Goal: Task Accomplishment & Management: Use online tool/utility

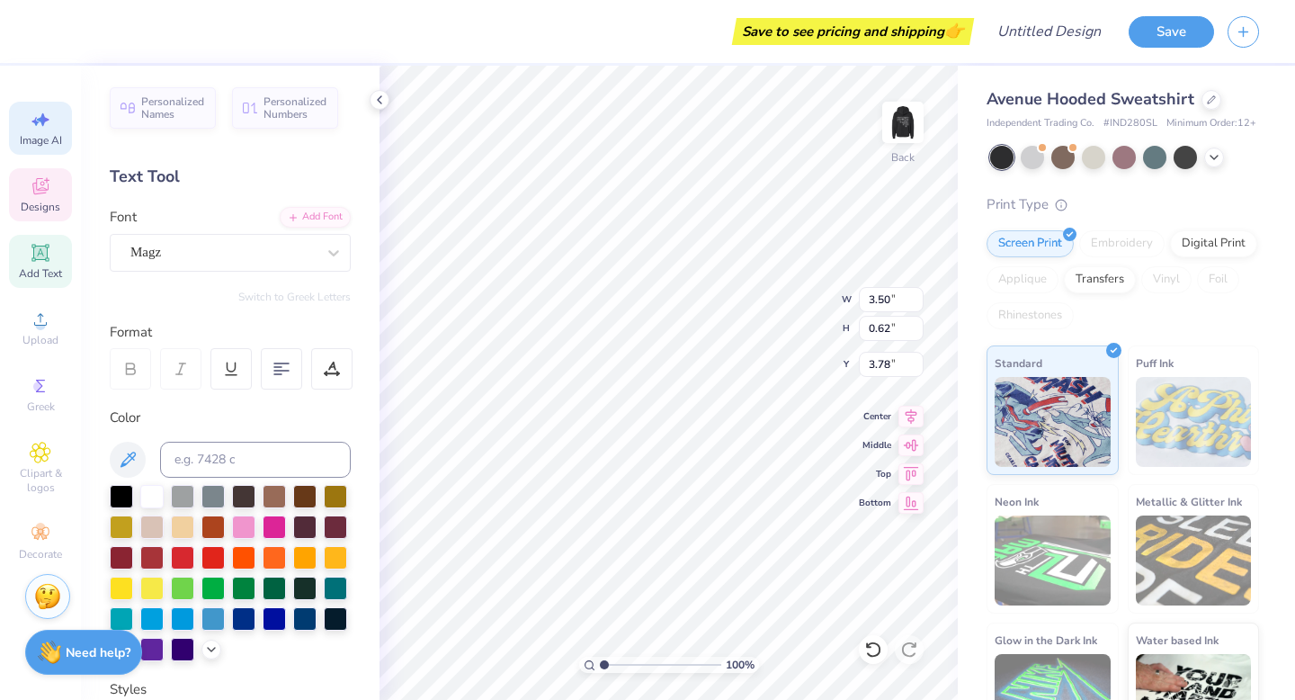
click at [37, 129] on icon at bounding box center [41, 120] width 22 height 22
select select "4"
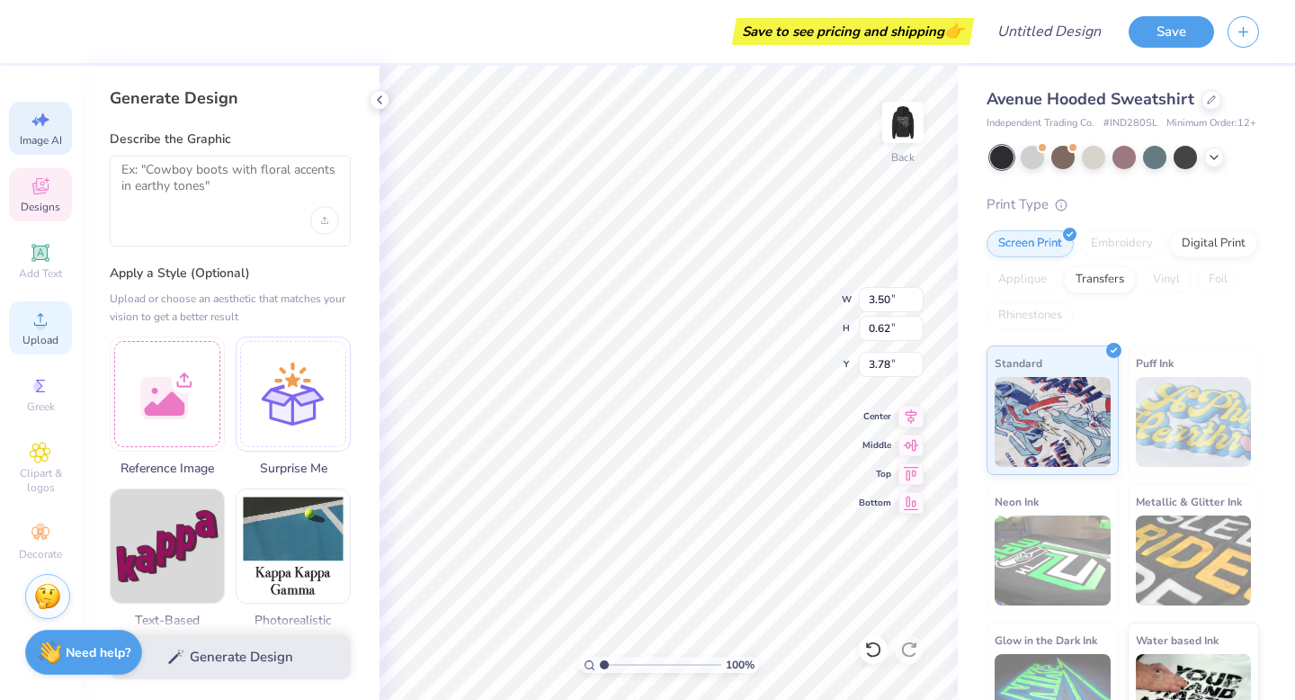
click at [32, 329] on icon at bounding box center [41, 320] width 22 height 22
click at [35, 127] on icon at bounding box center [41, 120] width 22 height 22
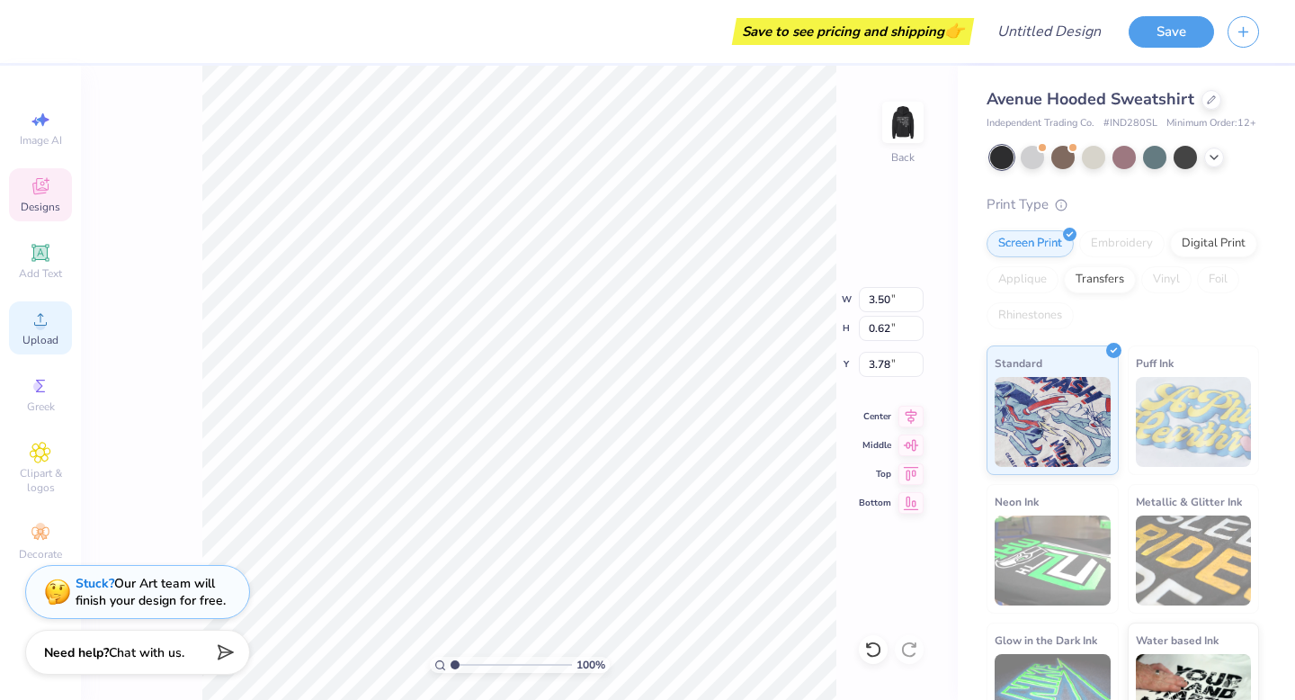
click at [42, 328] on circle at bounding box center [40, 325] width 10 height 10
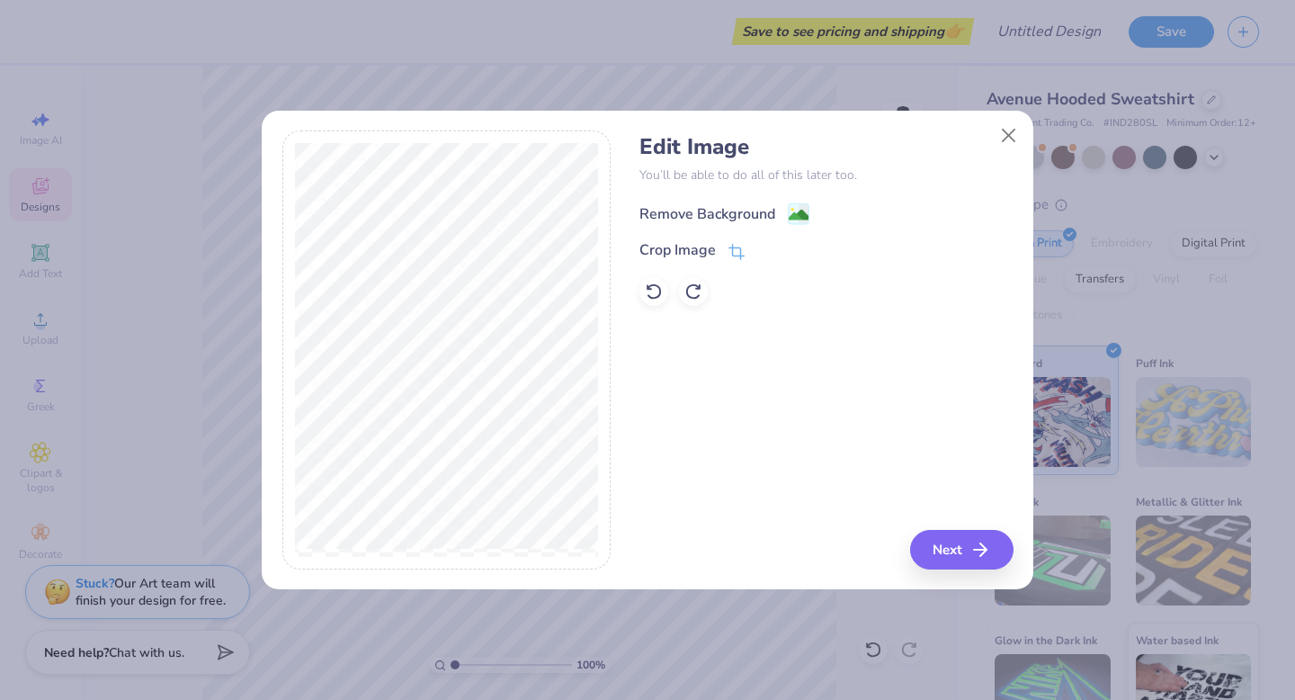
click at [796, 212] on image at bounding box center [799, 215] width 20 height 20
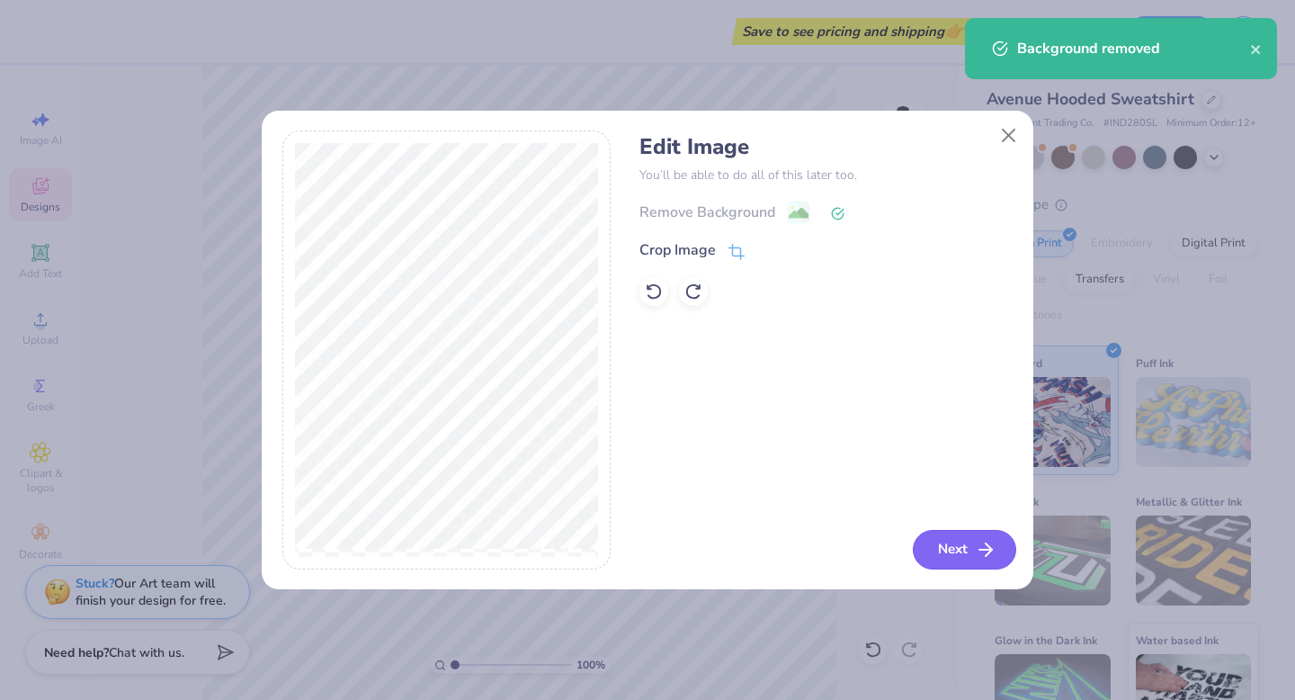
click at [949, 564] on button "Next" at bounding box center [964, 550] width 103 height 40
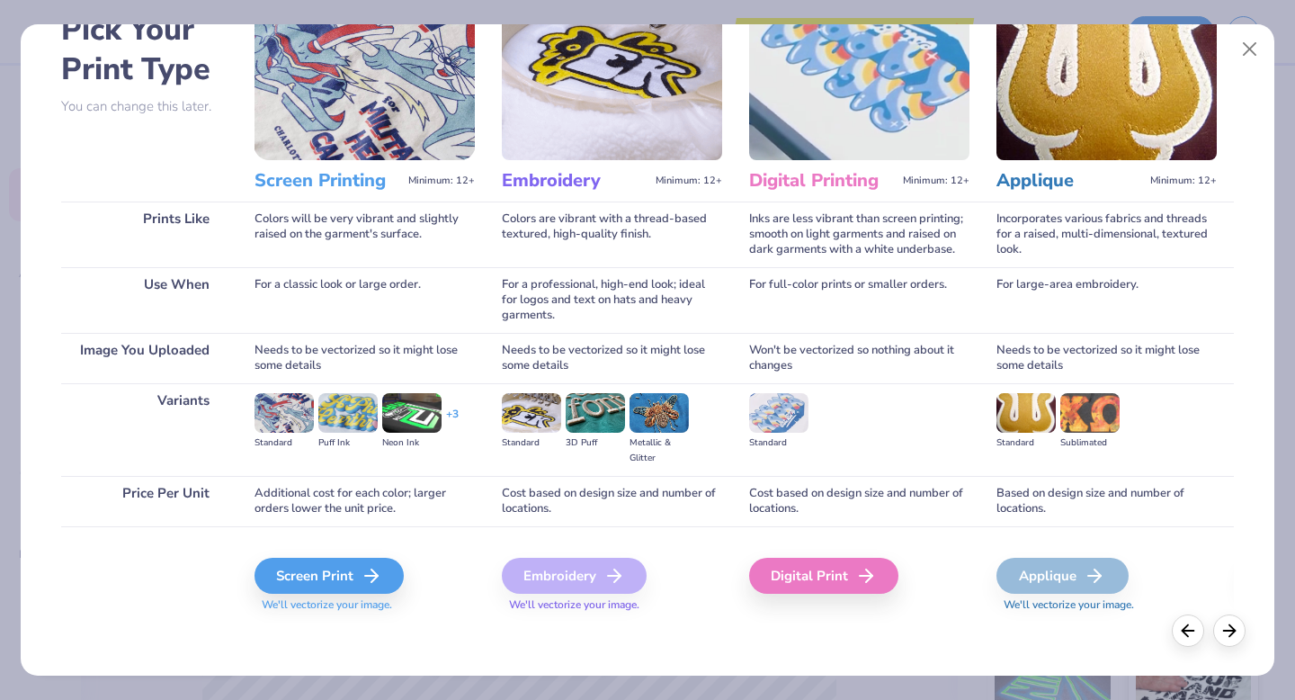
scroll to position [107, 0]
click at [527, 582] on div "Embroidery" at bounding box center [574, 575] width 145 height 36
click at [384, 583] on icon at bounding box center [377, 575] width 22 height 22
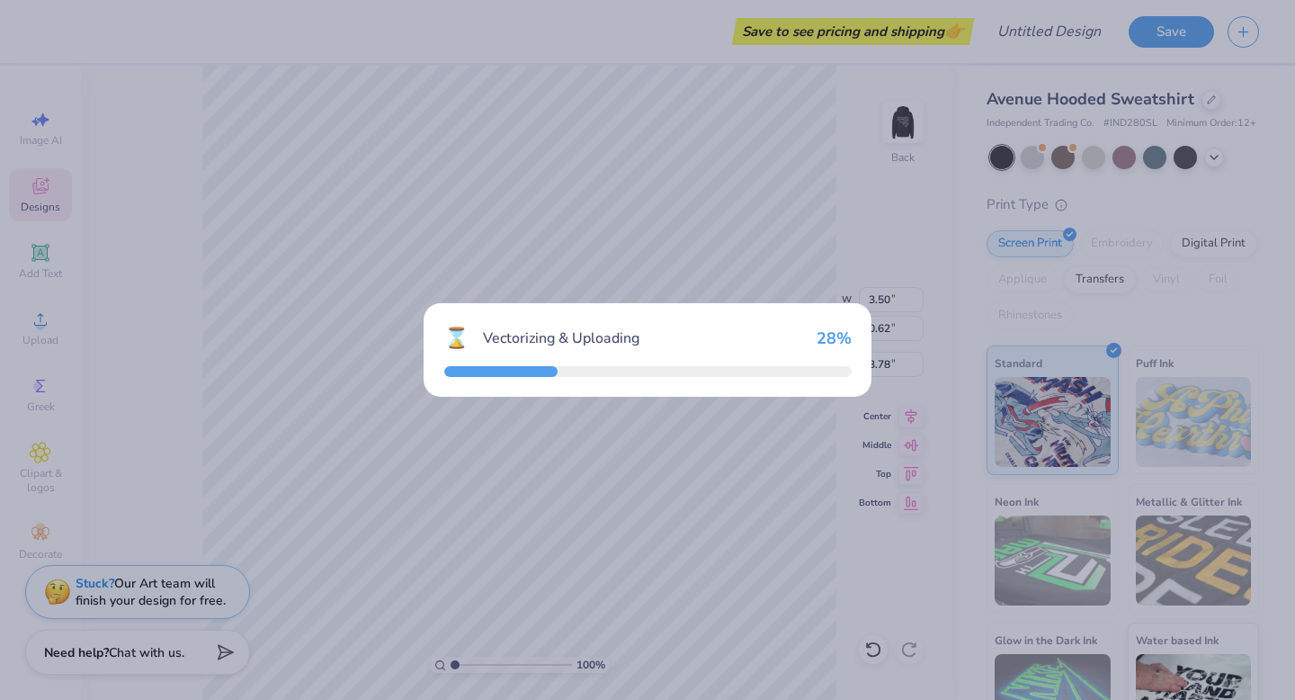
type input "15.00"
type input "5.34"
type input "4.83"
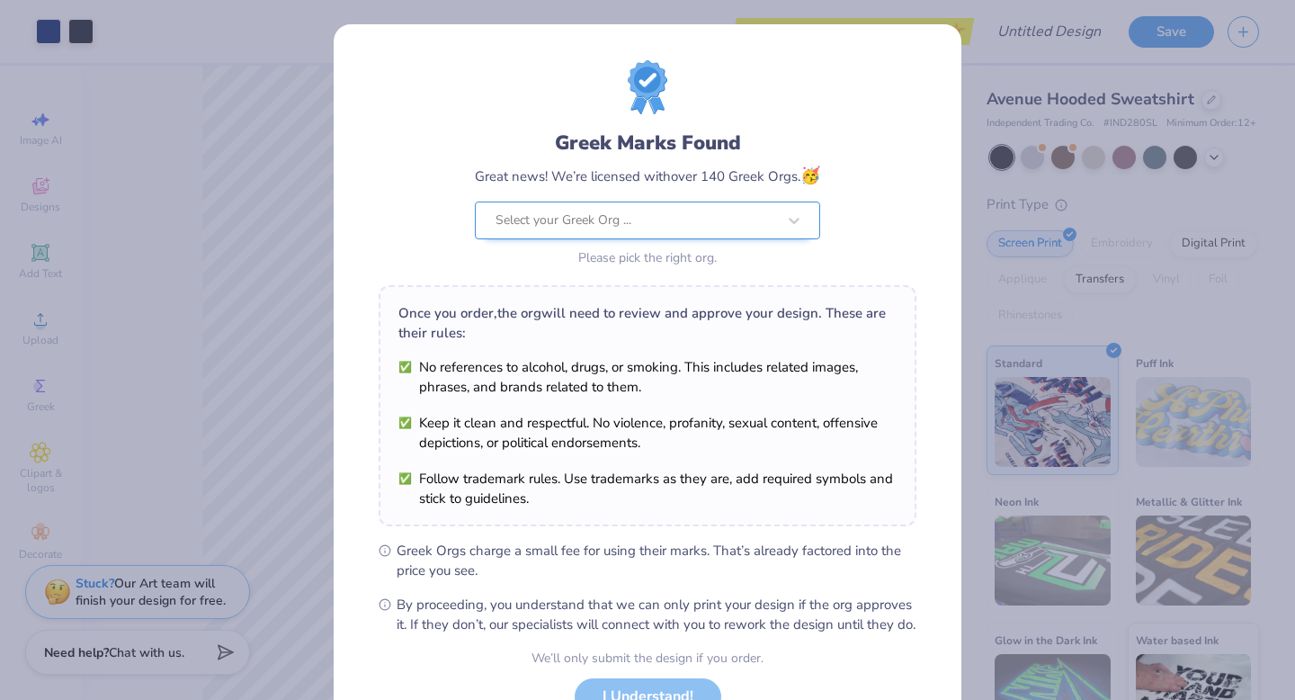
click at [536, 228] on div at bounding box center [636, 220] width 281 height 23
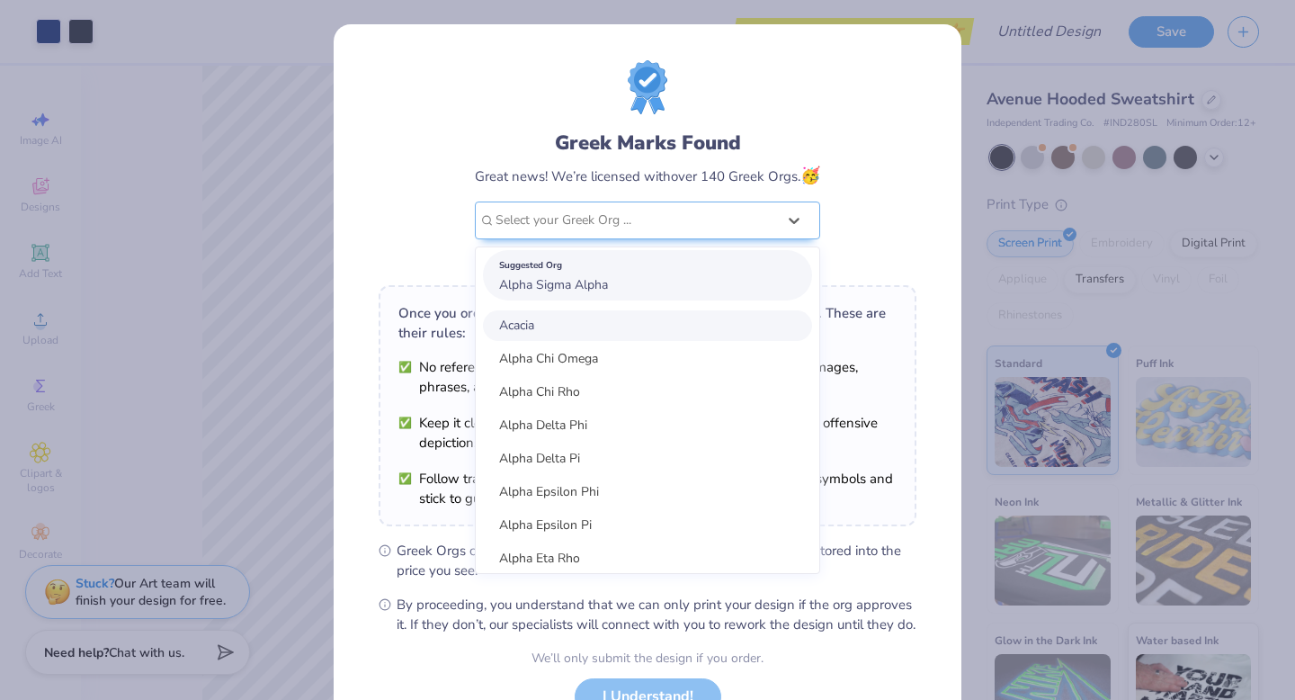
click at [535, 280] on span "Alpha Sigma Alpha" at bounding box center [553, 284] width 109 height 17
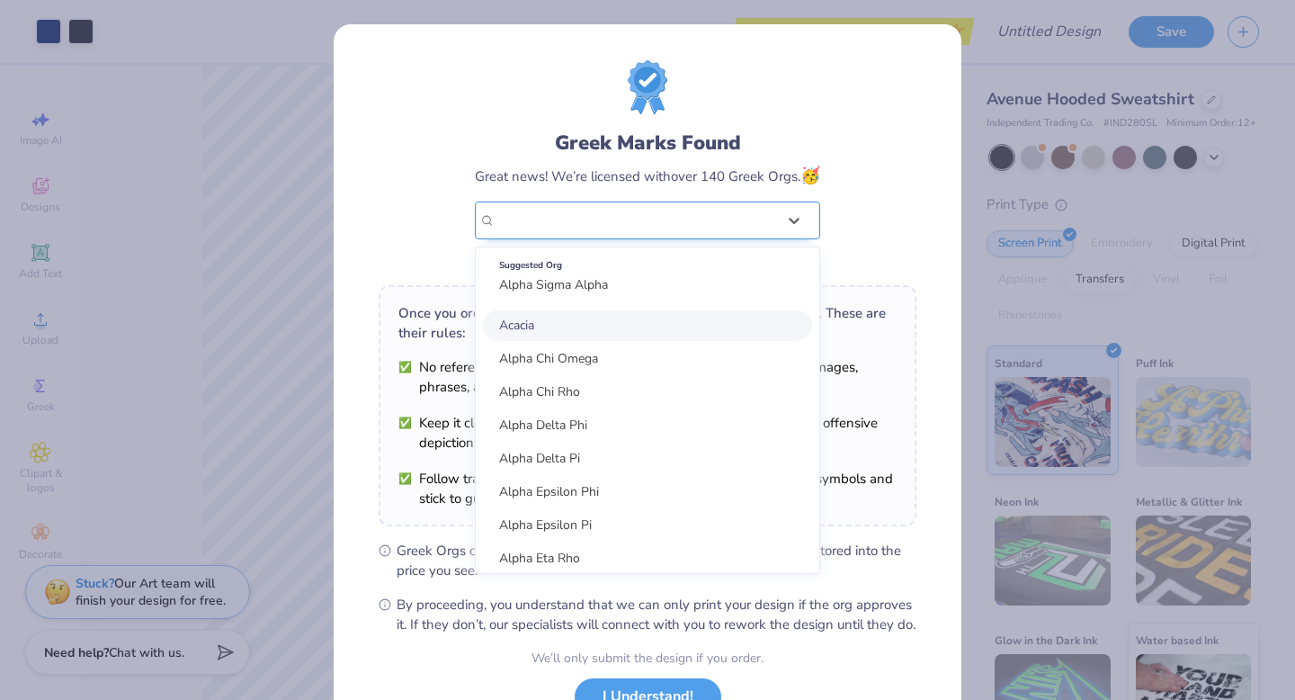
click at [602, 219] on div "Alpha Sigma Alpha" at bounding box center [636, 220] width 284 height 36
click at [602, 219] on div "Alpha Sigma Alpha" at bounding box center [636, 221] width 281 height 20
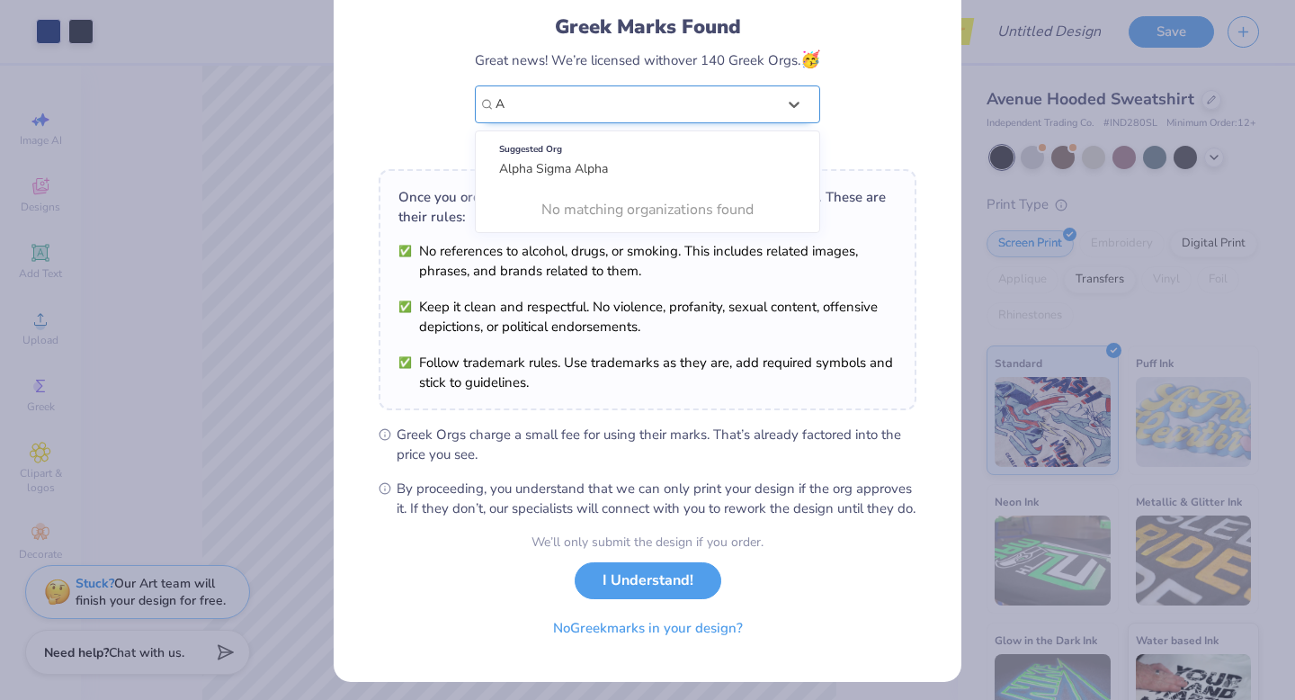
scroll to position [0, 0]
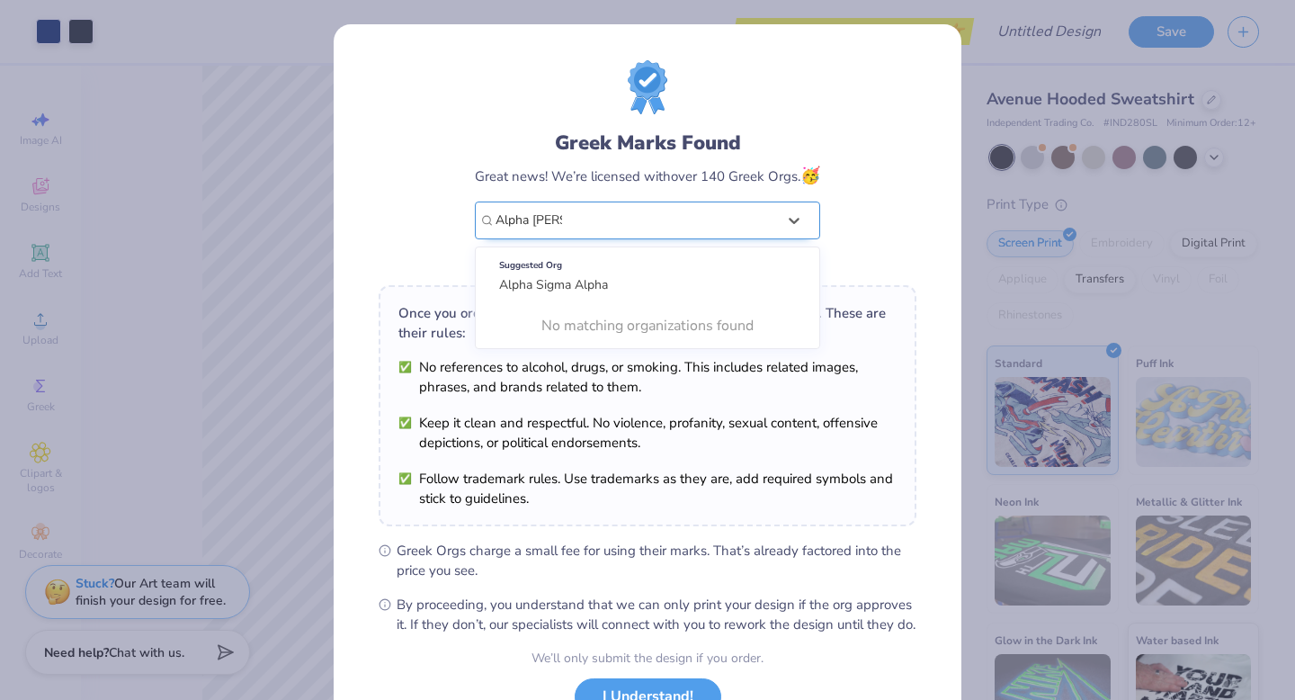
type input "Alpha Gamma"
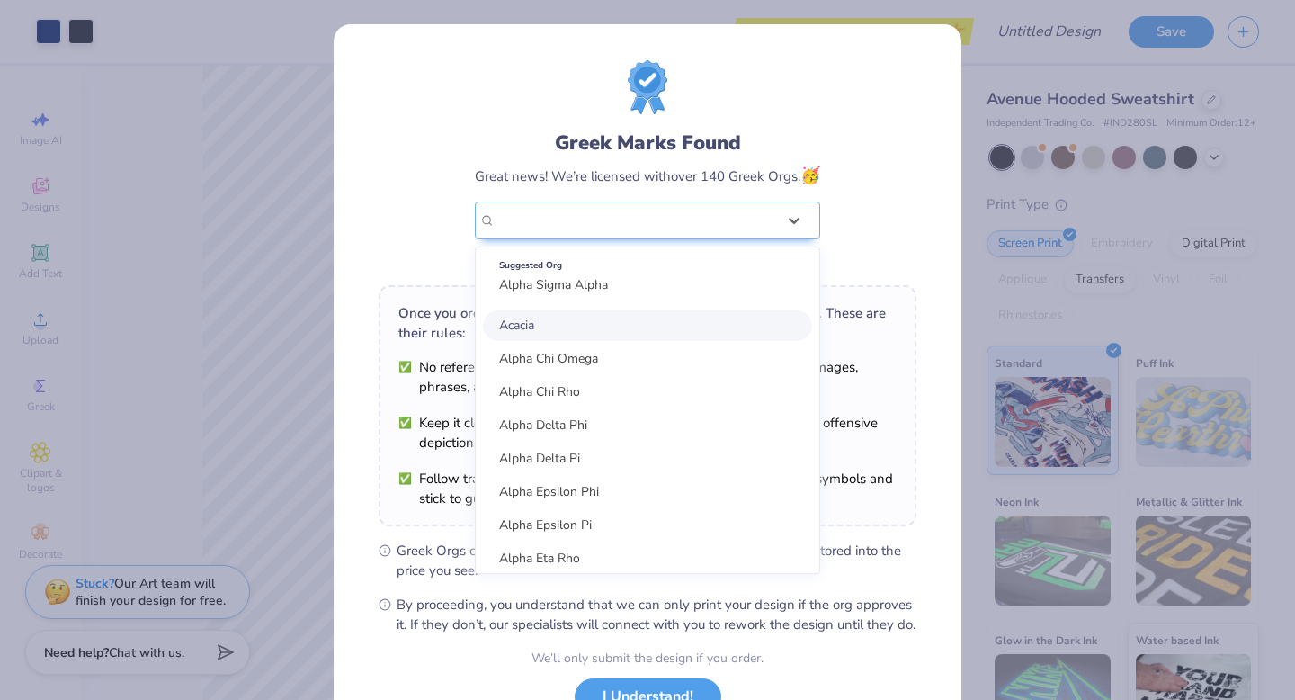
click at [917, 208] on div "Greek Marks Found Great news! We’re licensed with over 140 Greek Orgs. 🥳 option…" at bounding box center [648, 411] width 628 height 774
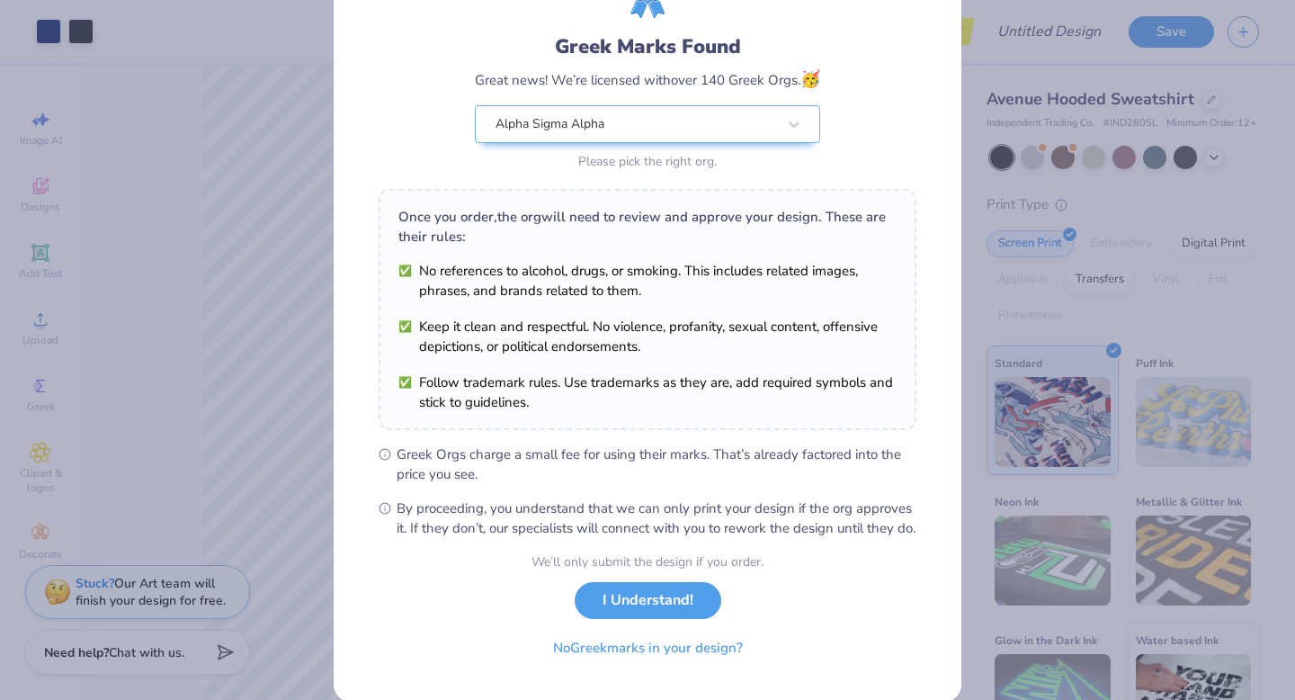
scroll to position [142, 0]
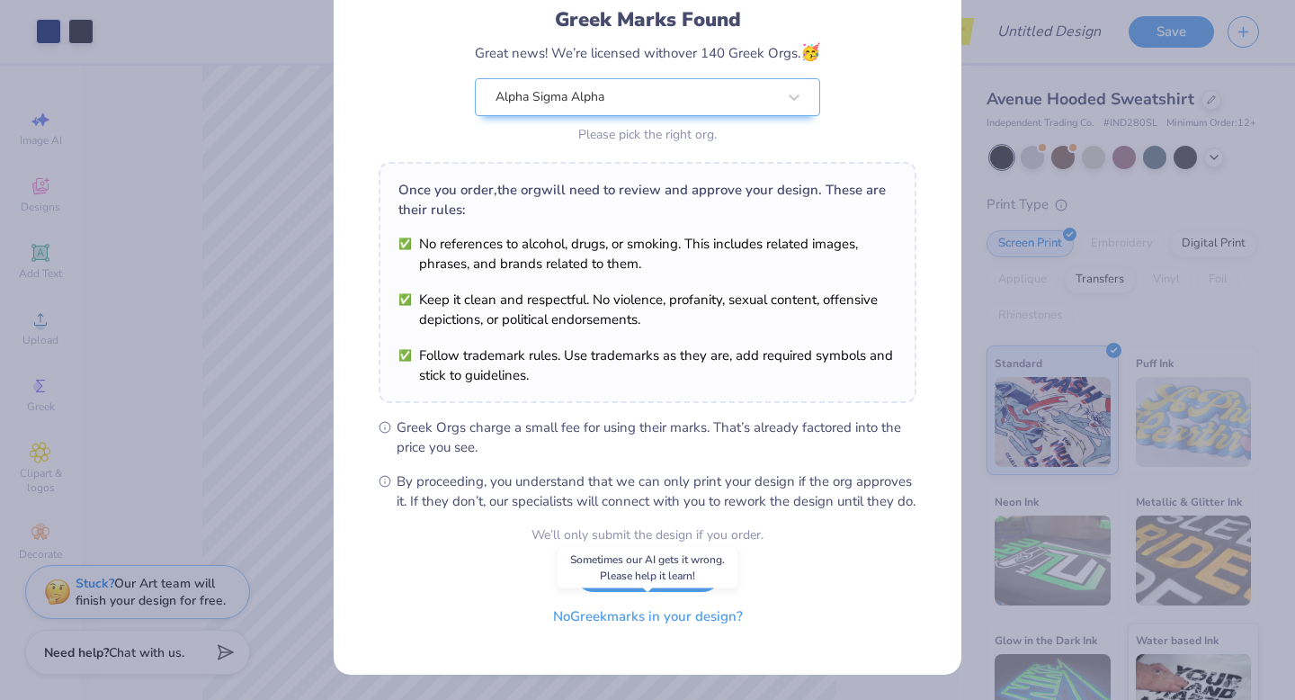
click at [643, 621] on button "No Greek marks in your design?" at bounding box center [648, 616] width 220 height 37
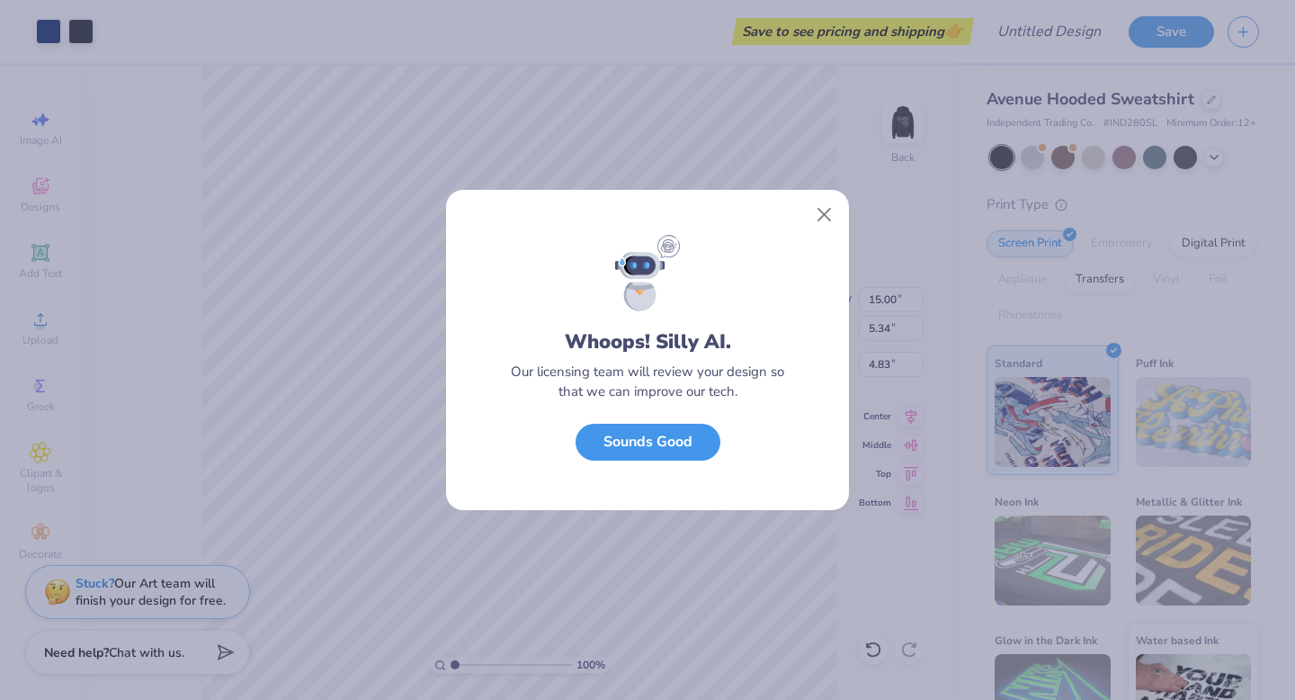
click at [618, 445] on button "Sounds Good" at bounding box center [648, 442] width 145 height 37
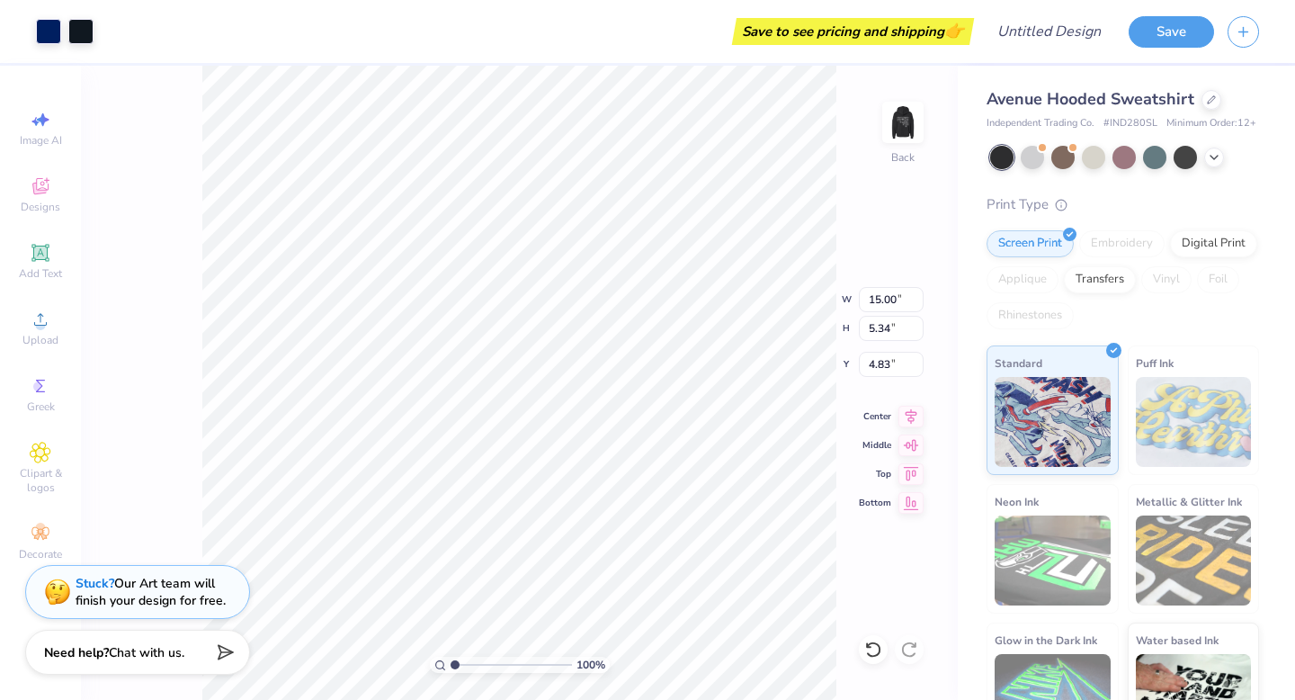
type input "3.50"
type input "0.62"
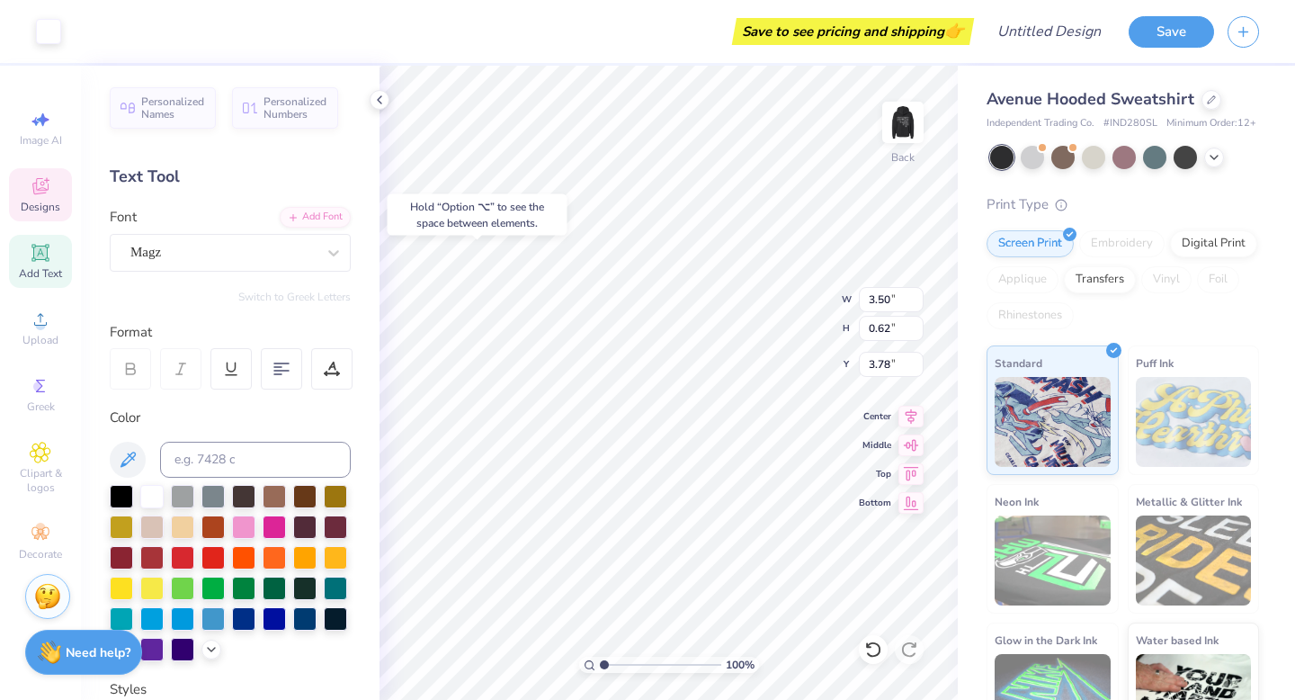
type input "3.97"
type input "15.00"
type input "5.34"
type input "4.83"
type input "3.41"
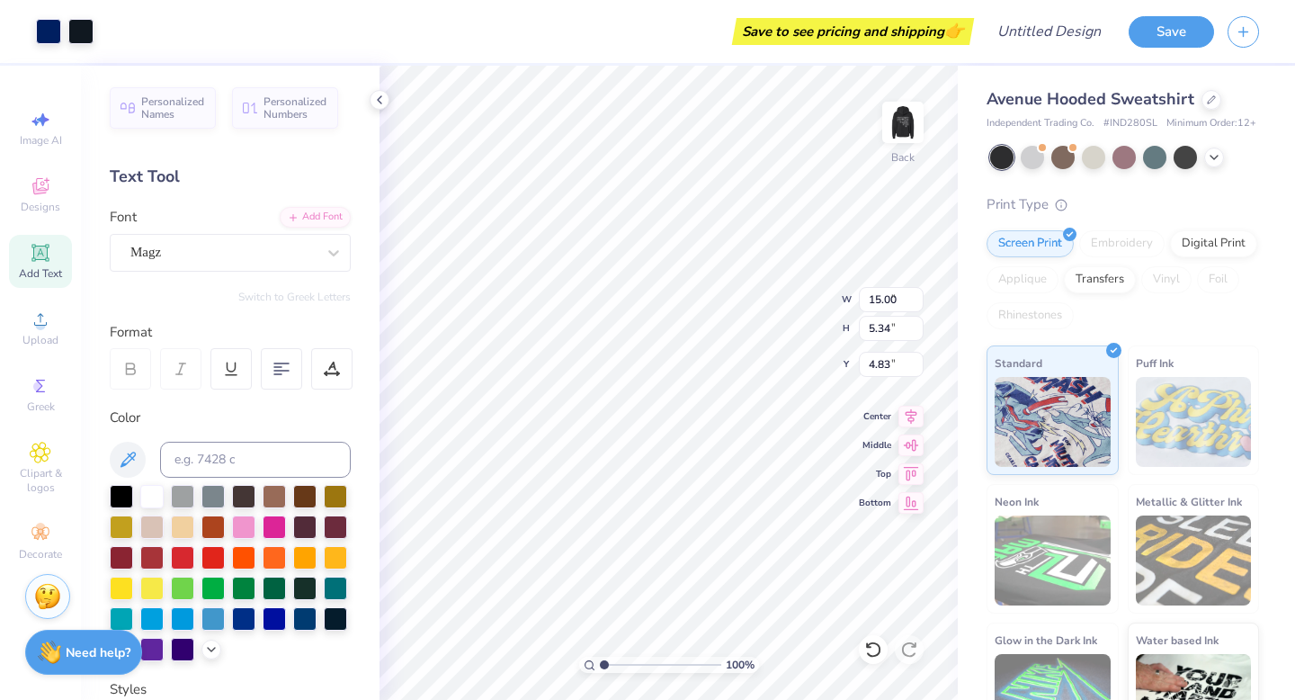
type input "1.21"
type input "3.38"
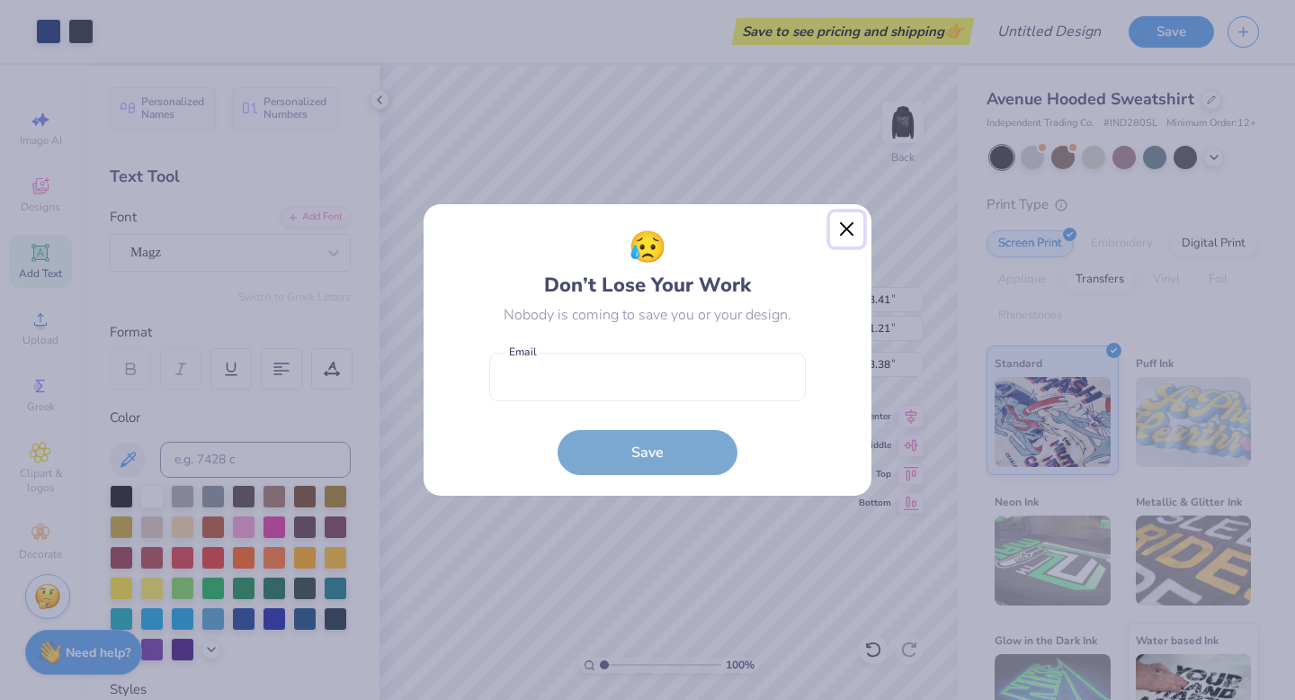
click at [844, 223] on button "Close" at bounding box center [847, 229] width 34 height 34
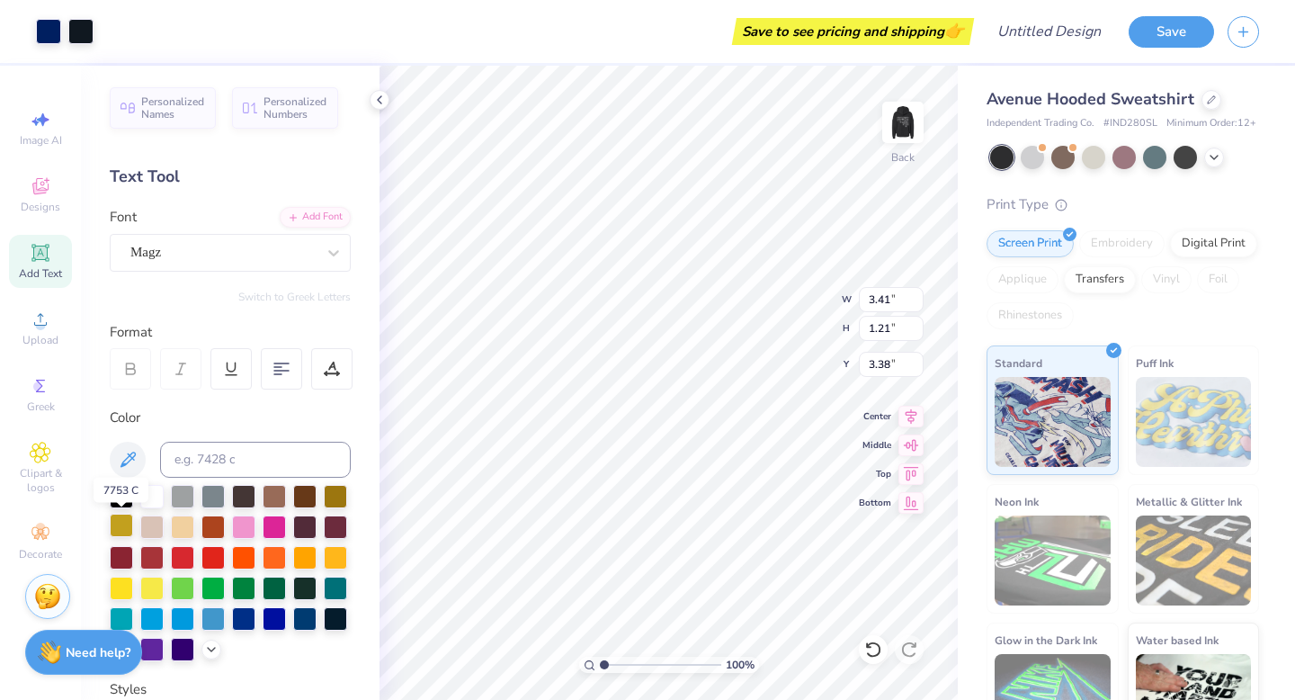
click at [115, 527] on div at bounding box center [121, 525] width 23 height 23
click at [118, 522] on div at bounding box center [121, 525] width 23 height 23
type input "3.50"
type input "0.62"
type input "3.97"
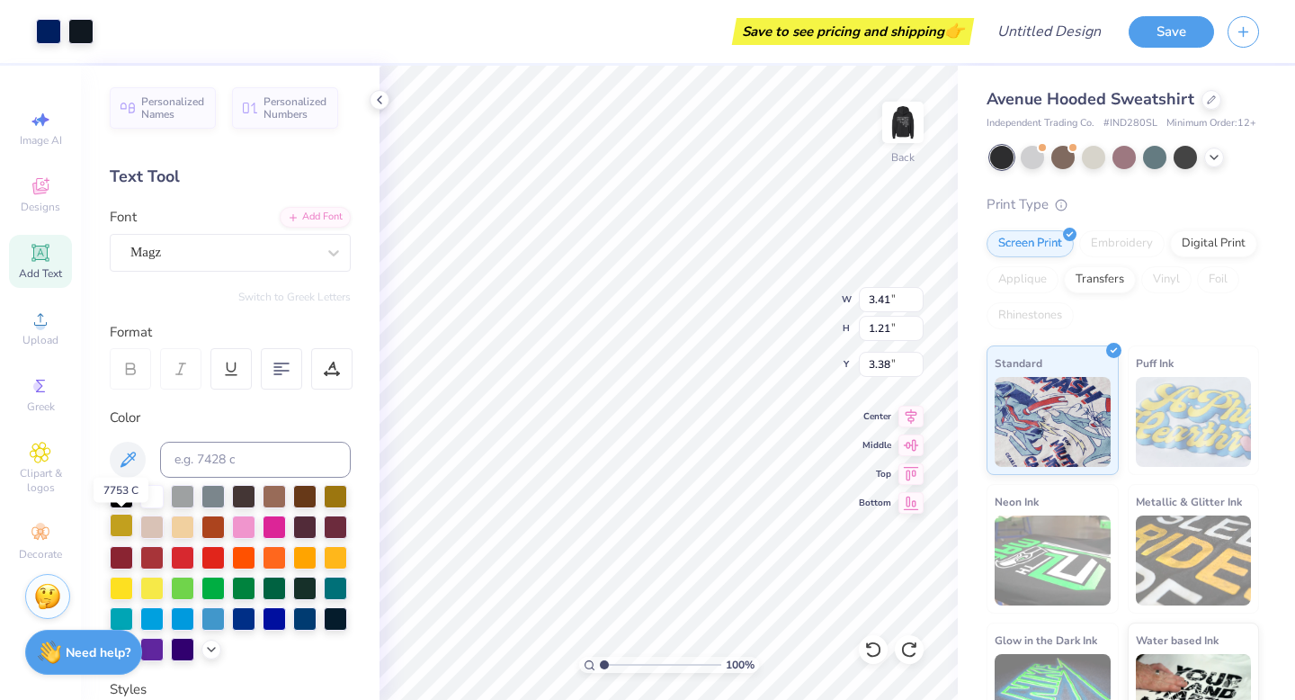
click at [120, 525] on div at bounding box center [121, 525] width 23 height 23
click at [274, 254] on div "Magz" at bounding box center [223, 252] width 189 height 28
click at [46, 36] on div at bounding box center [48, 29] width 25 height 25
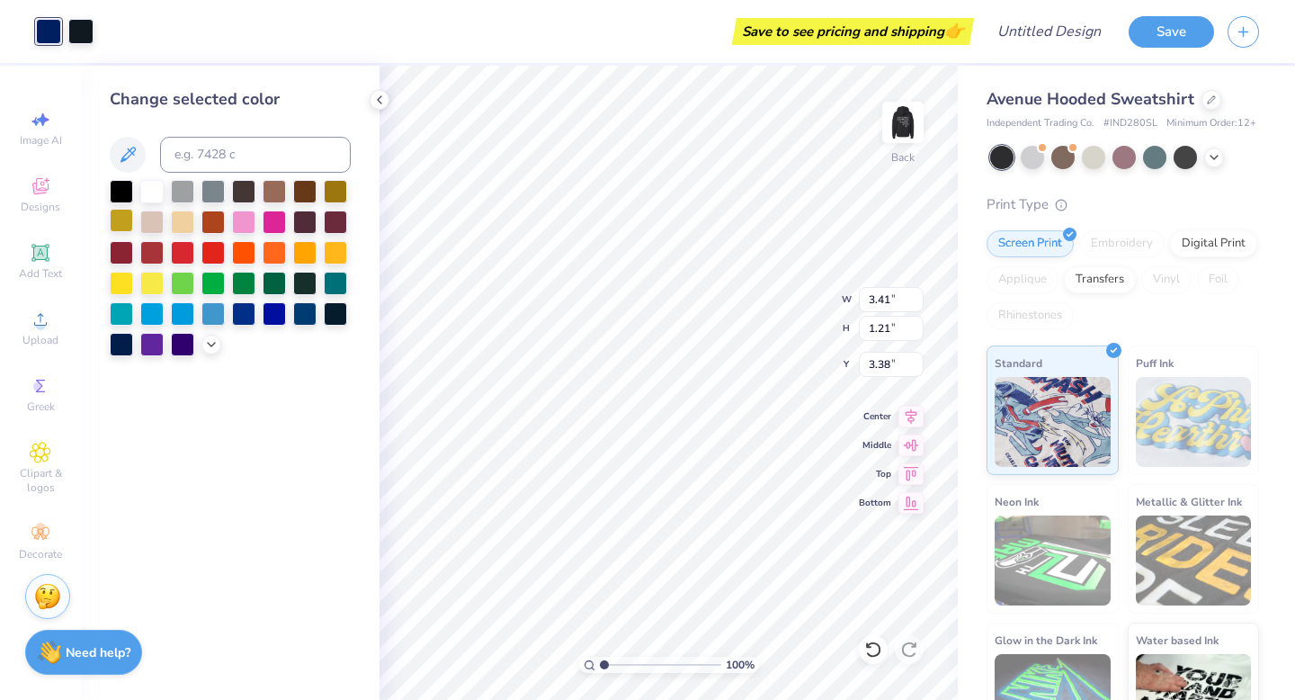
click at [119, 222] on div at bounding box center [121, 220] width 23 height 23
click at [159, 192] on div at bounding box center [151, 189] width 23 height 23
click at [126, 222] on div at bounding box center [121, 220] width 23 height 23
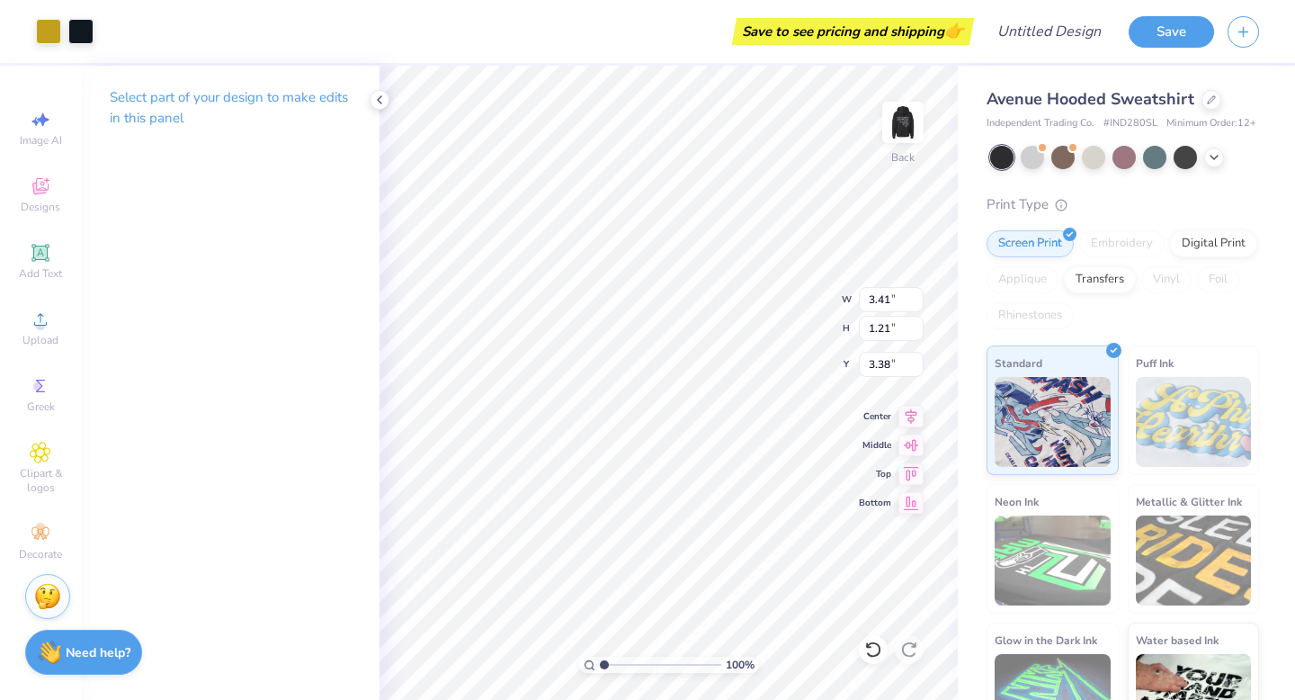
type input "3.00"
click at [89, 24] on div at bounding box center [80, 29] width 25 height 25
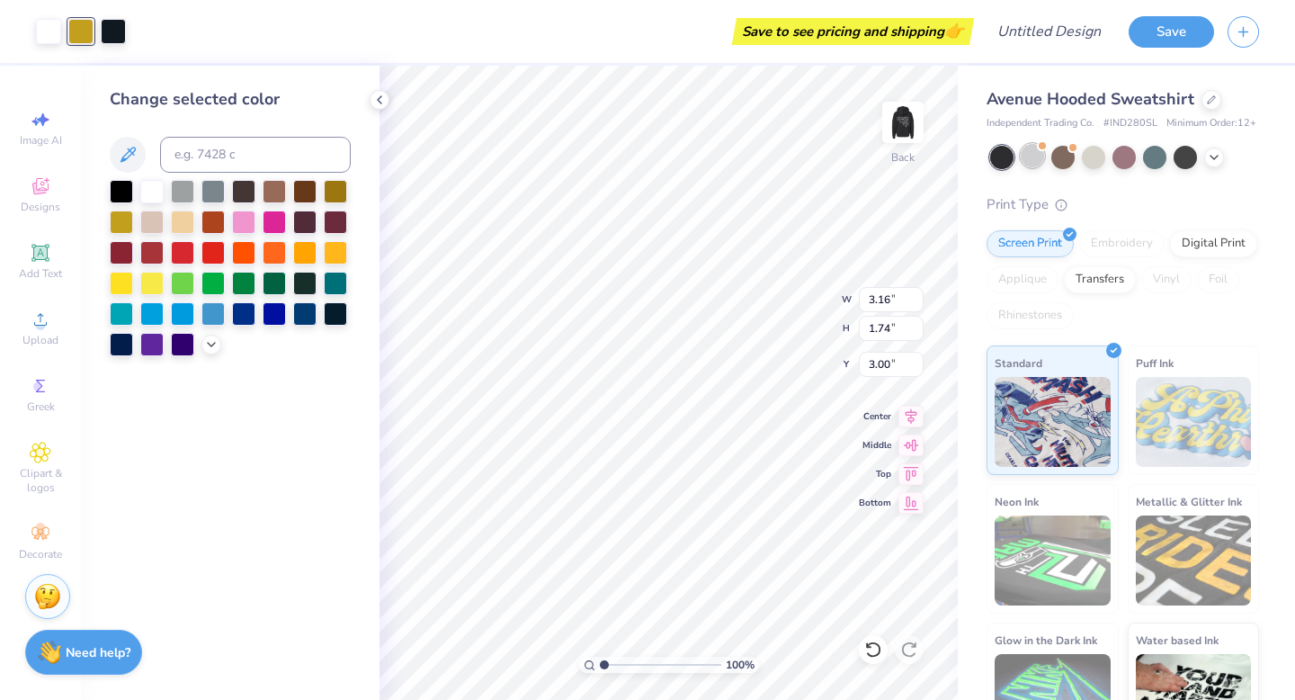
click at [1036, 148] on div at bounding box center [1032, 155] width 23 height 23
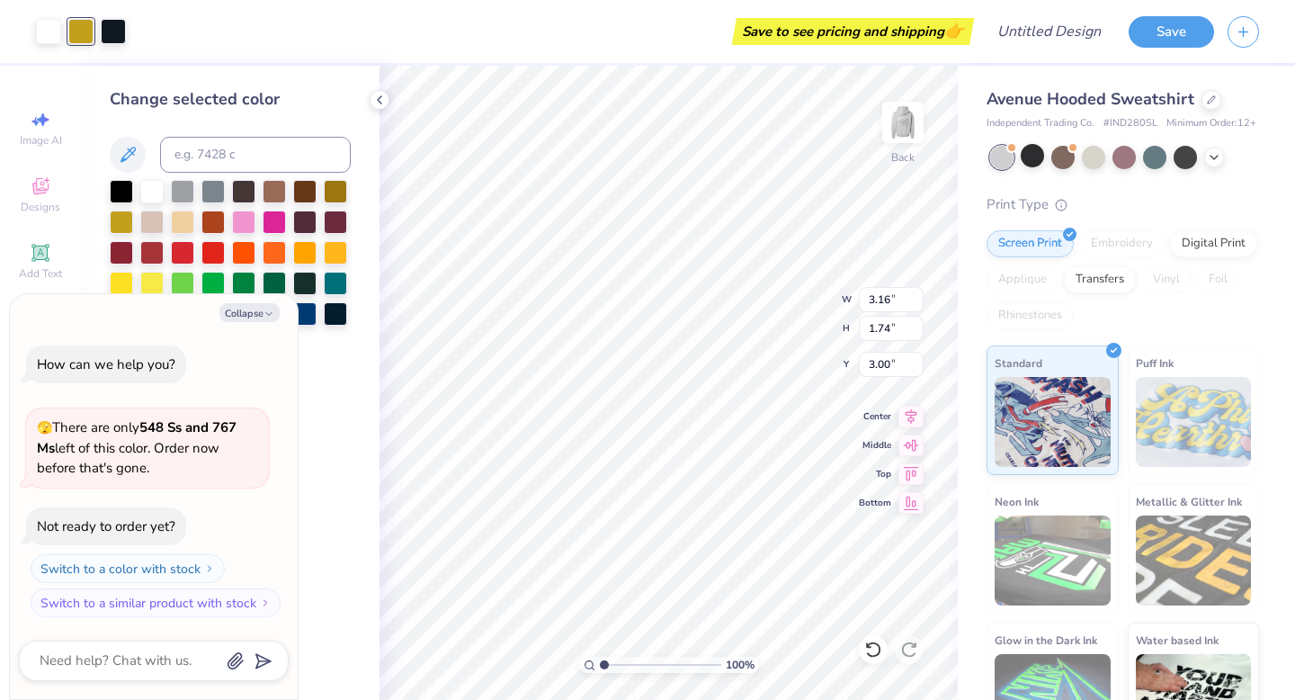
scroll to position [99, 0]
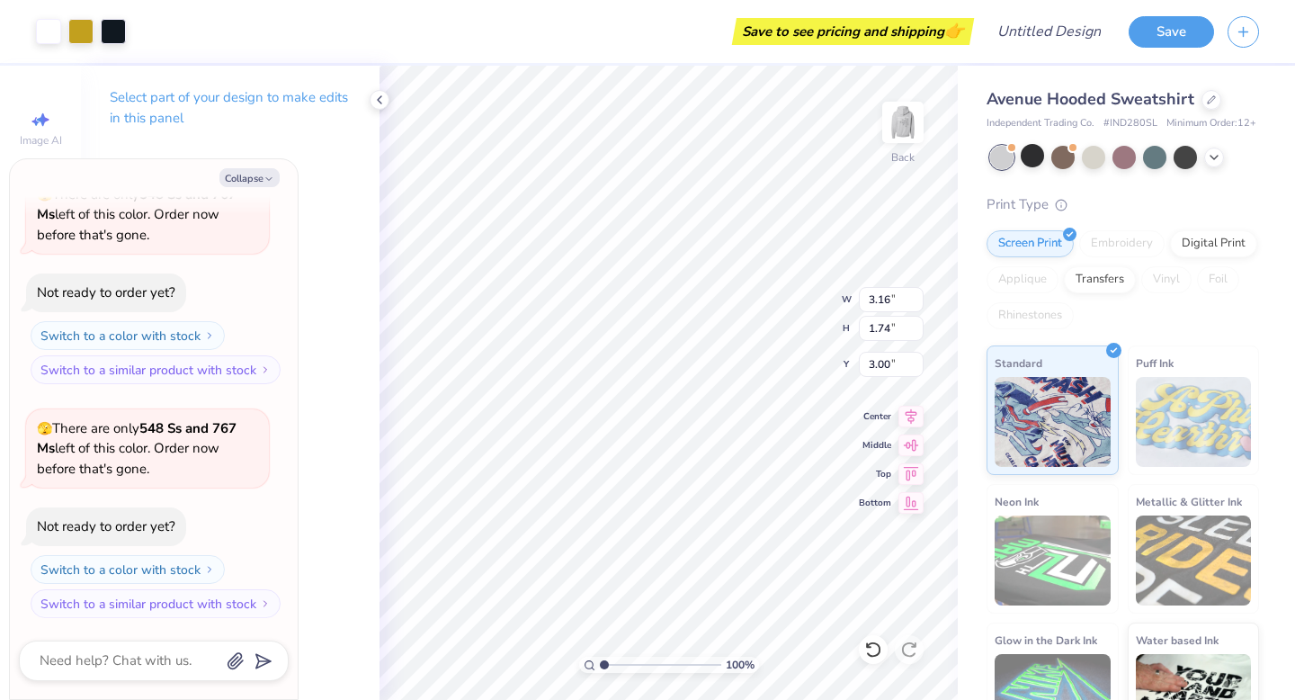
type textarea "x"
type input "3.95"
type input "2.17"
click at [87, 39] on div at bounding box center [80, 29] width 25 height 25
click at [113, 30] on div at bounding box center [113, 29] width 25 height 25
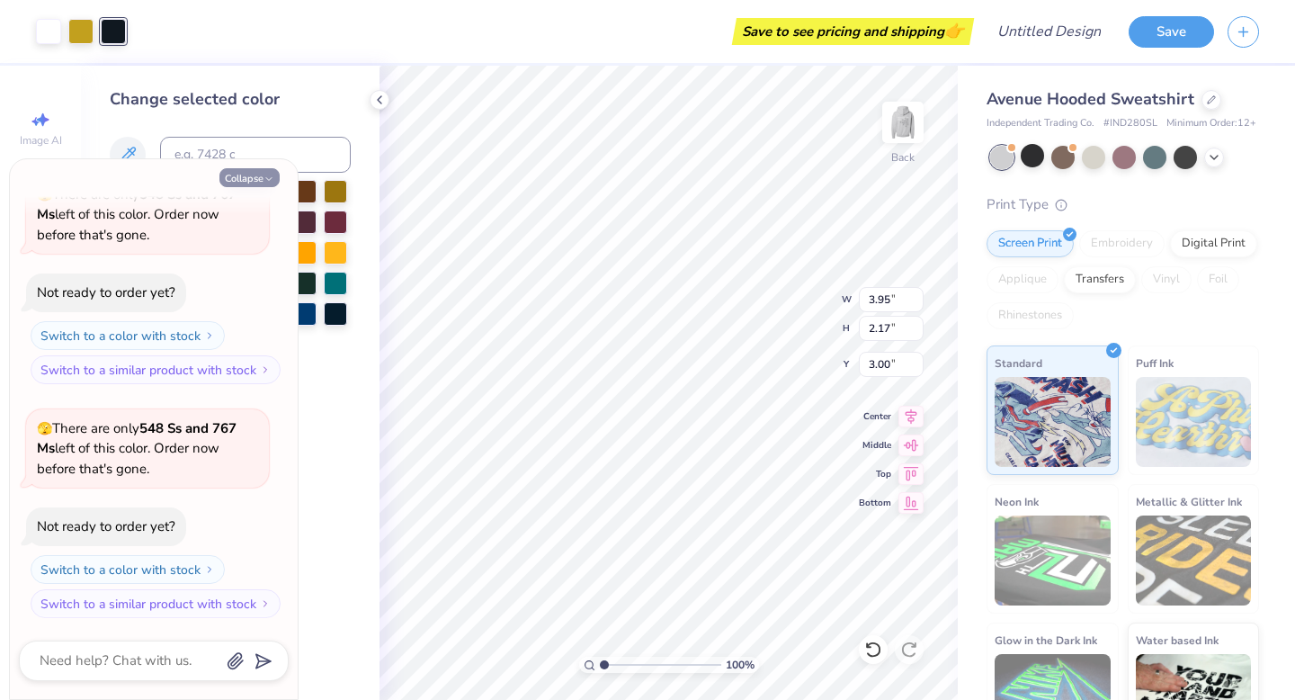
click at [257, 175] on button "Collapse" at bounding box center [249, 177] width 60 height 19
type textarea "x"
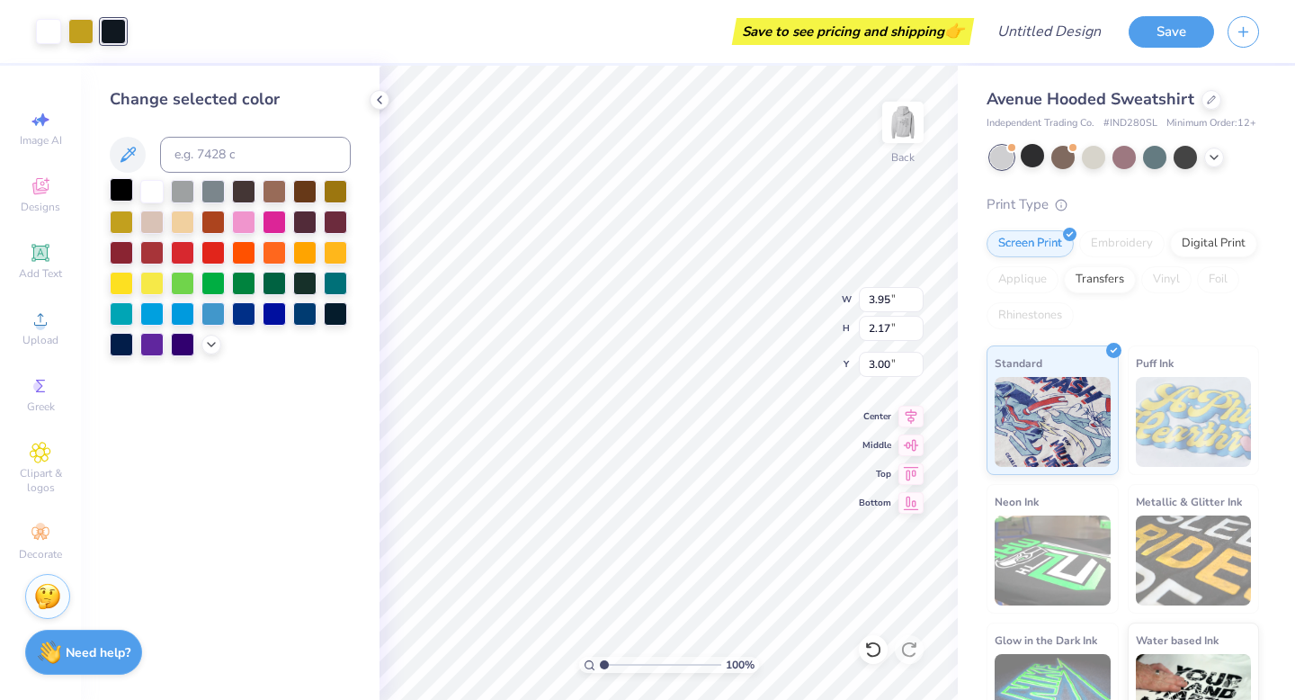
click at [114, 193] on div at bounding box center [121, 189] width 23 height 23
click at [122, 188] on div at bounding box center [121, 189] width 23 height 23
click at [74, 28] on div at bounding box center [80, 29] width 25 height 25
click at [117, 188] on div at bounding box center [121, 189] width 23 height 23
click at [1215, 157] on icon at bounding box center [1214, 155] width 14 height 14
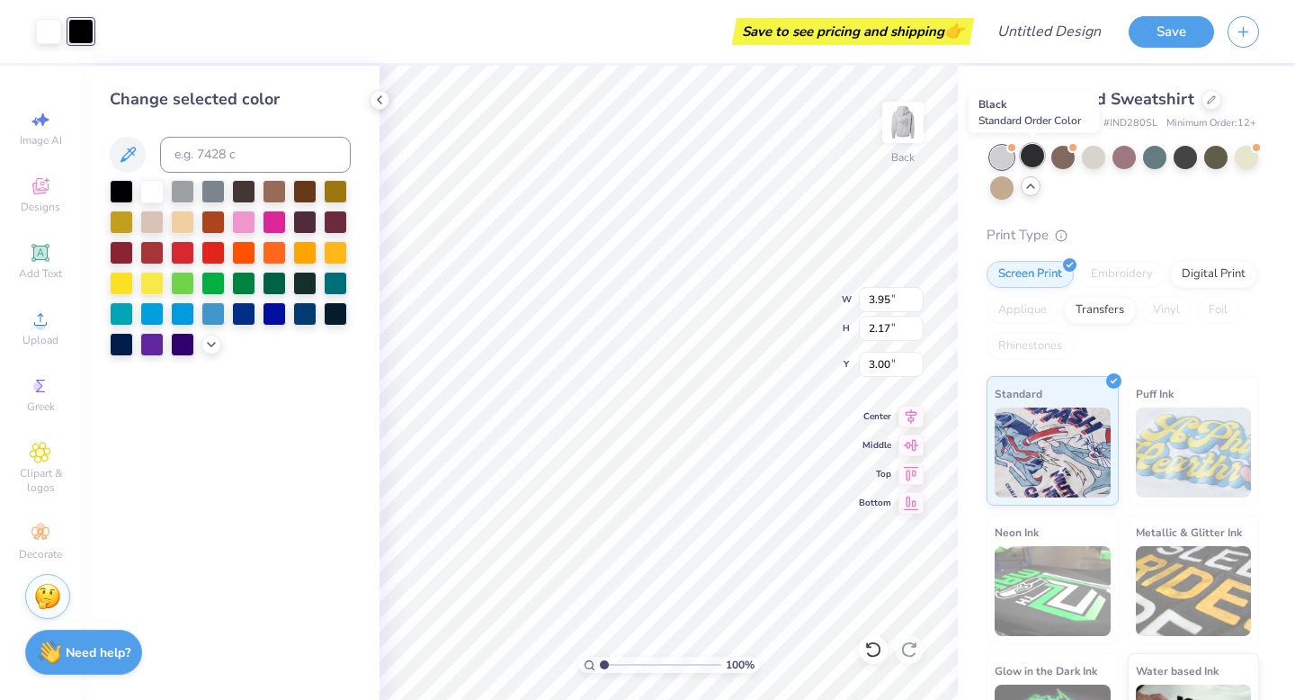
click at [1034, 161] on div at bounding box center [1032, 155] width 23 height 23
click at [125, 210] on div at bounding box center [121, 220] width 23 height 23
click at [150, 186] on div at bounding box center [151, 189] width 23 height 23
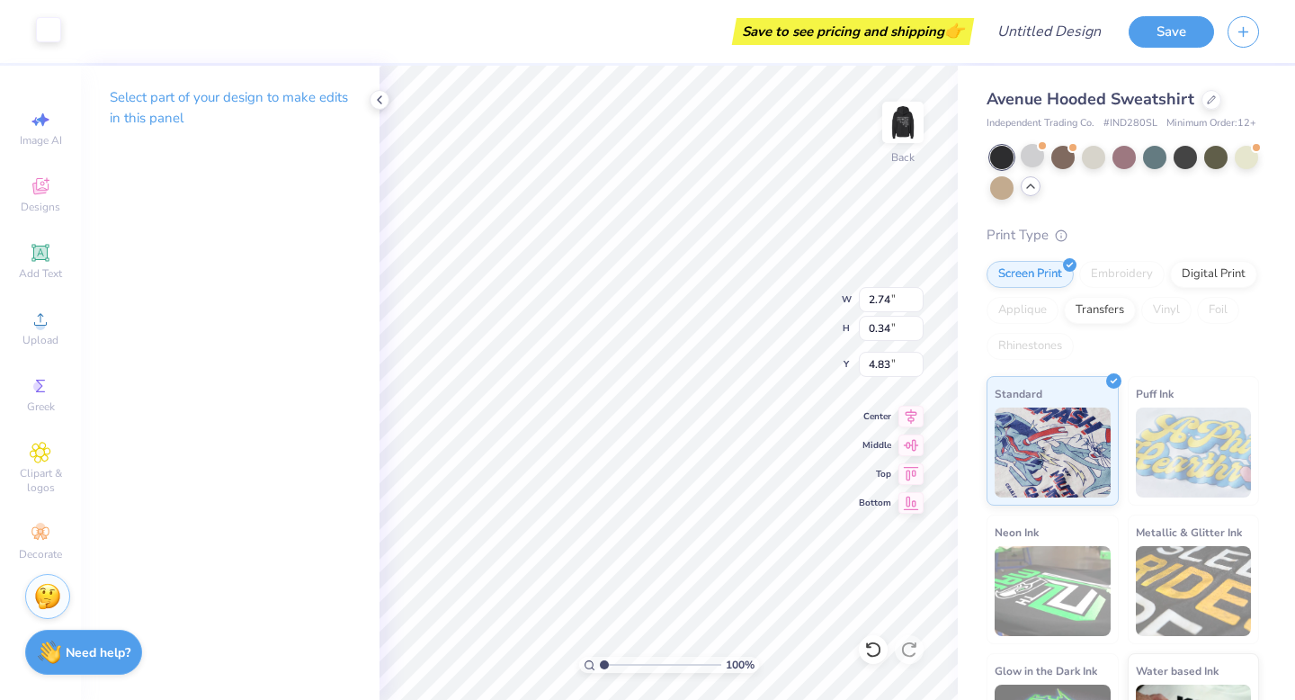
click at [50, 27] on div at bounding box center [48, 29] width 25 height 25
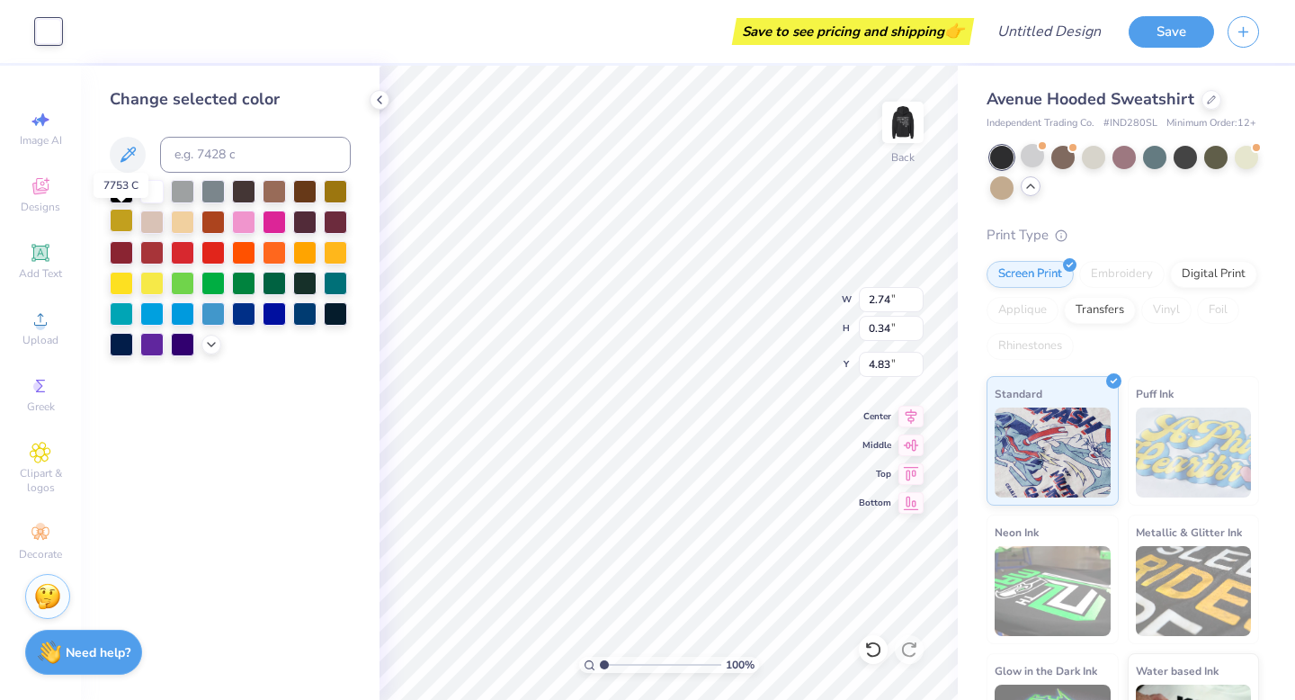
click at [121, 212] on div at bounding box center [121, 220] width 23 height 23
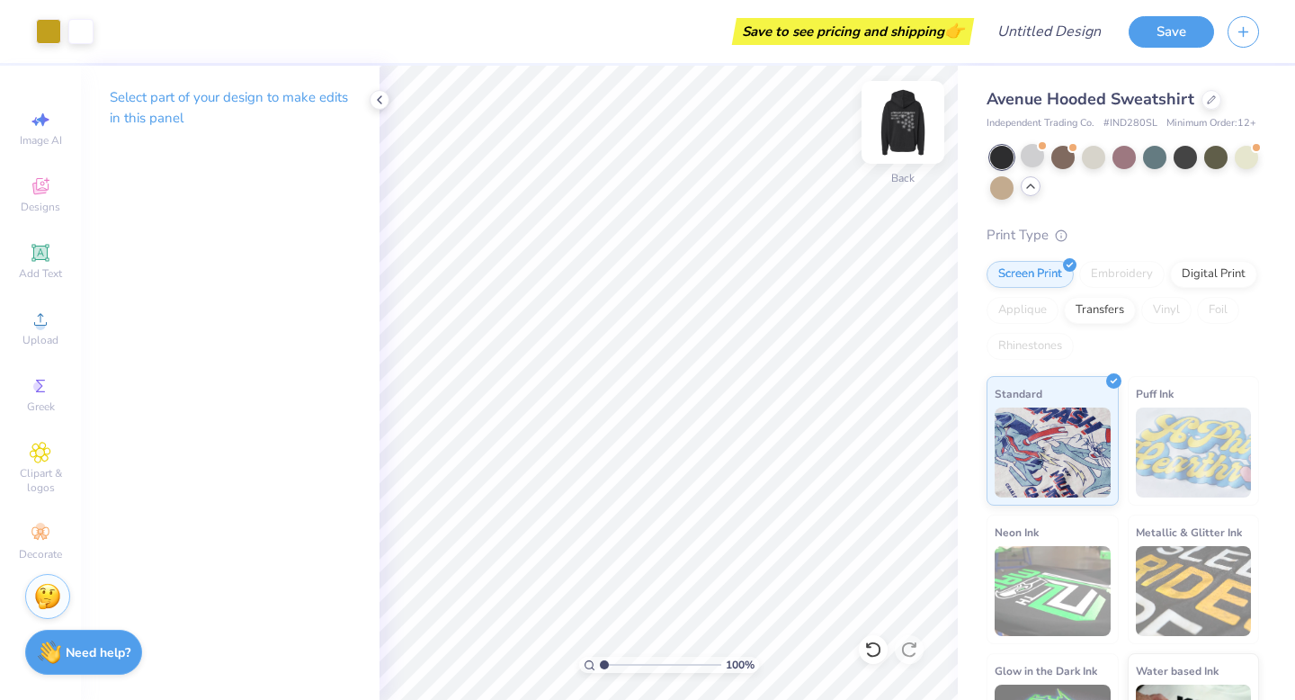
click at [897, 134] on img at bounding box center [903, 122] width 72 height 72
click at [43, 319] on icon at bounding box center [41, 320] width 22 height 22
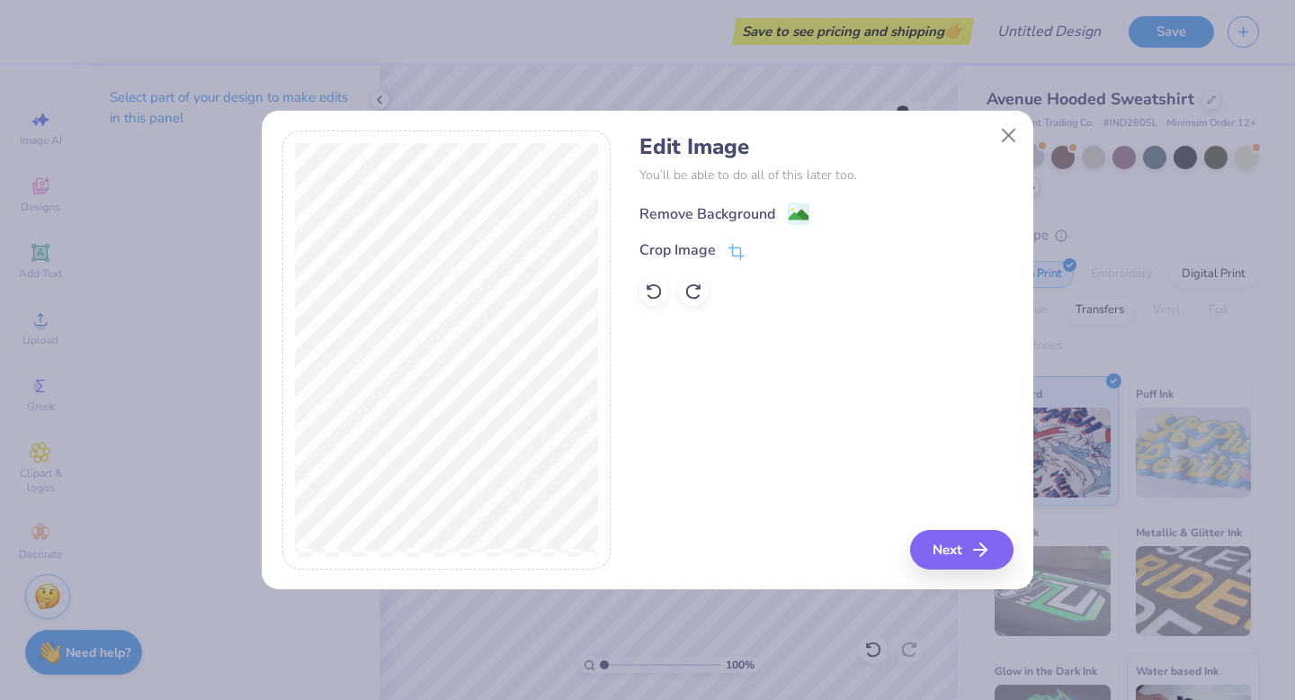
click at [732, 208] on div "Remove Background" at bounding box center [708, 214] width 136 height 22
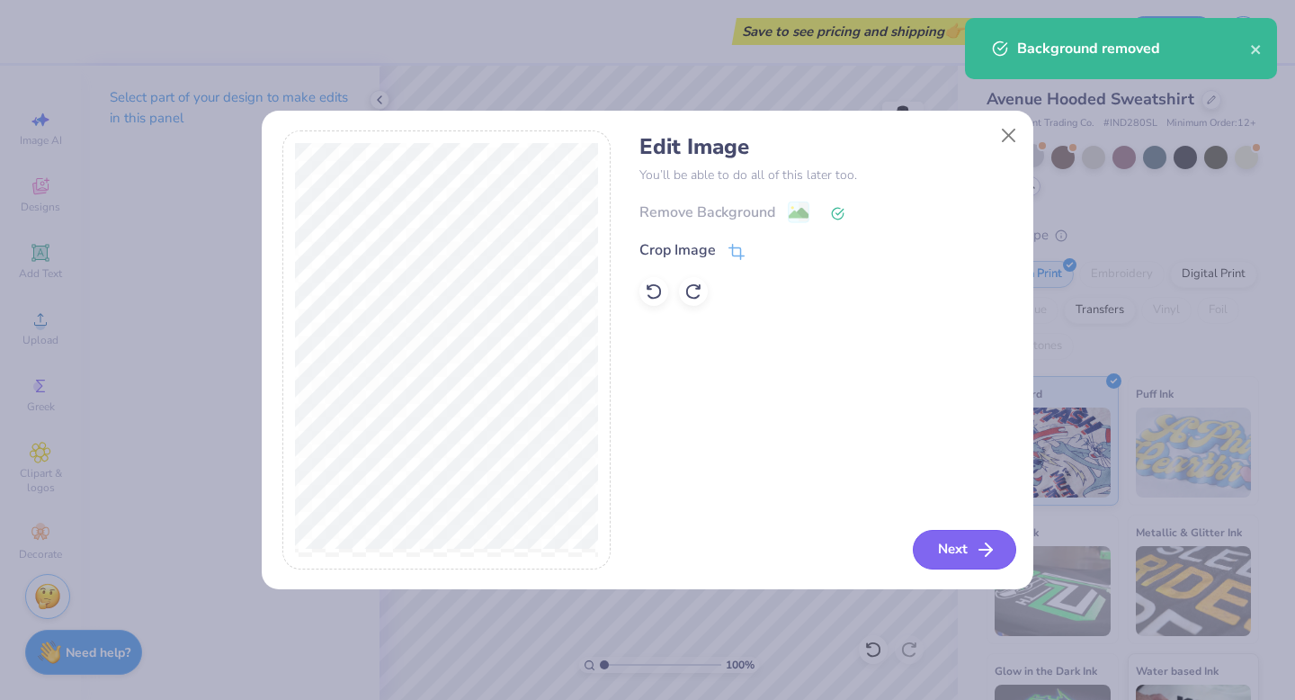
click at [950, 538] on button "Next" at bounding box center [964, 550] width 103 height 40
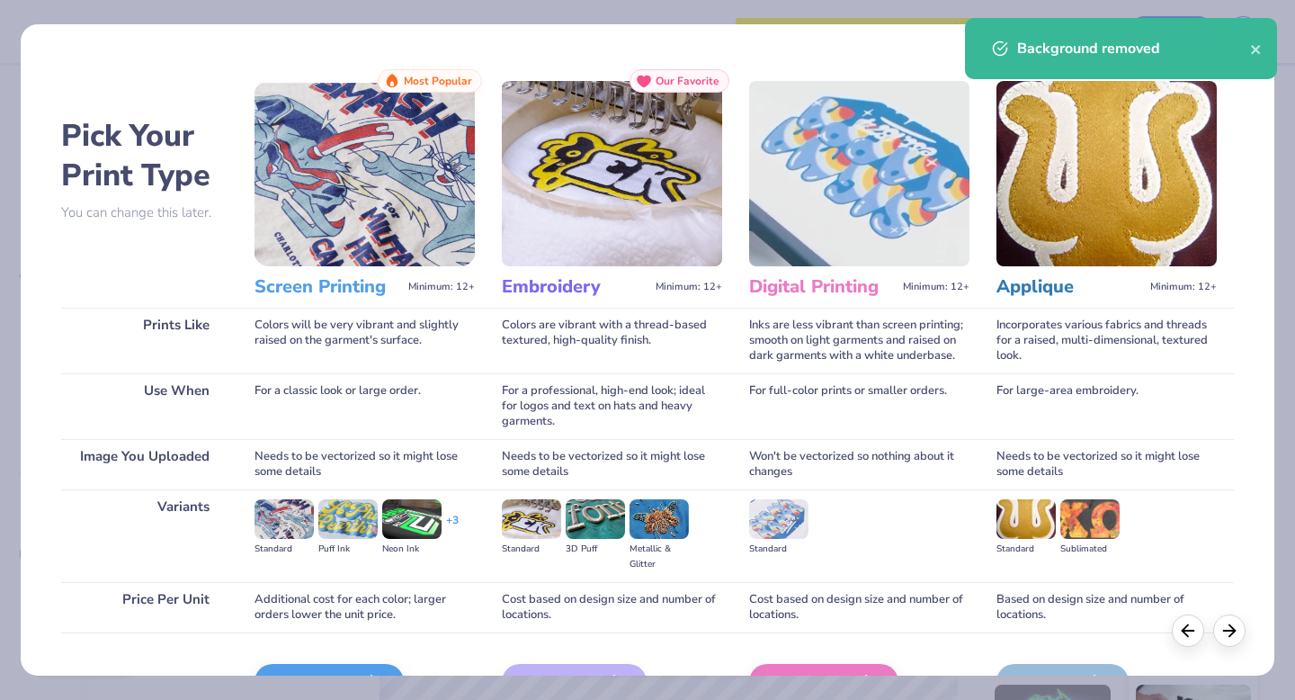
scroll to position [107, 0]
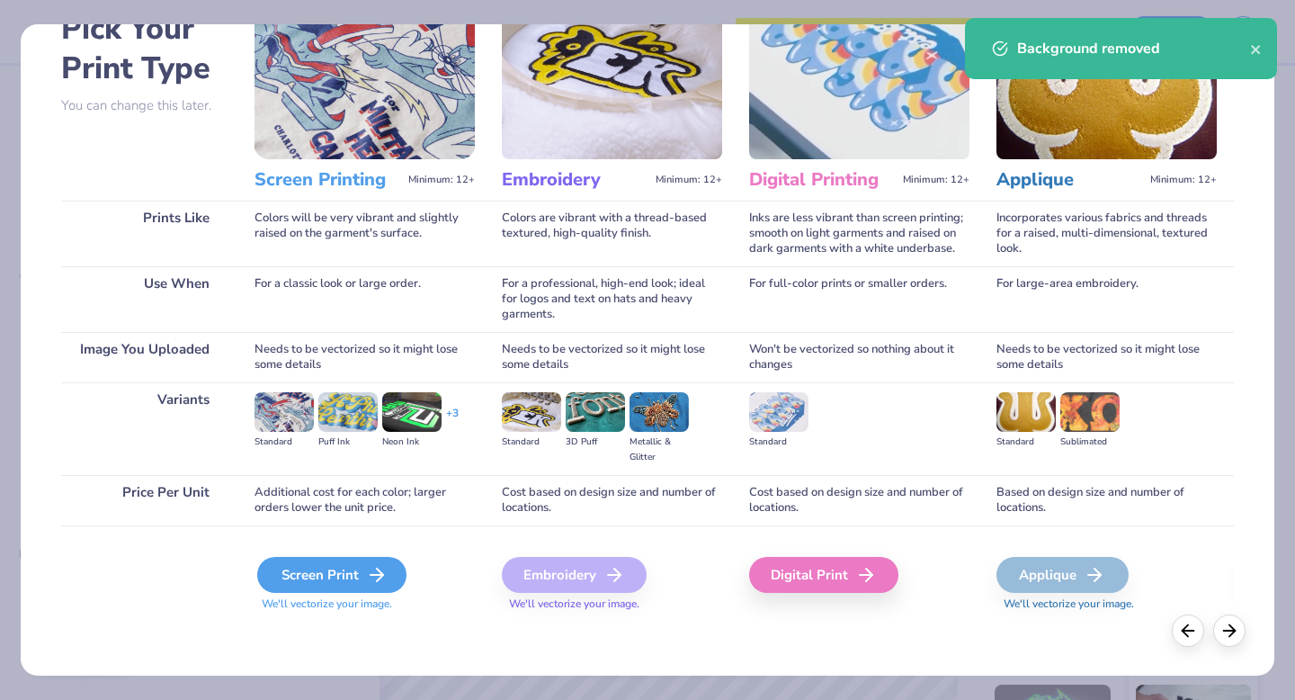
click at [320, 575] on div "Screen Print" at bounding box center [331, 575] width 149 height 36
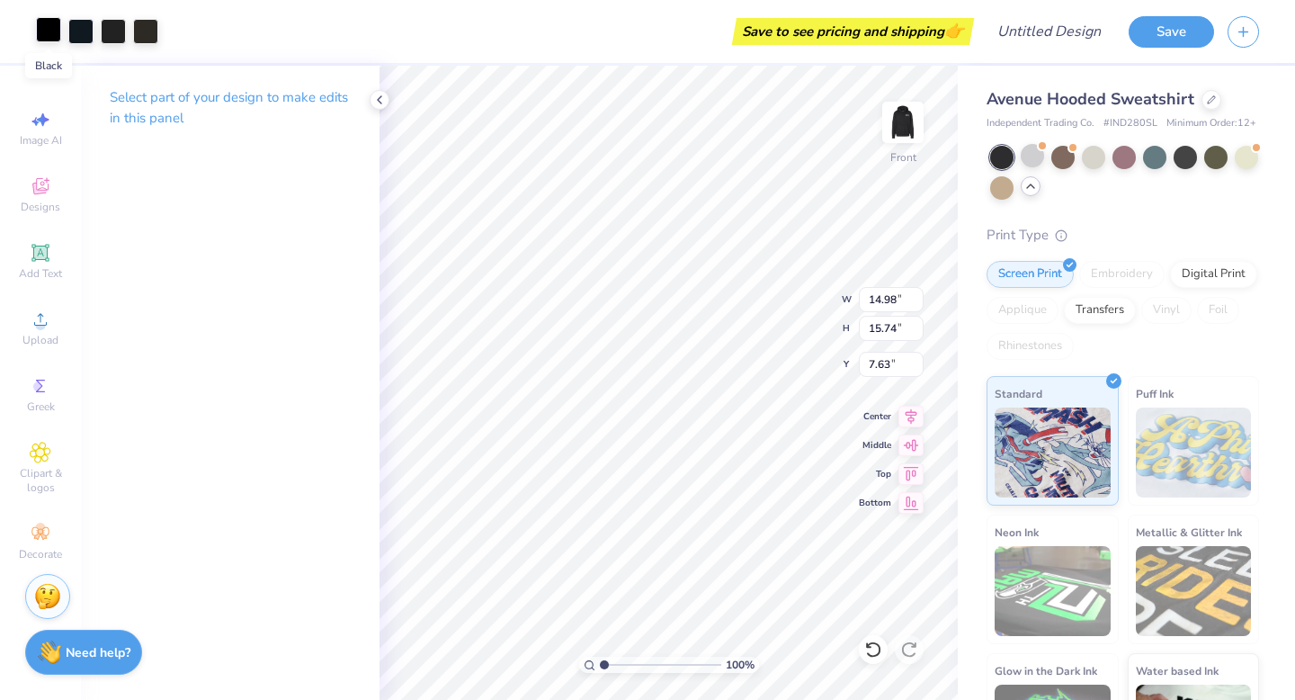
click at [51, 24] on div at bounding box center [48, 29] width 25 height 25
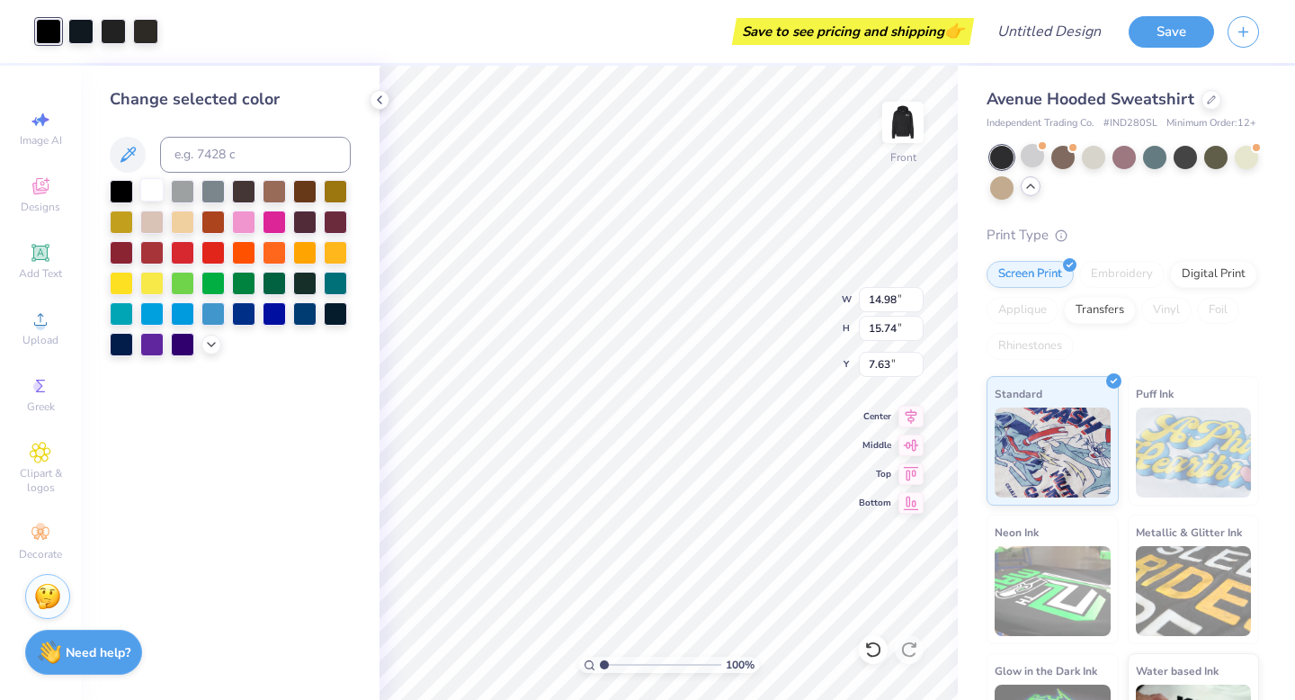
click at [151, 196] on div at bounding box center [151, 189] width 23 height 23
click at [90, 33] on div at bounding box center [80, 29] width 25 height 25
click at [178, 196] on div at bounding box center [182, 189] width 23 height 23
click at [276, 309] on div at bounding box center [274, 311] width 23 height 23
click at [117, 217] on div at bounding box center [121, 220] width 23 height 23
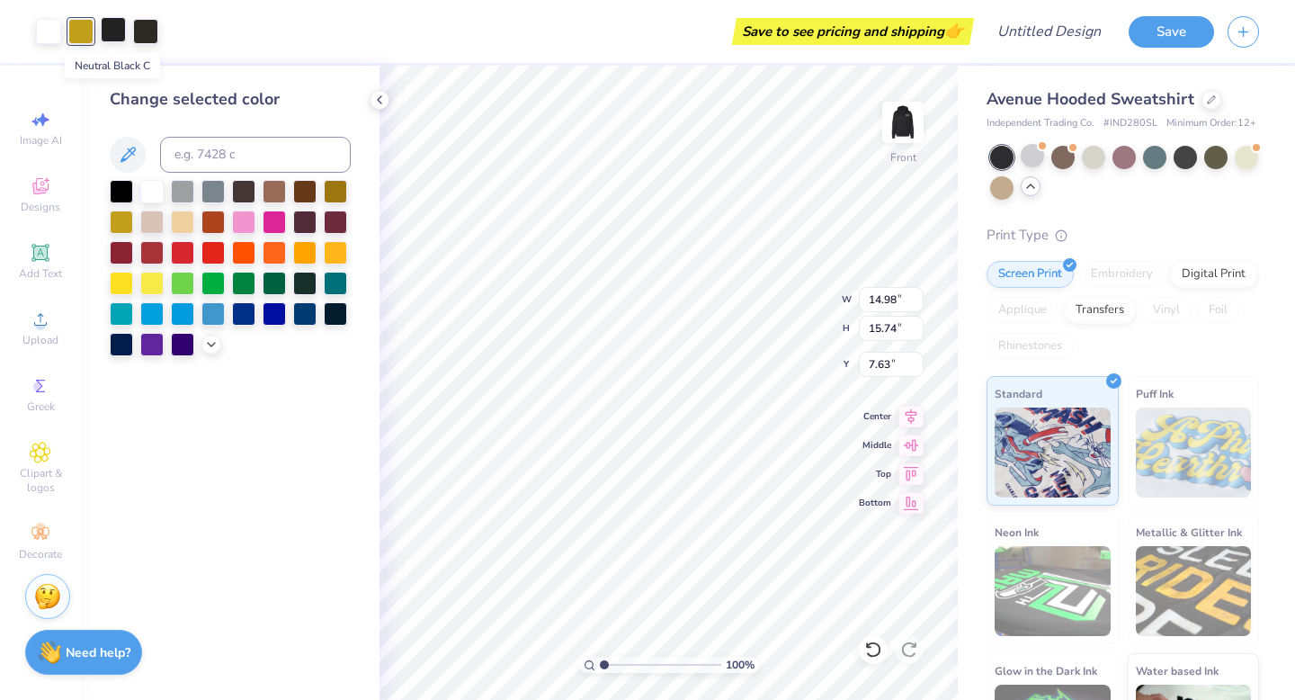
click at [114, 31] on div at bounding box center [113, 29] width 25 height 25
click at [145, 189] on div at bounding box center [151, 189] width 23 height 23
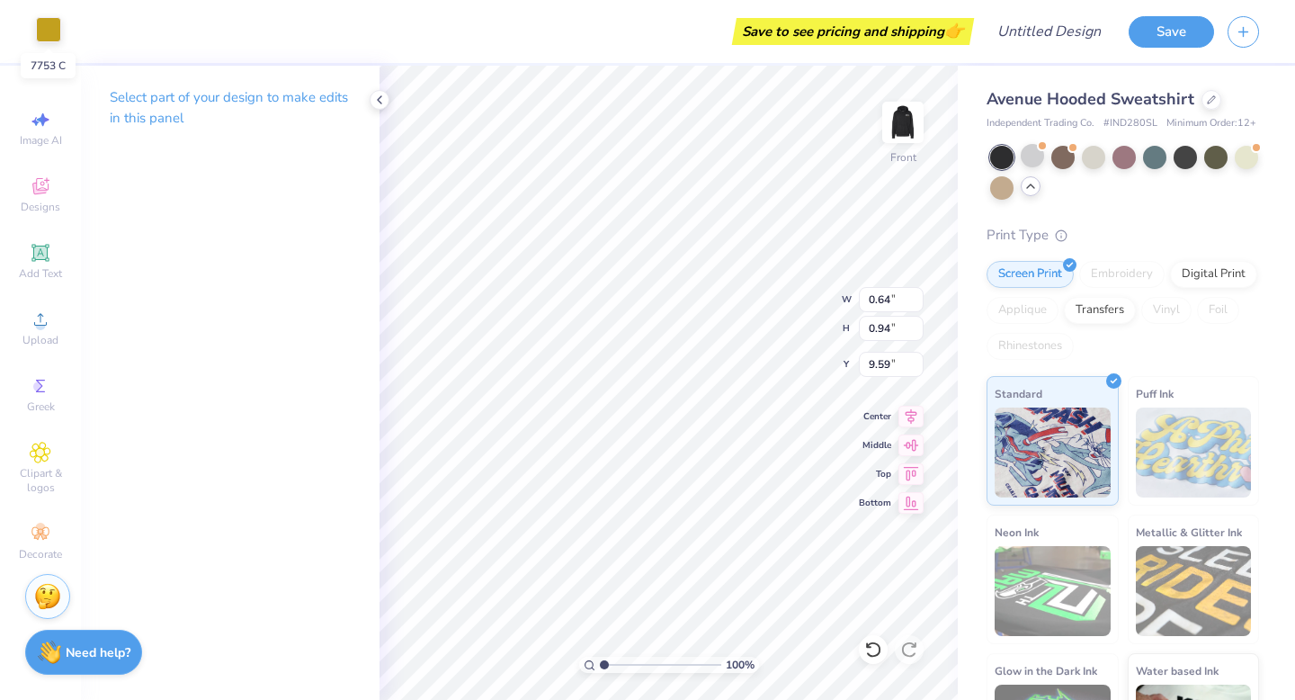
click at [50, 25] on div at bounding box center [48, 29] width 25 height 25
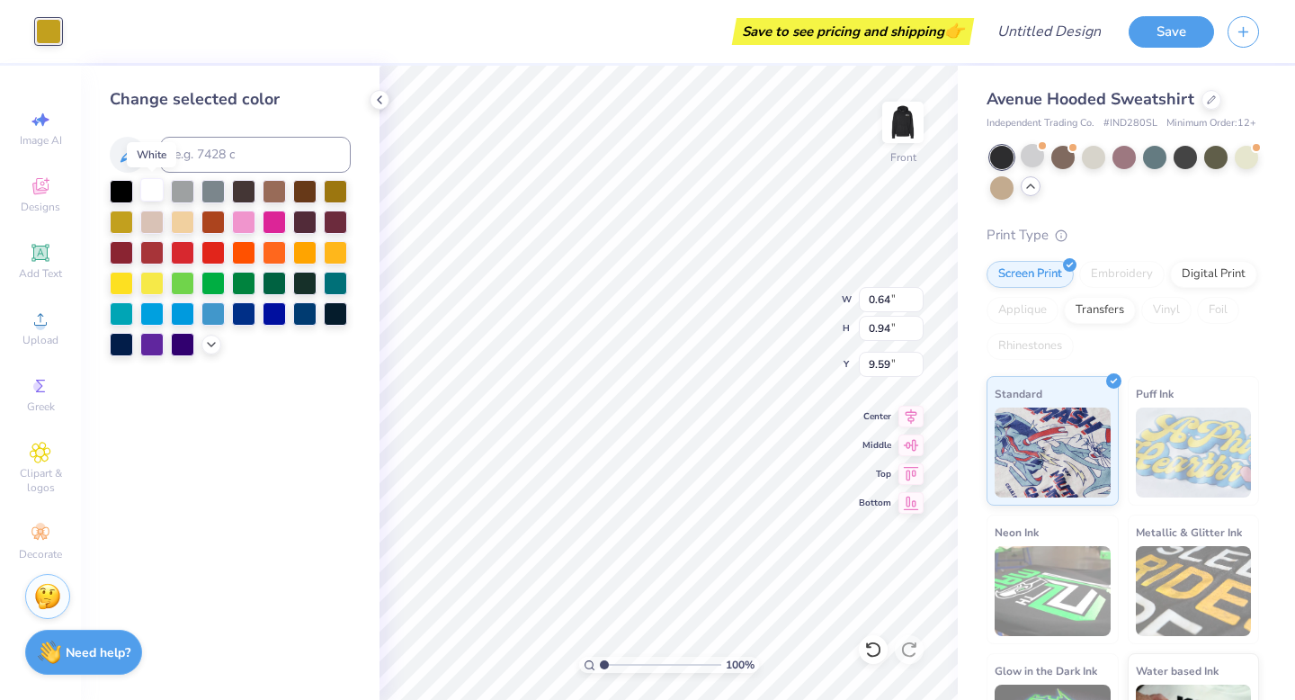
click at [150, 185] on div at bounding box center [151, 189] width 23 height 23
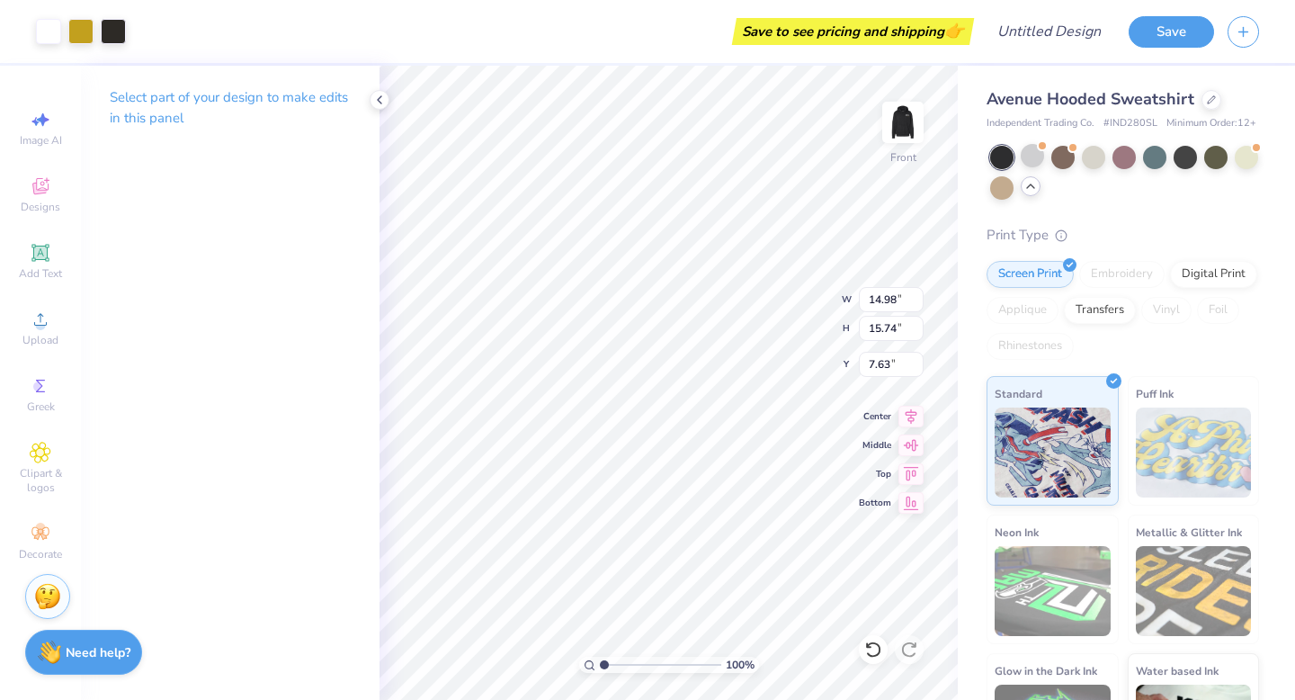
type input "12.59"
type input "13.23"
type input "6.00"
type input "11.02"
type input "11.58"
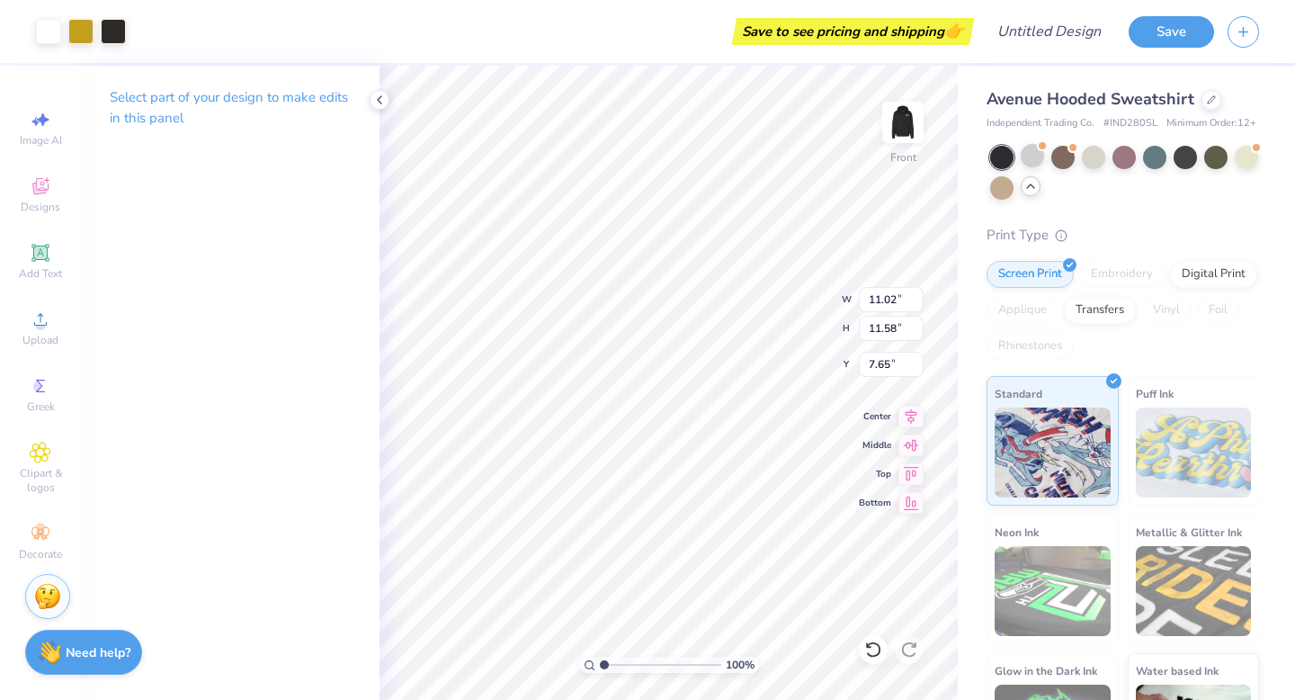
type input "7.54"
click at [341, 256] on div "Select part of your design to make edits in this panel" at bounding box center [230, 383] width 299 height 634
type input "11.52"
type input "6.82"
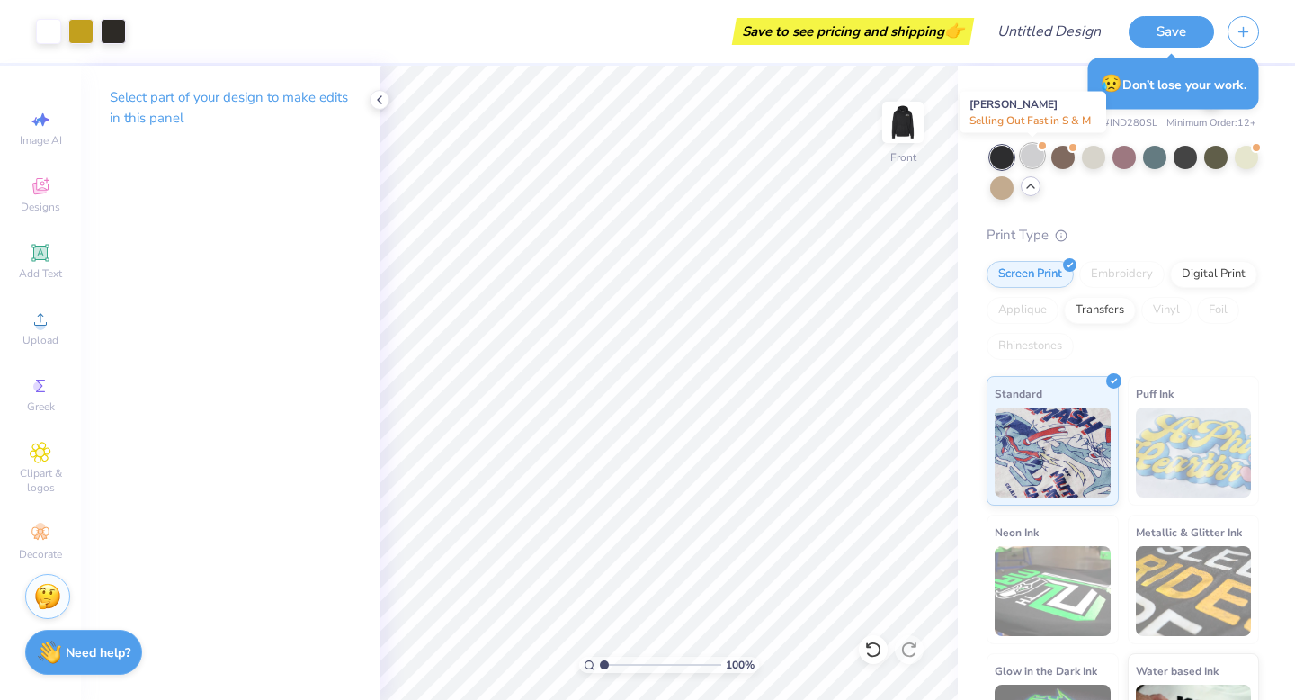
click at [1033, 152] on div at bounding box center [1032, 155] width 23 height 23
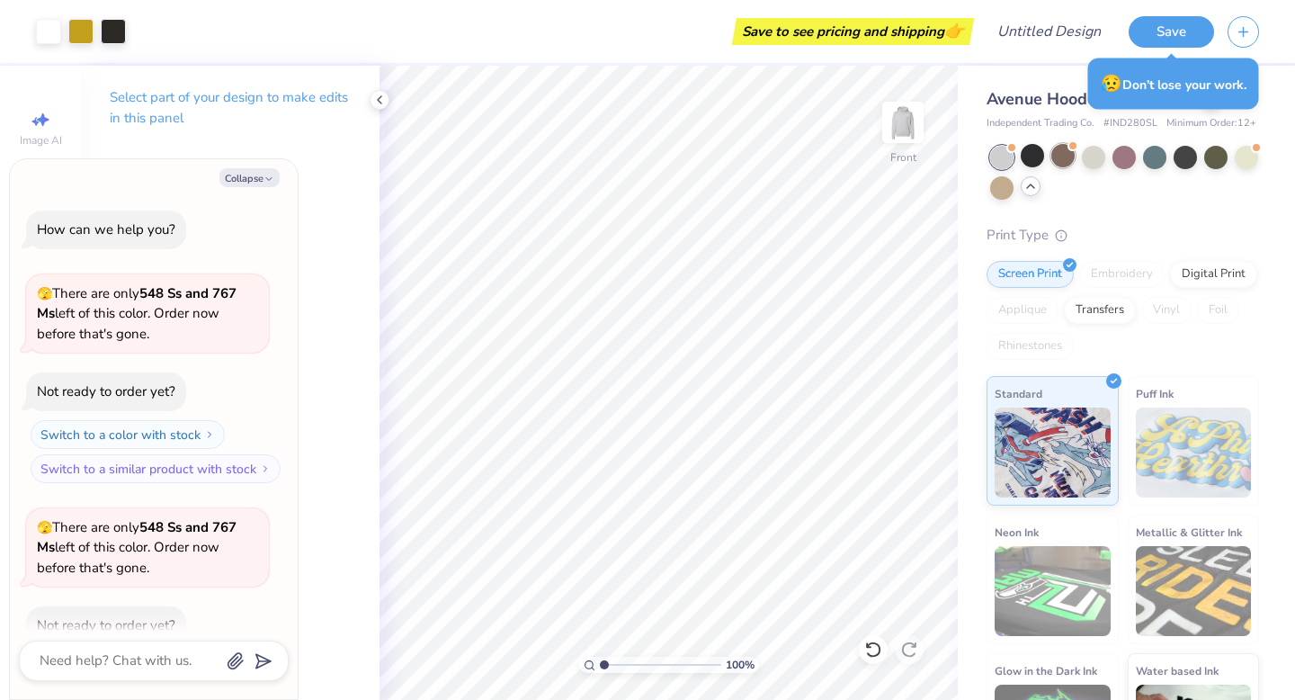
scroll to position [333, 0]
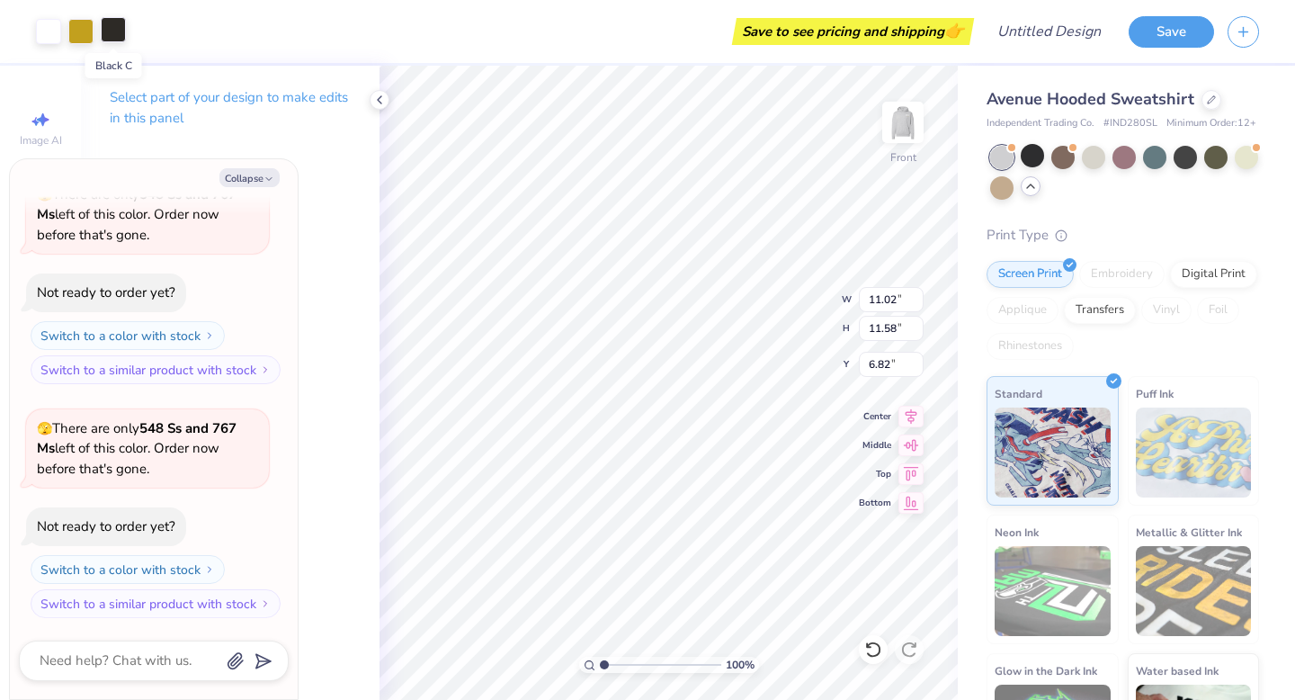
click at [104, 31] on div at bounding box center [113, 29] width 25 height 25
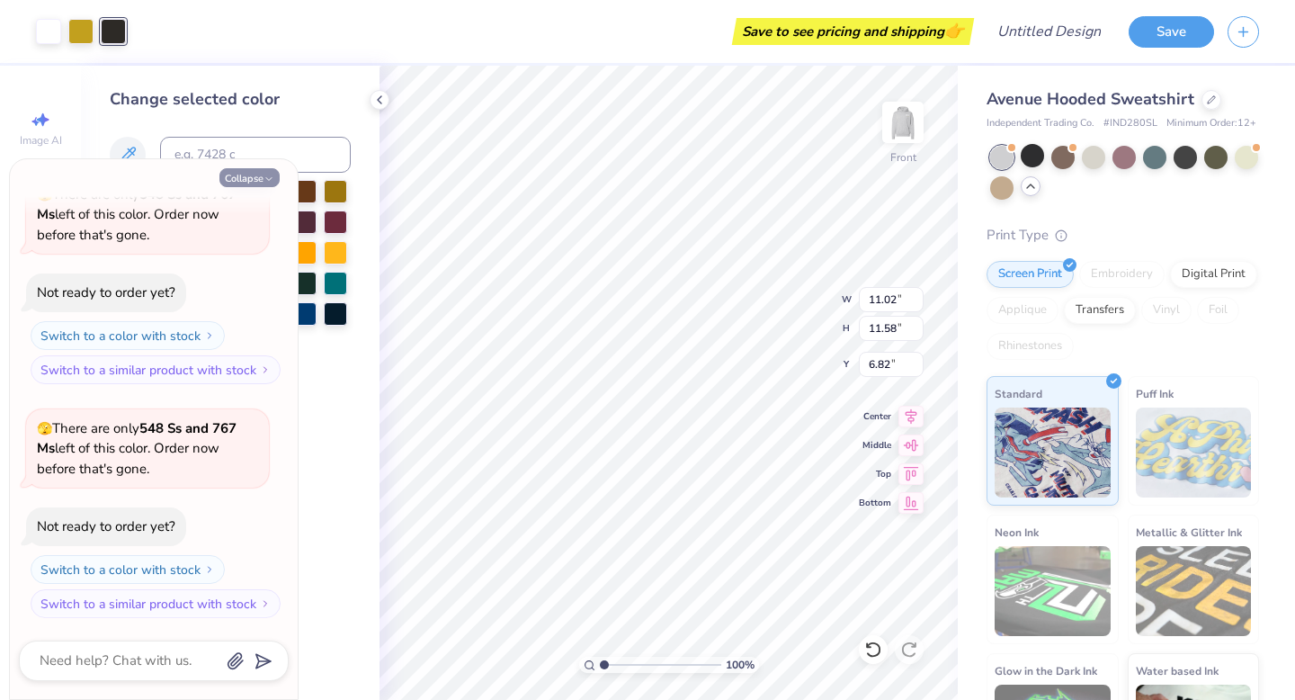
click at [259, 181] on button "Collapse" at bounding box center [249, 177] width 60 height 19
type textarea "x"
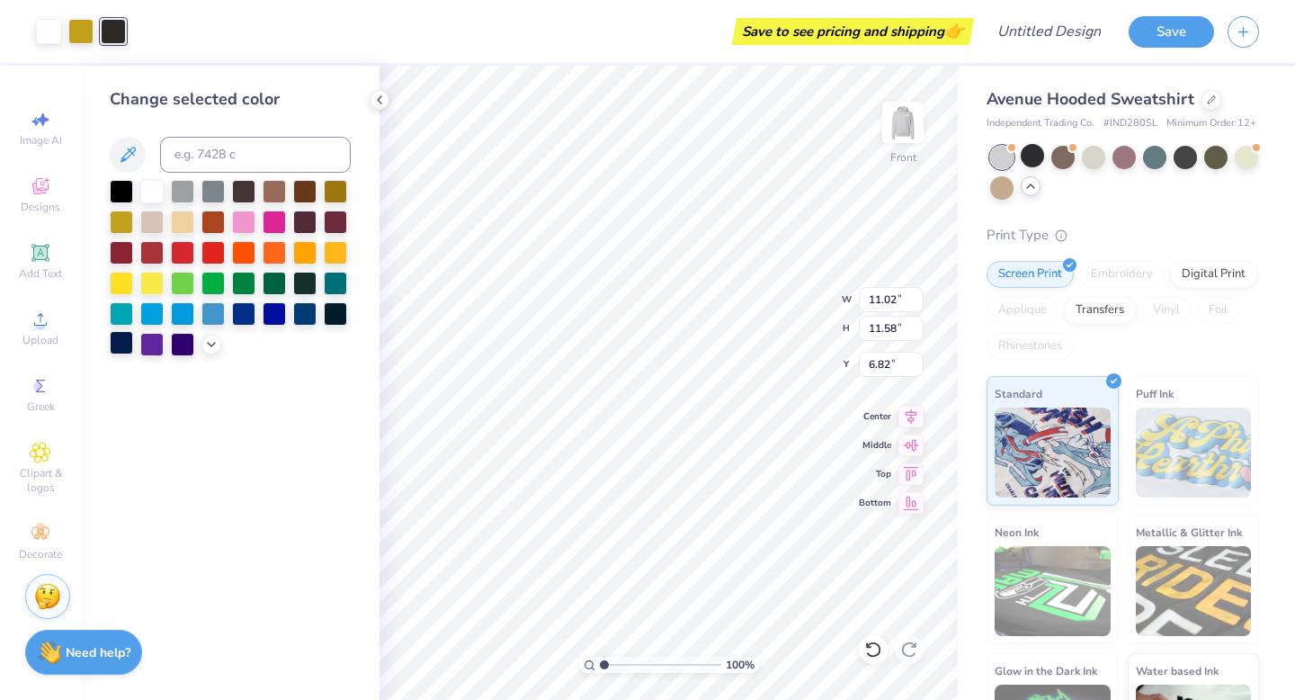
click at [118, 347] on div at bounding box center [121, 342] width 23 height 23
click at [49, 36] on div at bounding box center [48, 29] width 25 height 25
click at [118, 341] on div at bounding box center [121, 342] width 23 height 23
click at [75, 32] on div at bounding box center [80, 29] width 25 height 25
click at [122, 346] on div at bounding box center [121, 342] width 23 height 23
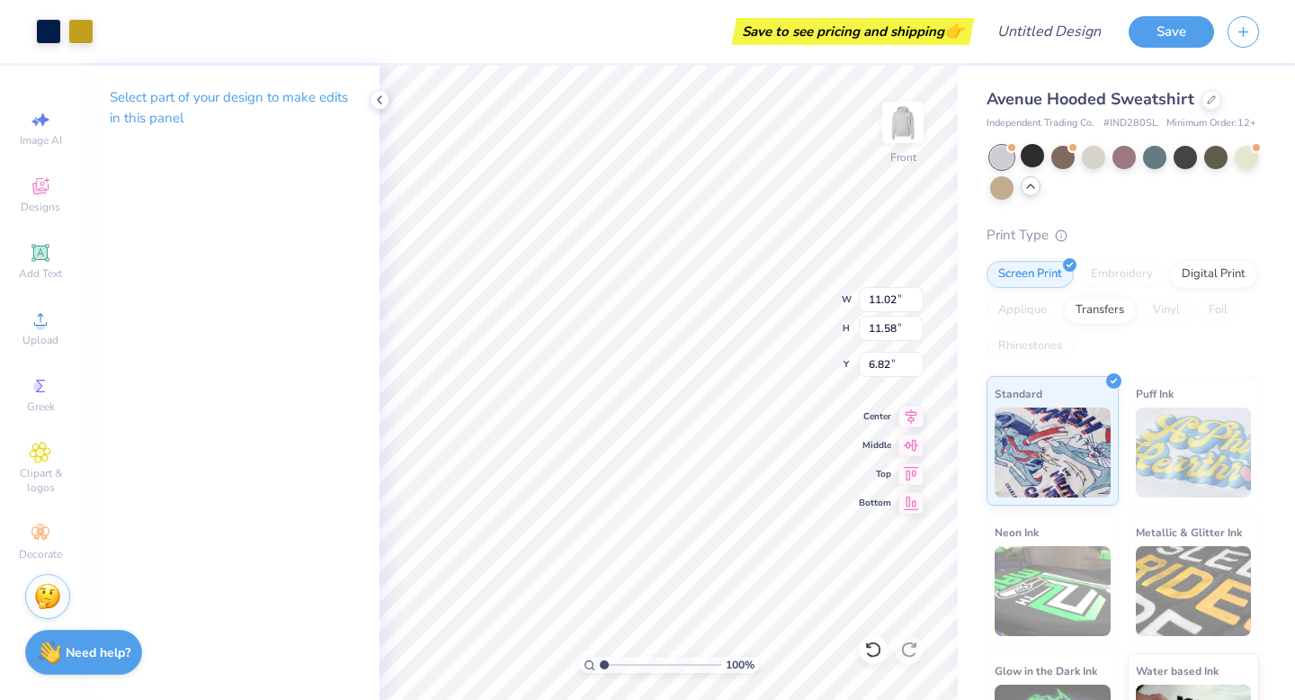
type input "6.00"
type input "10.09"
click at [94, 30] on div at bounding box center [80, 29] width 25 height 25
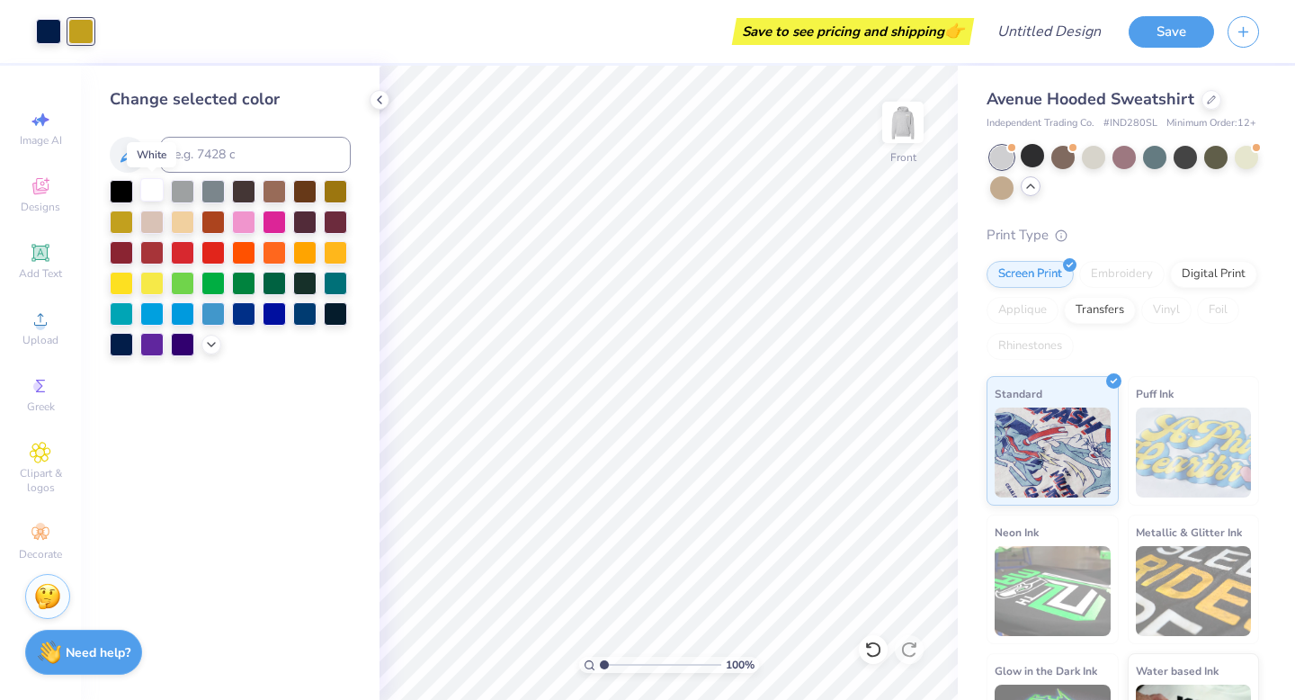
click at [144, 197] on div at bounding box center [151, 189] width 23 height 23
click at [146, 186] on div at bounding box center [151, 189] width 23 height 23
click at [386, 97] on icon at bounding box center [379, 100] width 14 height 14
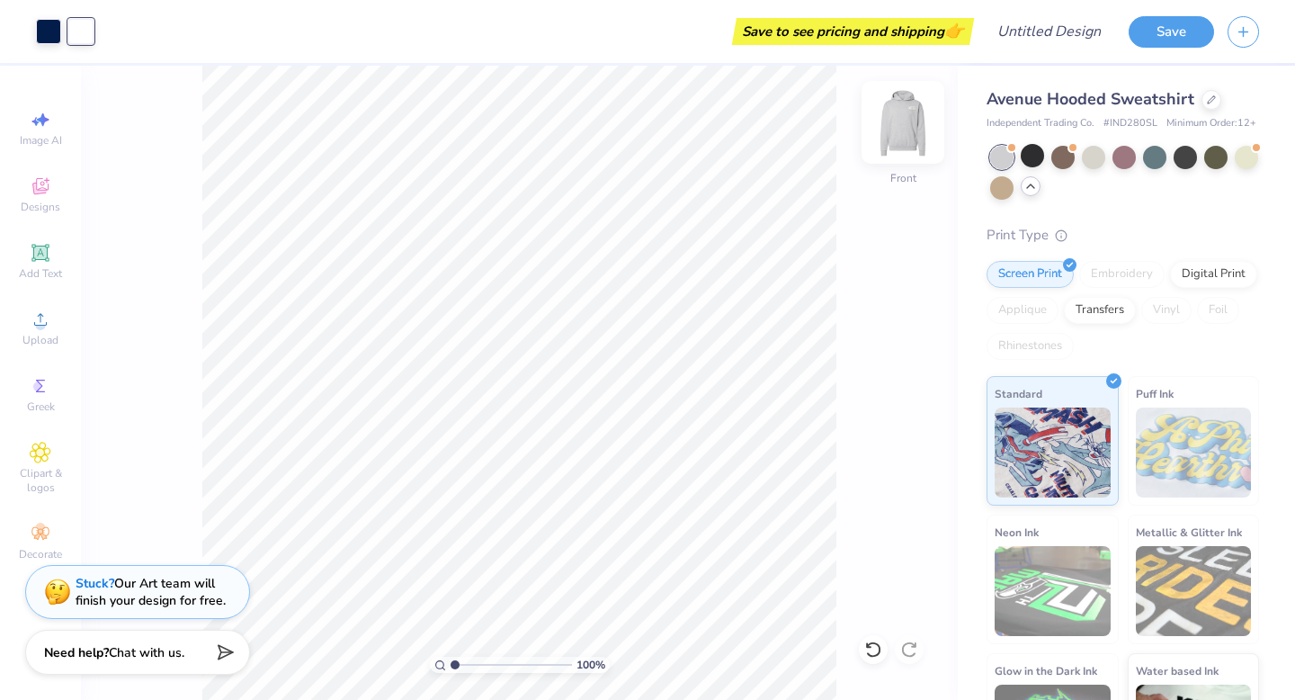
click at [892, 124] on img at bounding box center [903, 122] width 72 height 72
click at [47, 35] on div at bounding box center [48, 29] width 25 height 25
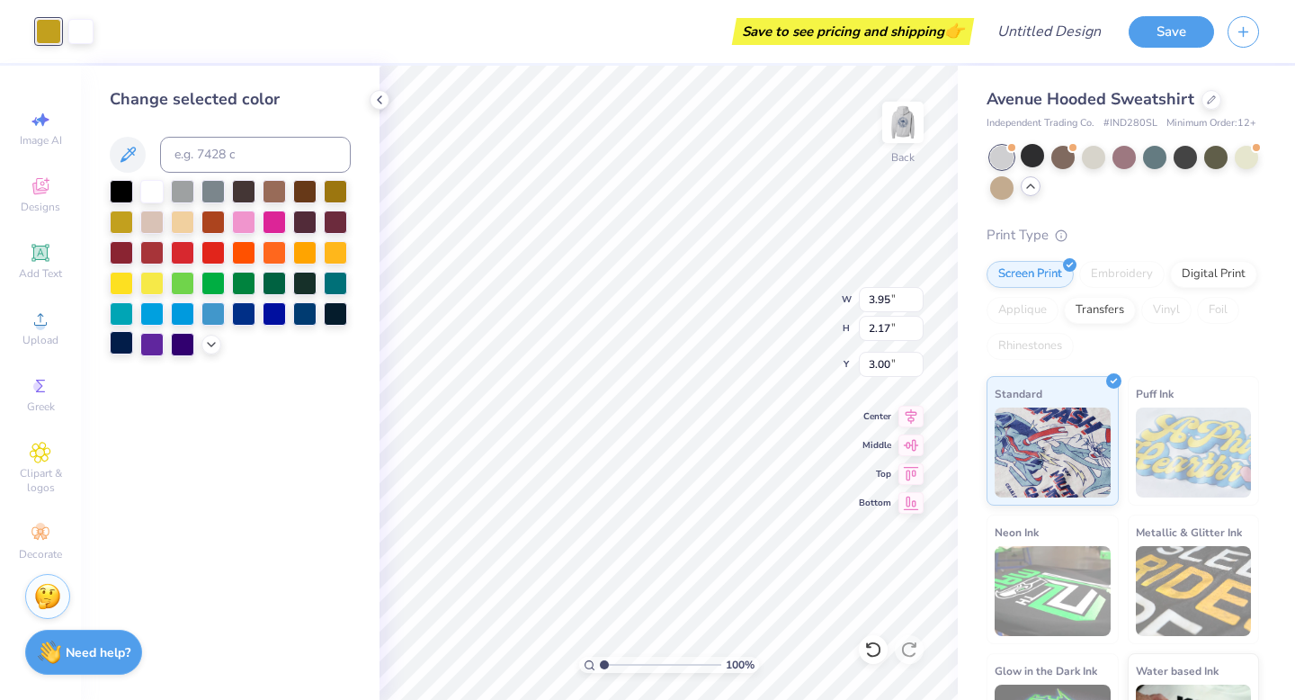
click at [126, 348] on div at bounding box center [121, 342] width 23 height 23
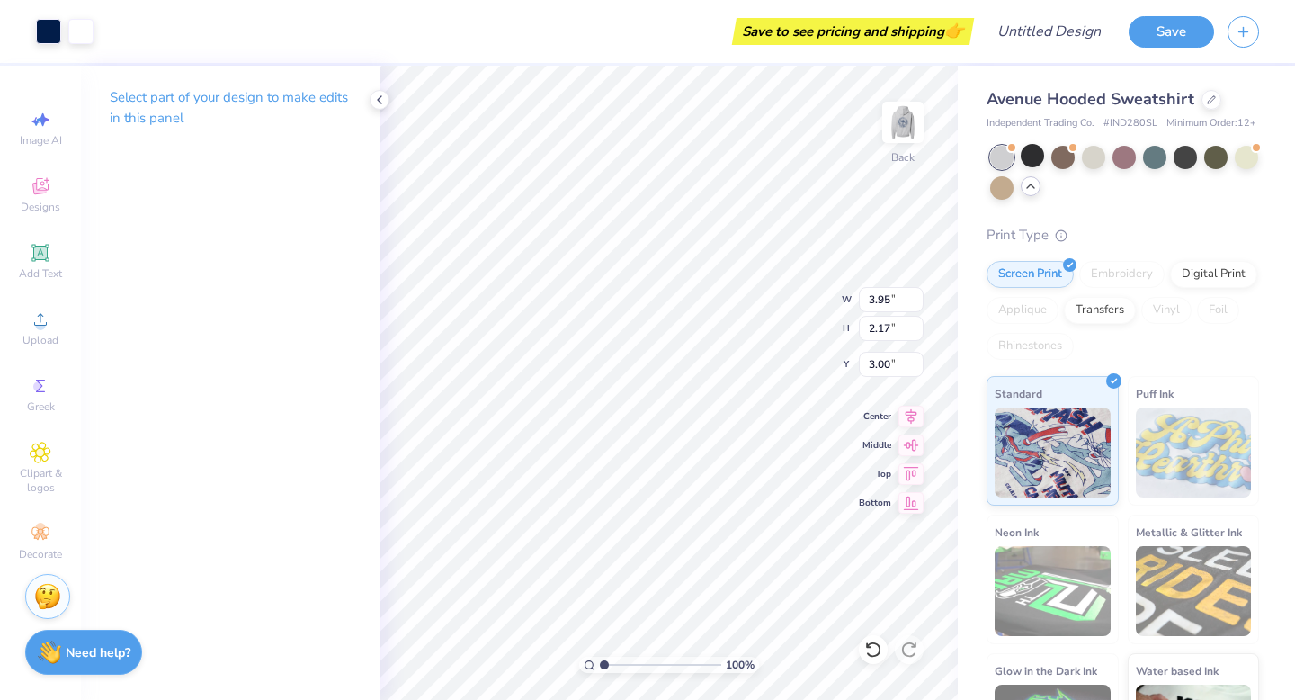
type input "4.59"
type input "2.52"
click at [898, 129] on img at bounding box center [903, 122] width 72 height 72
click at [891, 114] on img at bounding box center [903, 122] width 72 height 72
click at [72, 22] on div at bounding box center [80, 29] width 25 height 25
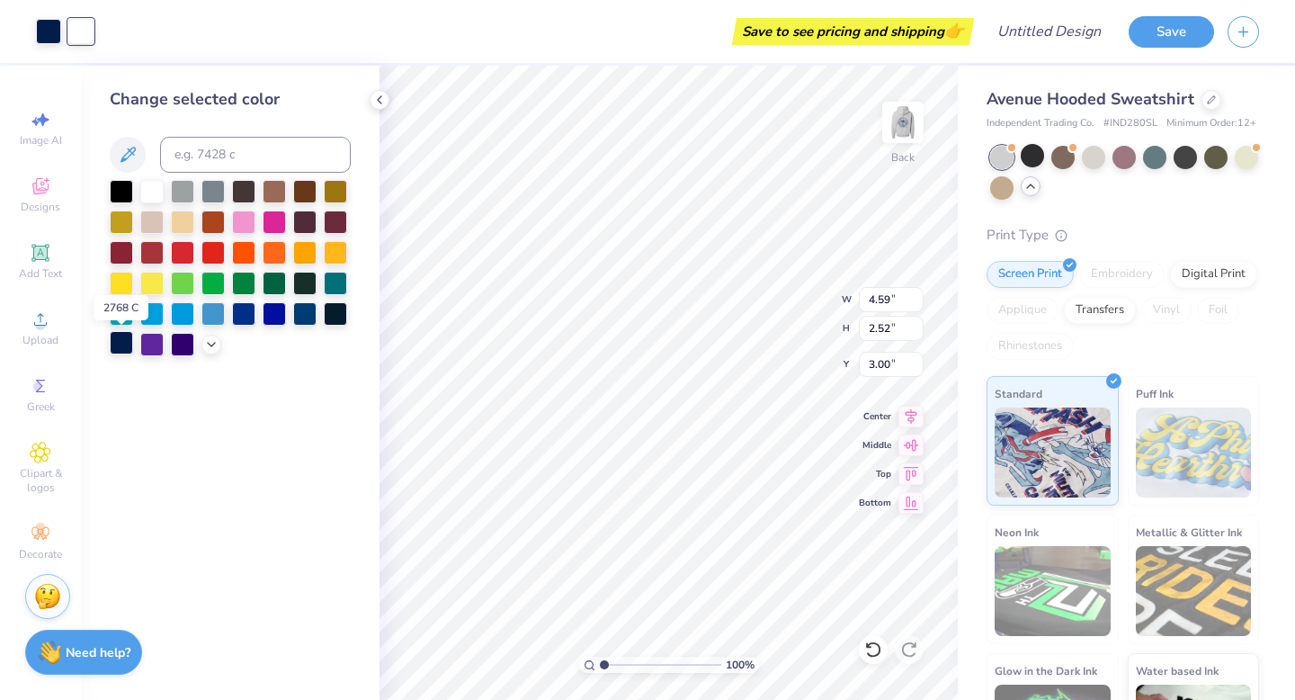
click at [112, 341] on div at bounding box center [121, 342] width 23 height 23
click at [305, 314] on div at bounding box center [304, 311] width 23 height 23
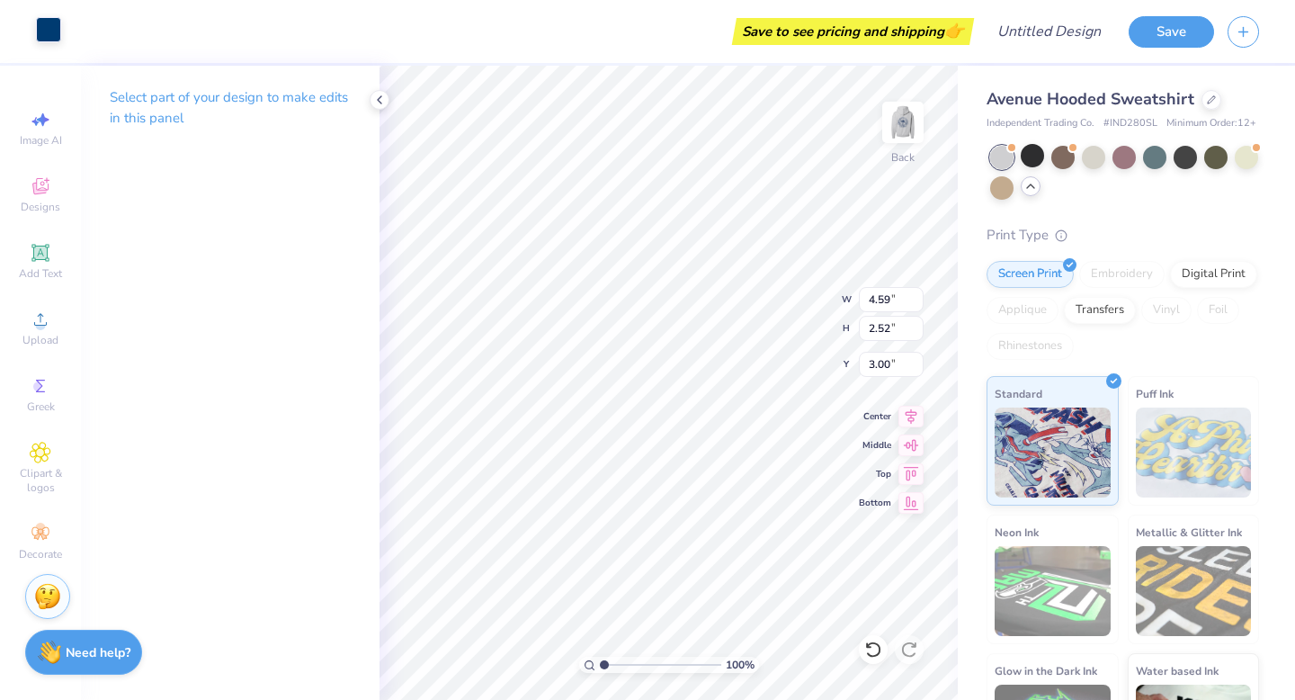
click at [50, 29] on div at bounding box center [48, 29] width 25 height 25
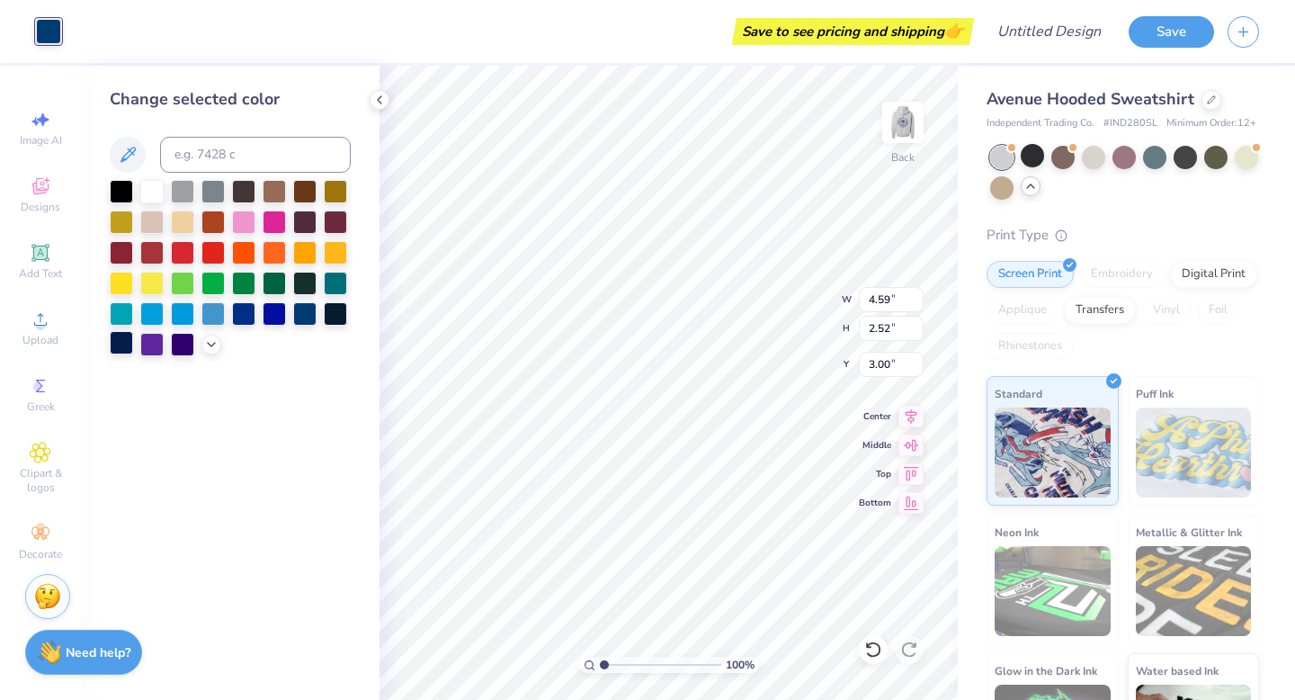
click at [128, 349] on div at bounding box center [121, 342] width 23 height 23
click at [355, 297] on div "Change selected color" at bounding box center [230, 383] width 299 height 634
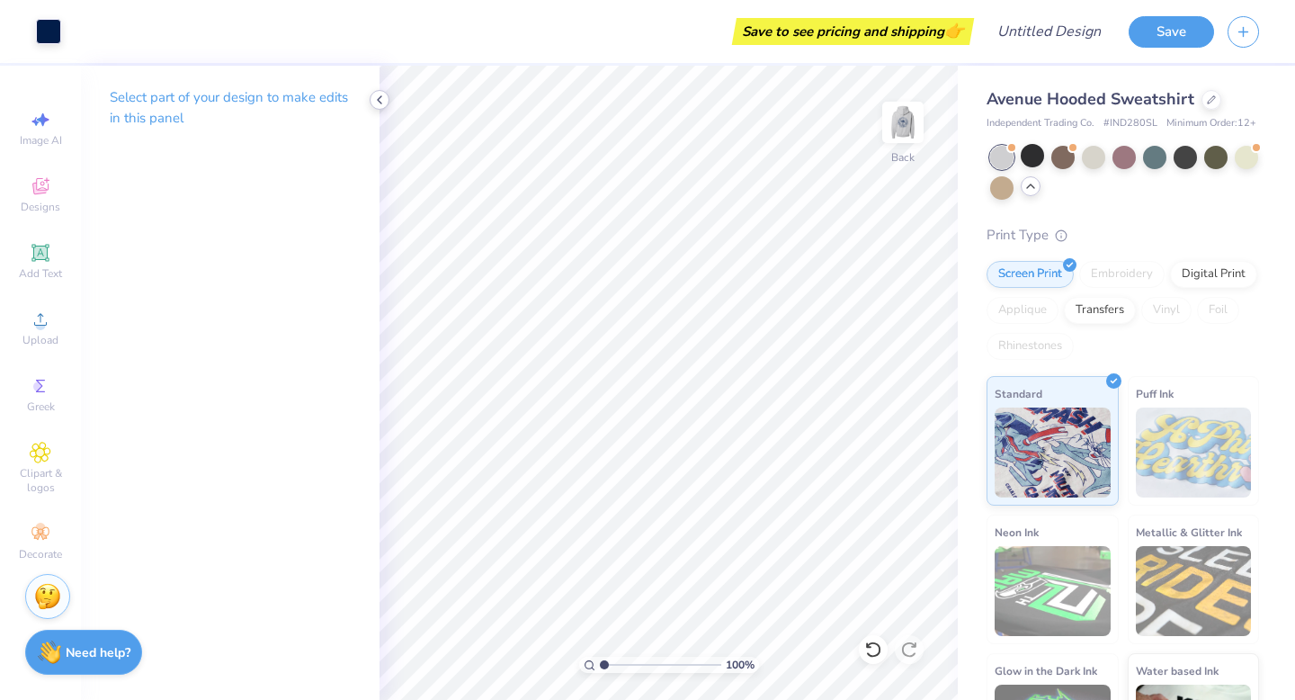
click at [379, 105] on icon at bounding box center [379, 100] width 14 height 14
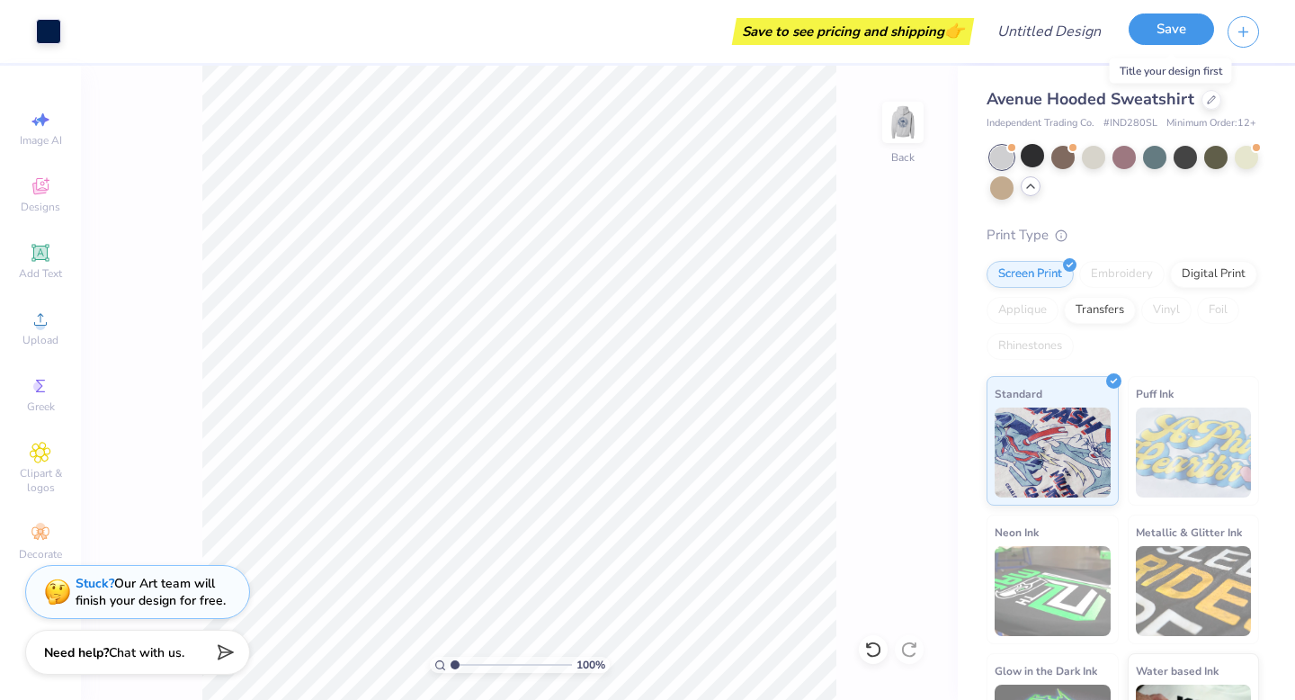
click at [1161, 29] on button "Save" at bounding box center [1171, 28] width 85 height 31
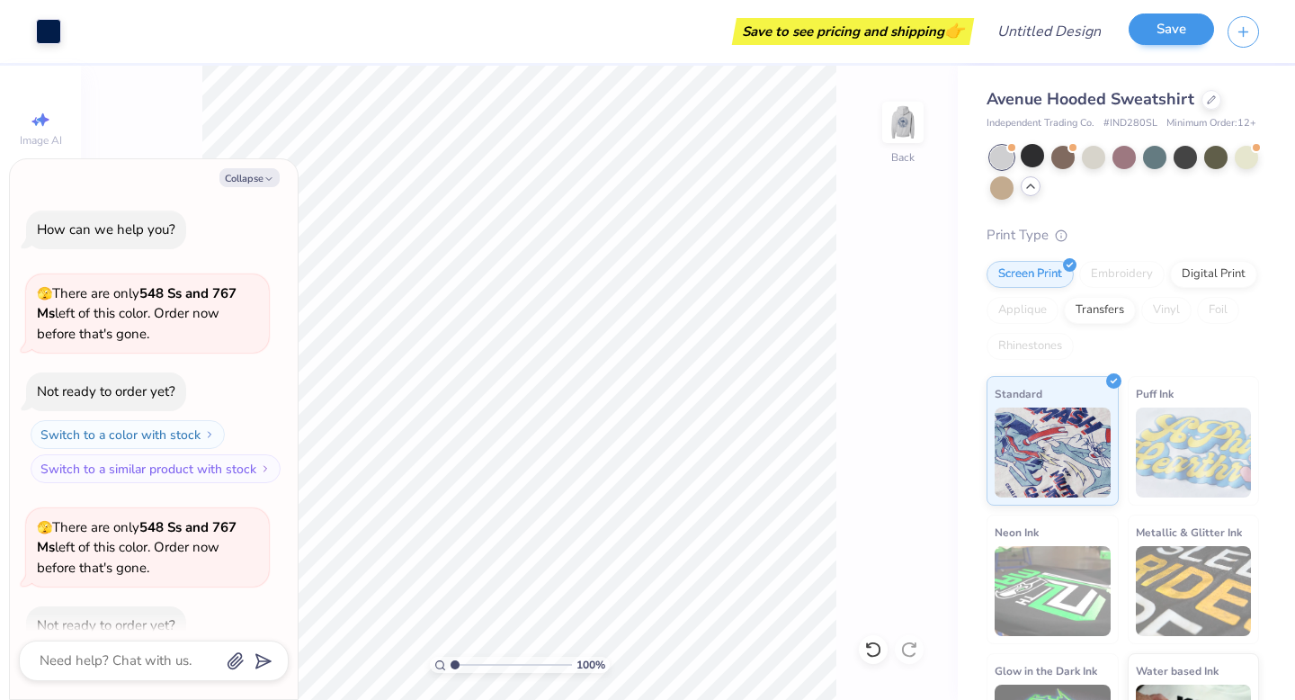
scroll to position [382, 0]
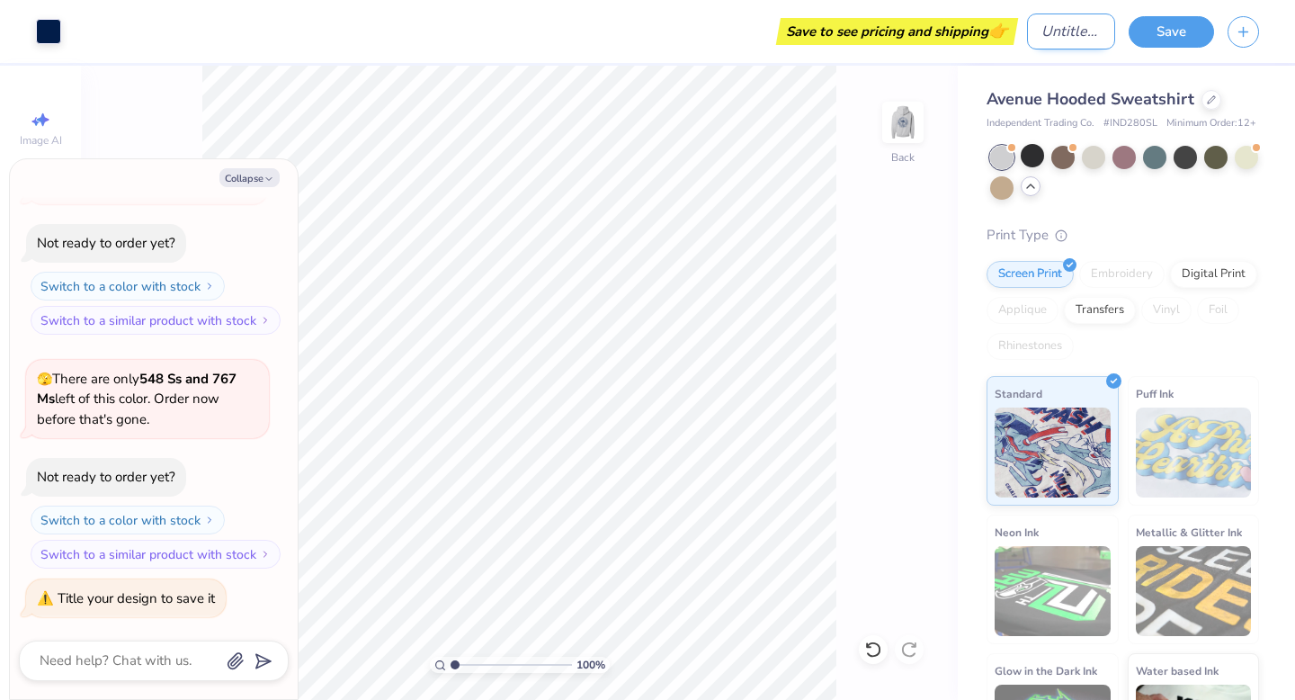
type textarea "x"
click at [1075, 31] on input "Design Title" at bounding box center [1071, 31] width 88 height 36
type input "A"
type textarea "x"
type input "AG"
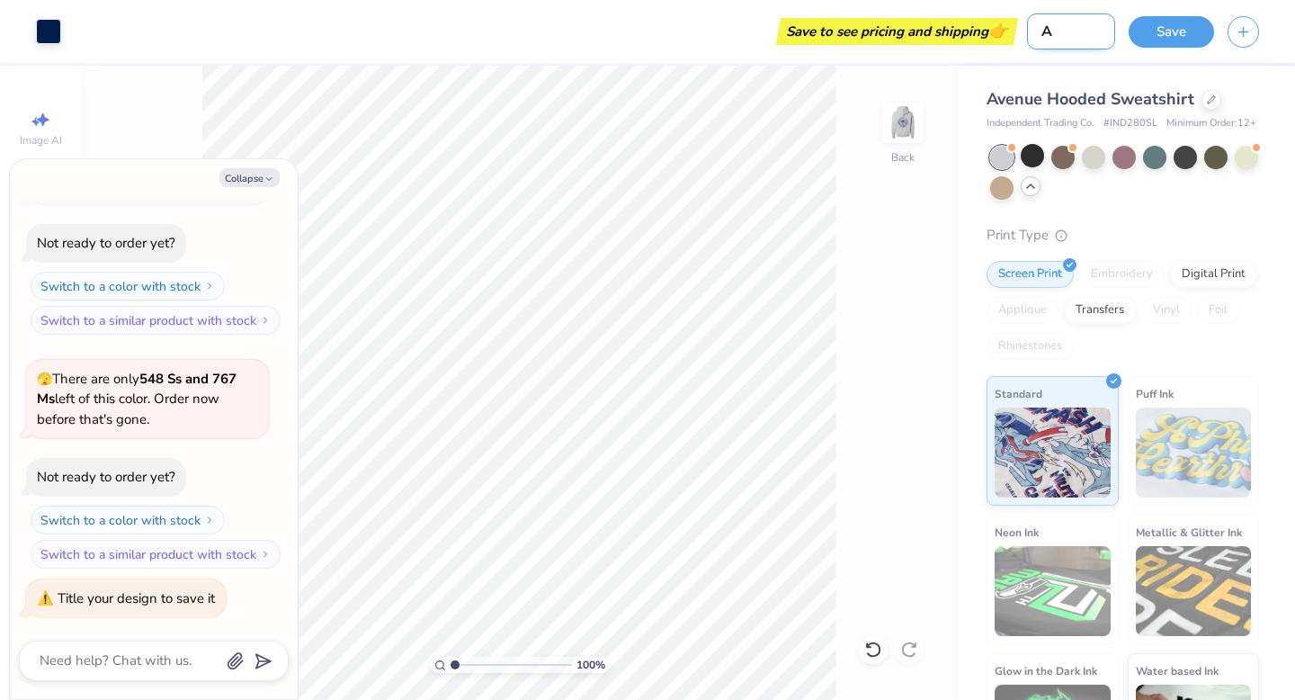
type textarea "x"
type input "AGS"
type textarea "x"
type input "AGS"
type textarea "x"
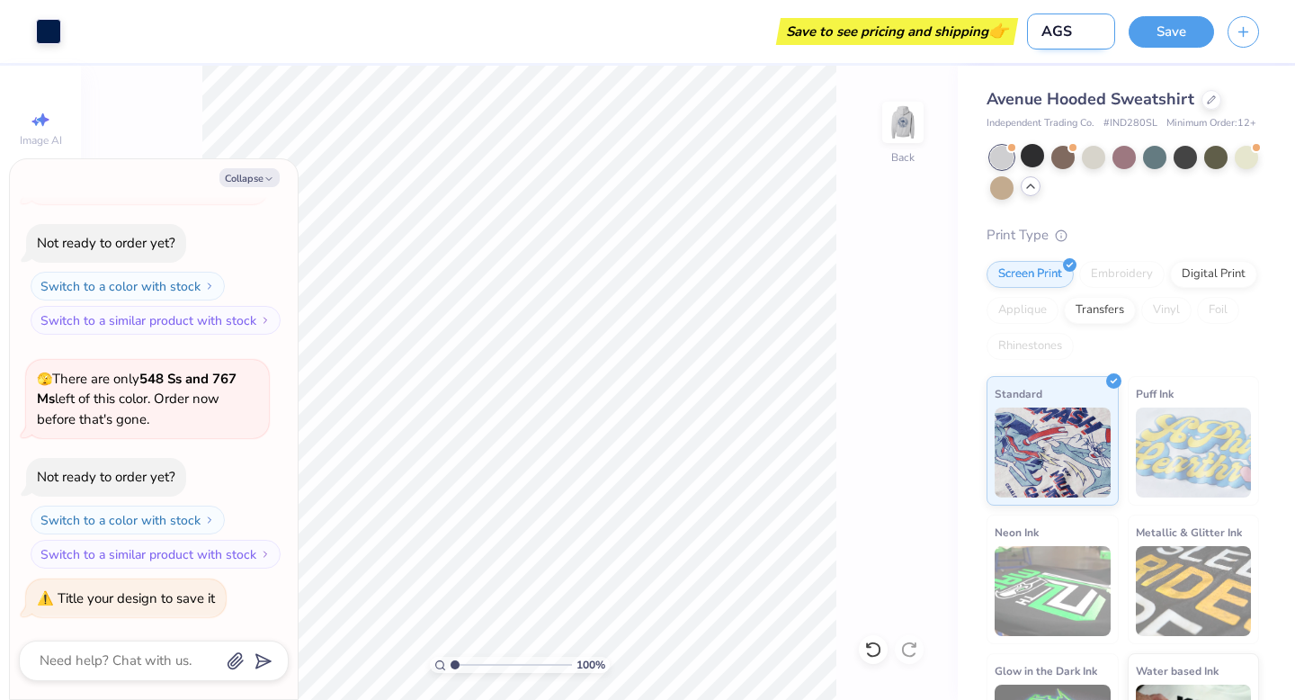
type input "AGS !"
type textarea "x"
type input "AGS"
type textarea "x"
type input "AGS 1"
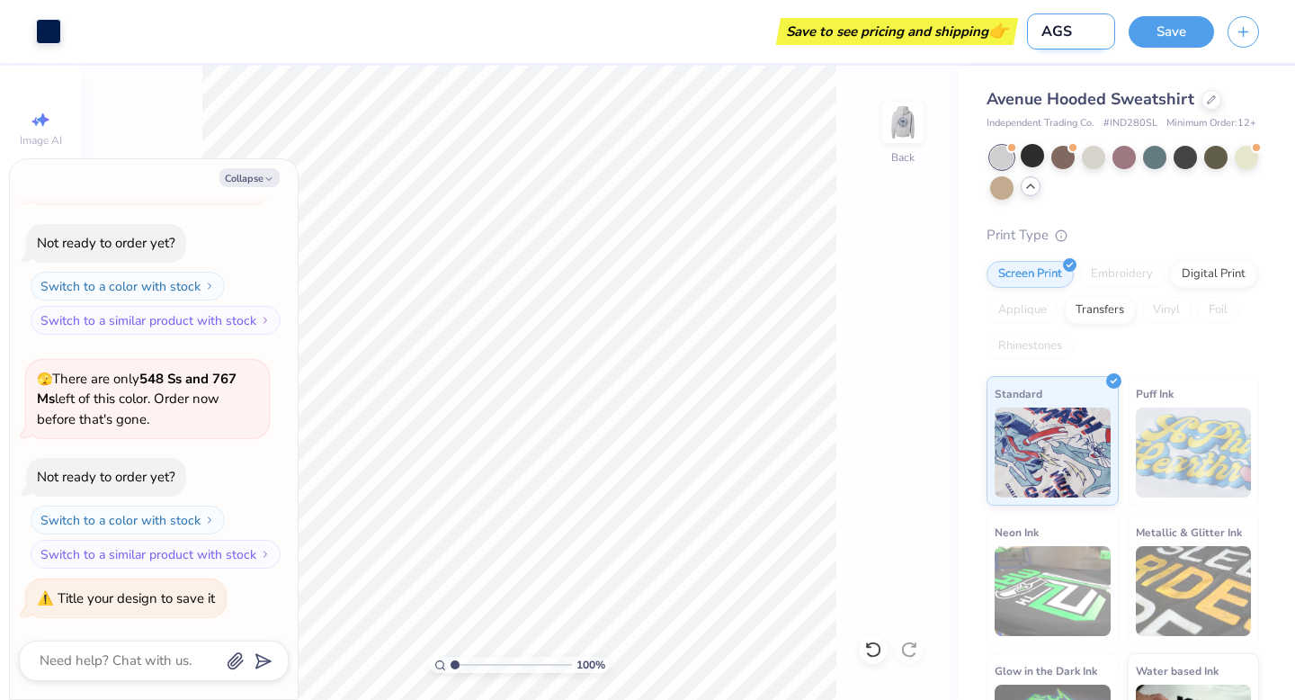
type textarea "x"
type input "AGS 1"
click at [1165, 19] on button "Save" at bounding box center [1171, 28] width 85 height 31
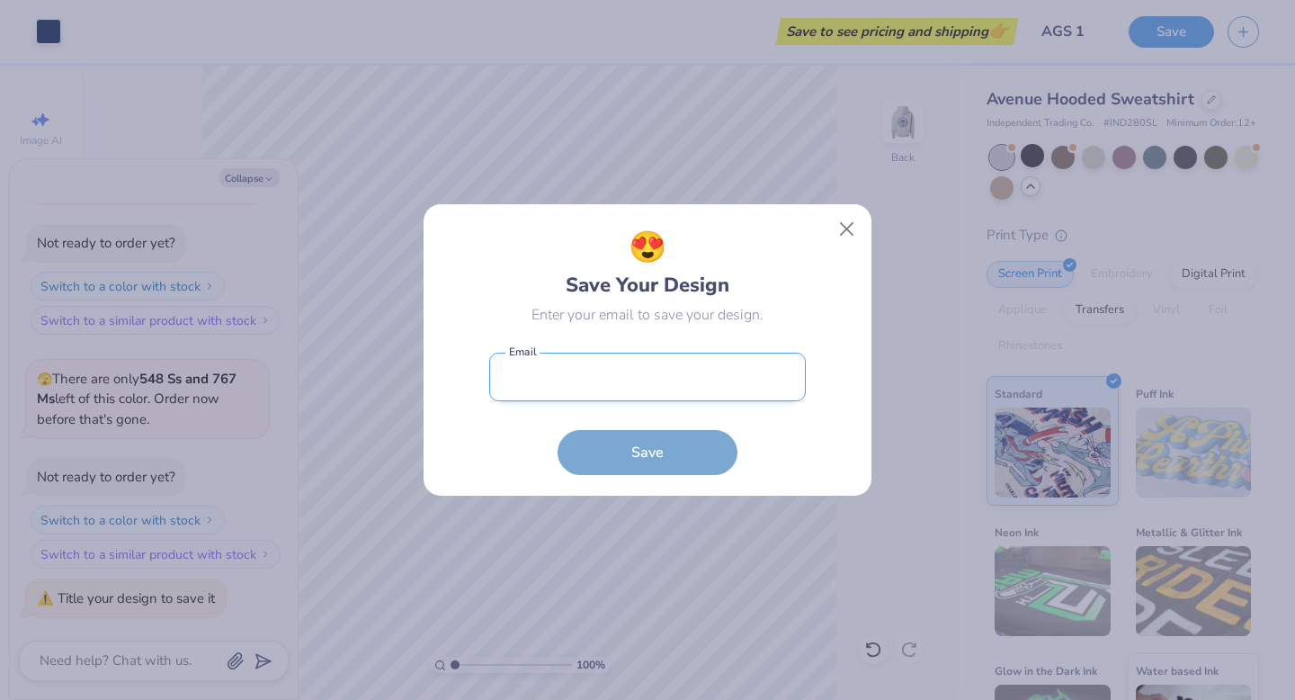
click at [542, 385] on input "email" at bounding box center [647, 377] width 317 height 49
type input "[EMAIL_ADDRESS][DOMAIN_NAME]"
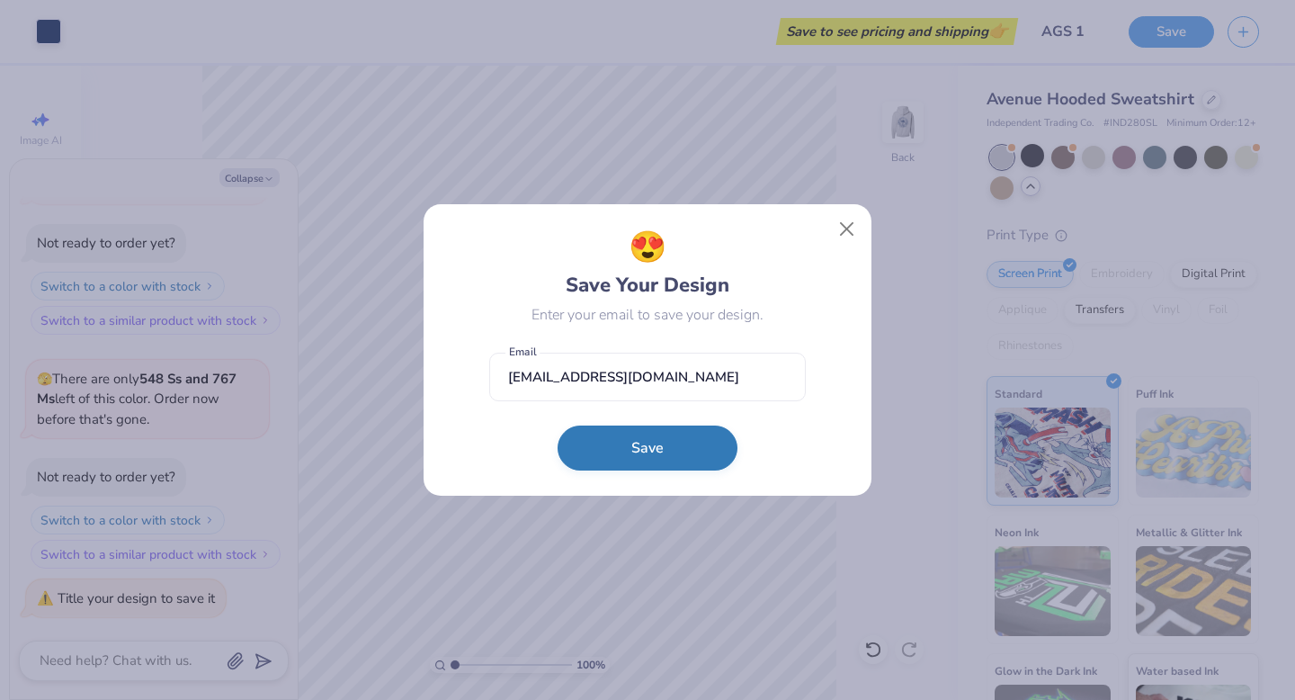
click at [629, 444] on button "Save" at bounding box center [648, 448] width 180 height 45
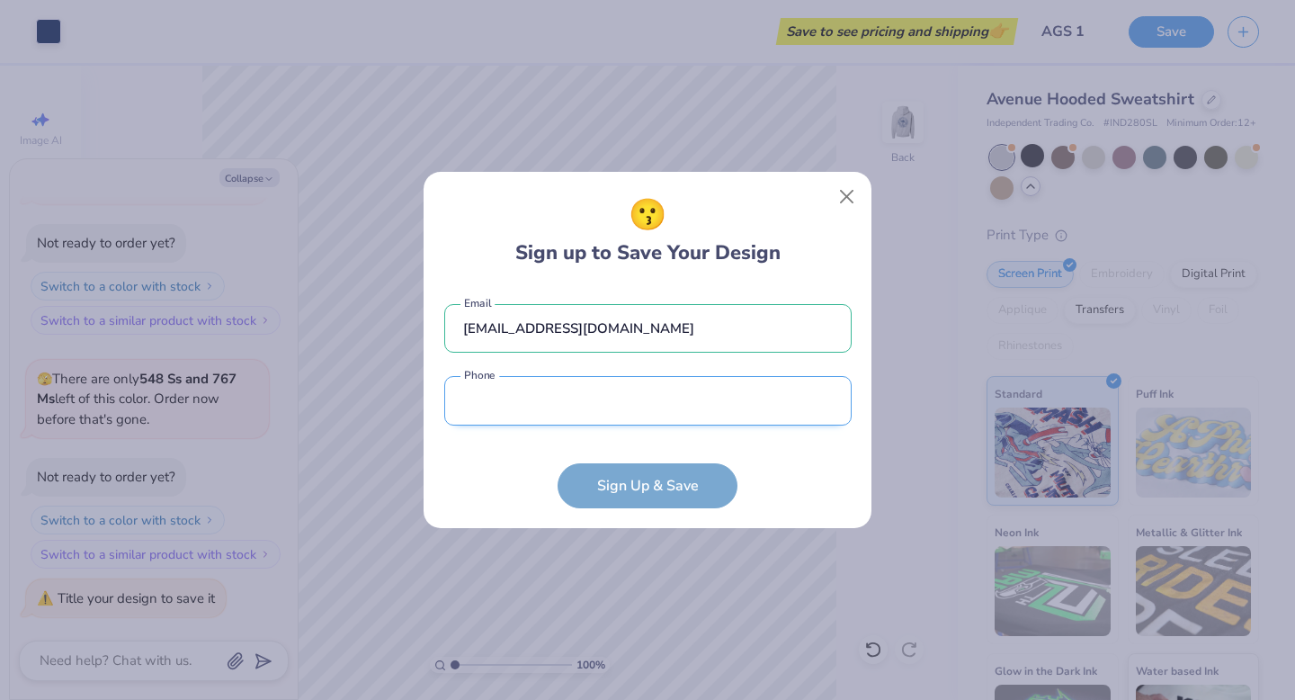
click at [563, 411] on input "tel" at bounding box center [648, 400] width 408 height 49
type input "[PHONE_NUMBER]"
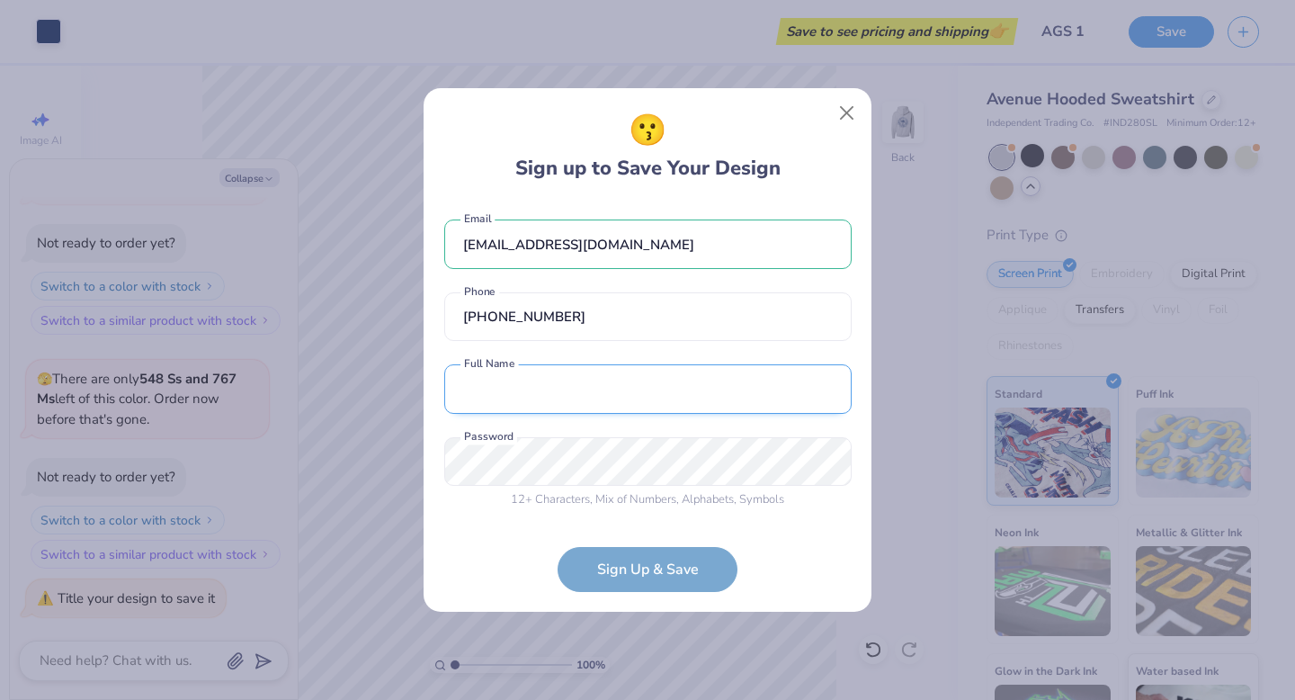
click at [571, 377] on input "text" at bounding box center [648, 388] width 408 height 49
type input "[PERSON_NAME]"
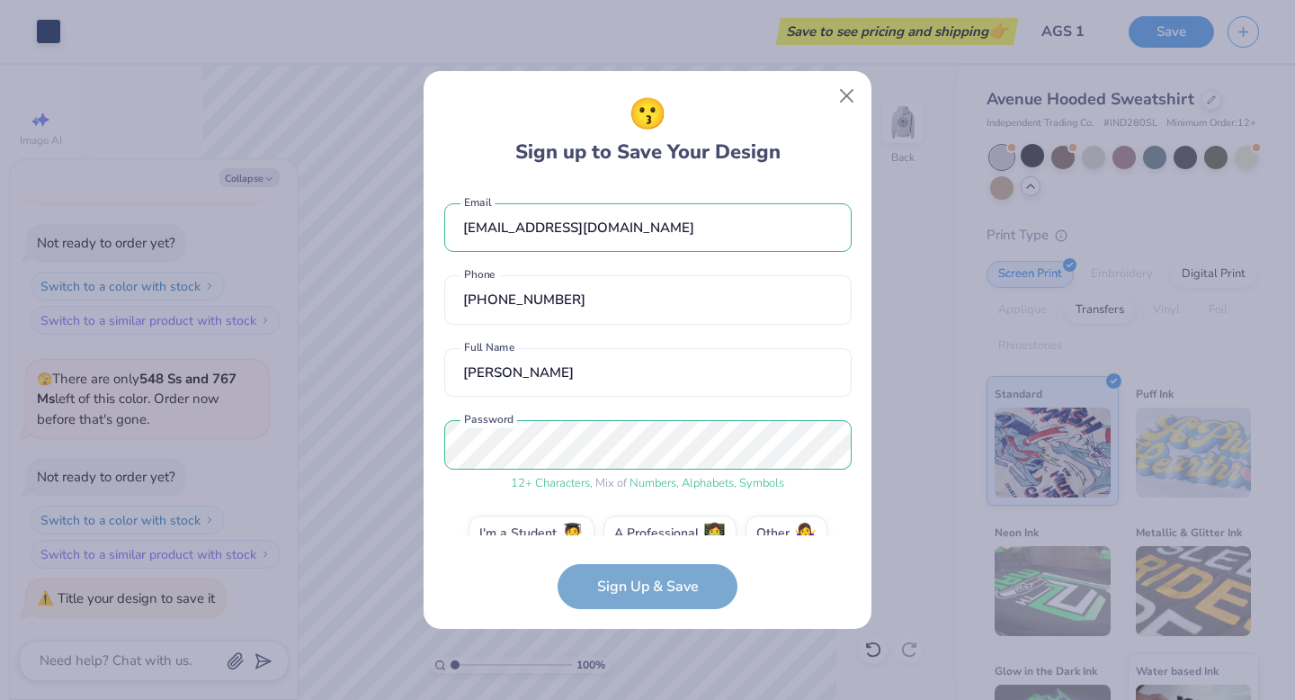
scroll to position [34, 0]
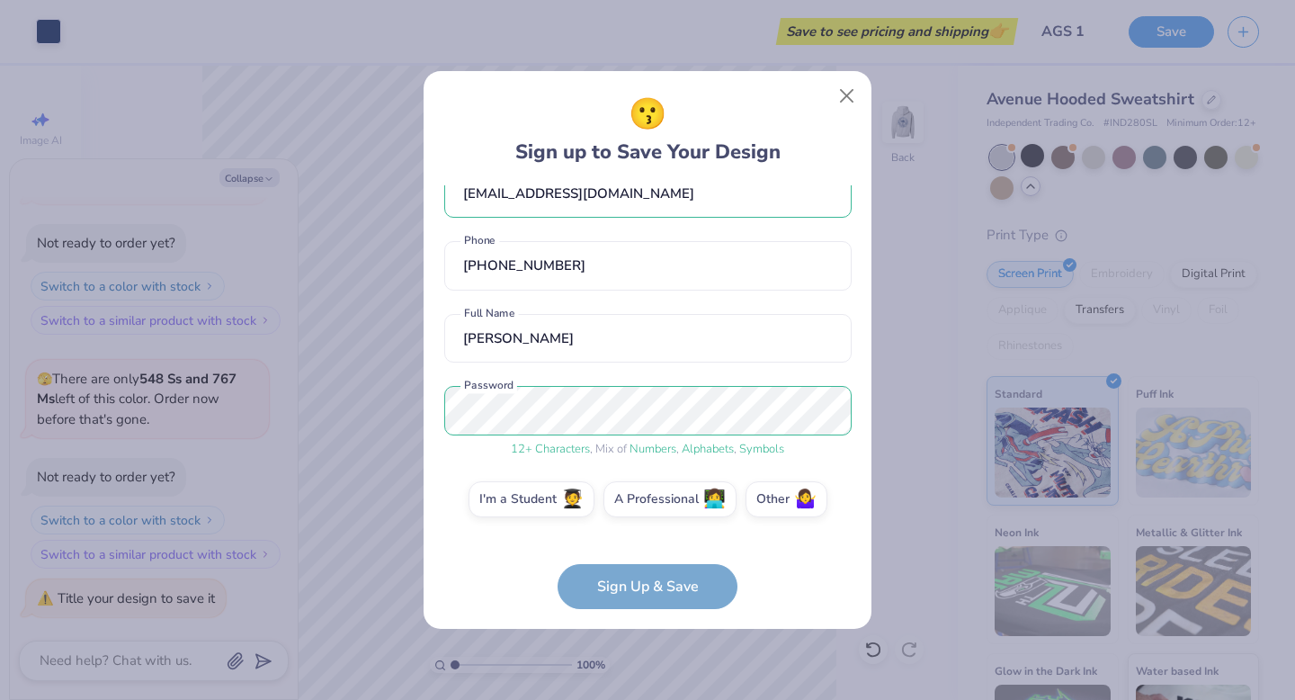
click at [597, 588] on form "[EMAIL_ADDRESS][DOMAIN_NAME] Email [PHONE_NUMBER] Phone [PERSON_NAME] Full Name…" at bounding box center [648, 397] width 408 height 424
click at [611, 600] on form "[EMAIL_ADDRESS][DOMAIN_NAME] Email [PHONE_NUMBER] Phone [PERSON_NAME] Full Name…" at bounding box center [648, 397] width 408 height 424
click at [613, 565] on form "[EMAIL_ADDRESS][DOMAIN_NAME] Email [PHONE_NUMBER] Phone [PERSON_NAME] Full Name…" at bounding box center [648, 397] width 408 height 424
click at [620, 603] on form "[EMAIL_ADDRESS][DOMAIN_NAME] Email [PHONE_NUMBER] Phone [PERSON_NAME] Full Name…" at bounding box center [648, 397] width 408 height 424
click at [620, 586] on form "[EMAIL_ADDRESS][DOMAIN_NAME] Email [PHONE_NUMBER] Phone [PERSON_NAME] Full Name…" at bounding box center [648, 397] width 408 height 424
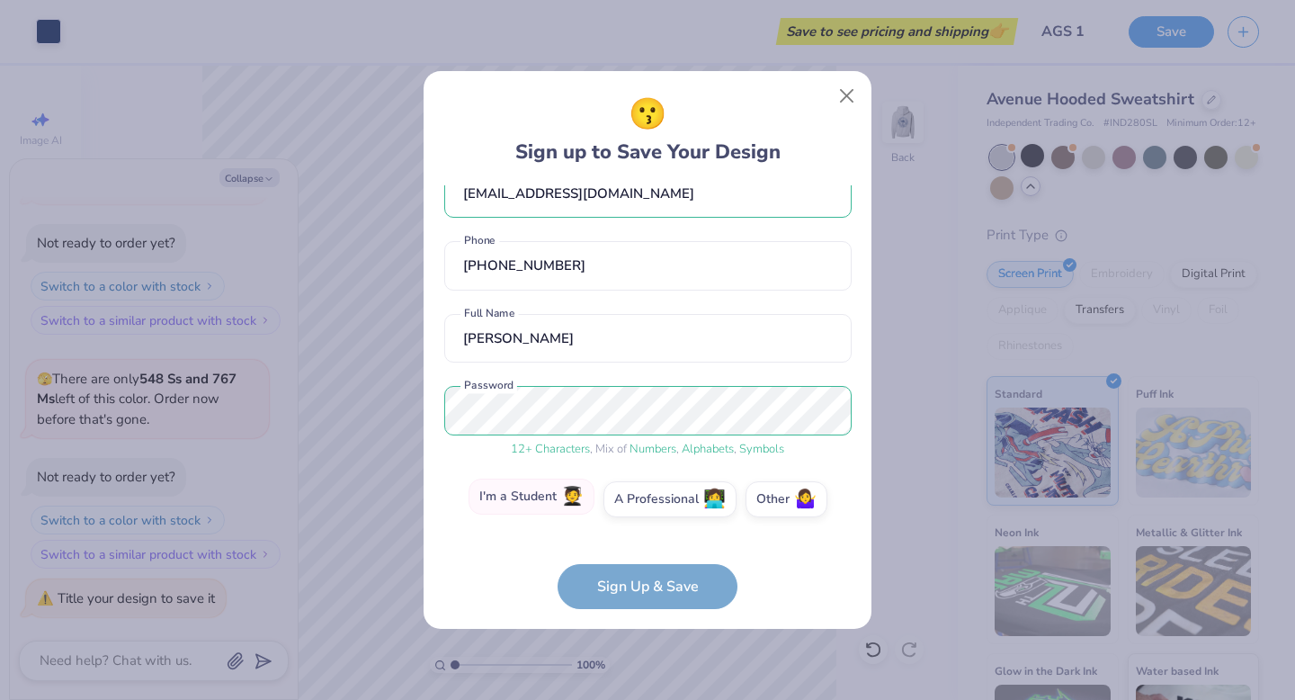
click at [530, 485] on label "I'm a Student 🧑‍🎓" at bounding box center [532, 497] width 126 height 36
click at [642, 533] on input "I'm a Student 🧑‍🎓" at bounding box center [648, 539] width 12 height 12
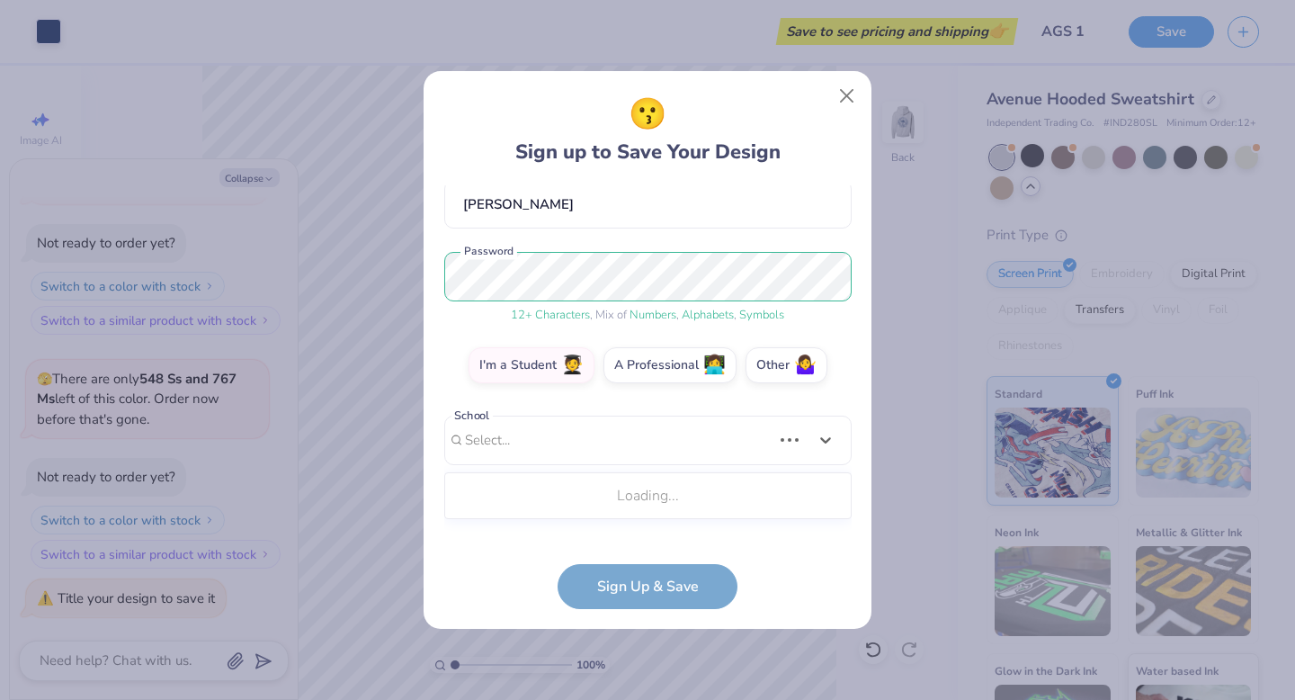
click at [578, 510] on div "Use Up and Down to choose options, press Enter to select the currently focused …" at bounding box center [648, 467] width 408 height 103
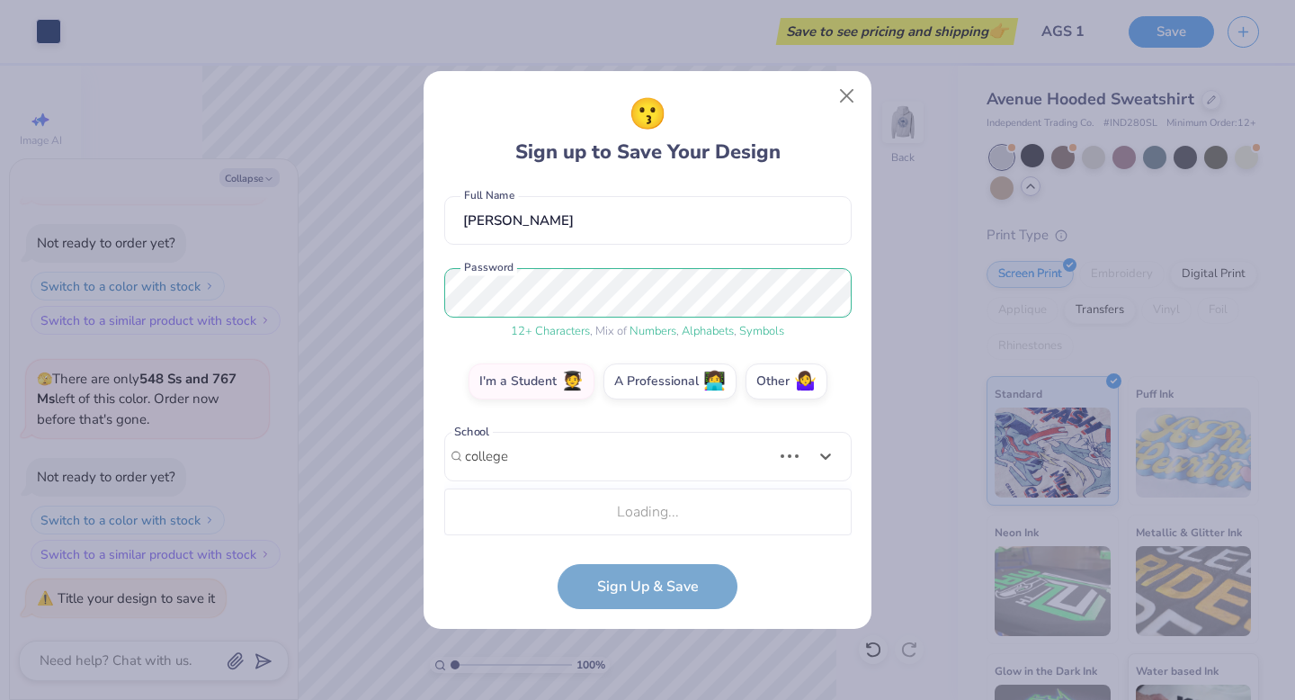
scroll to position [151, 0]
type input "college of marin"
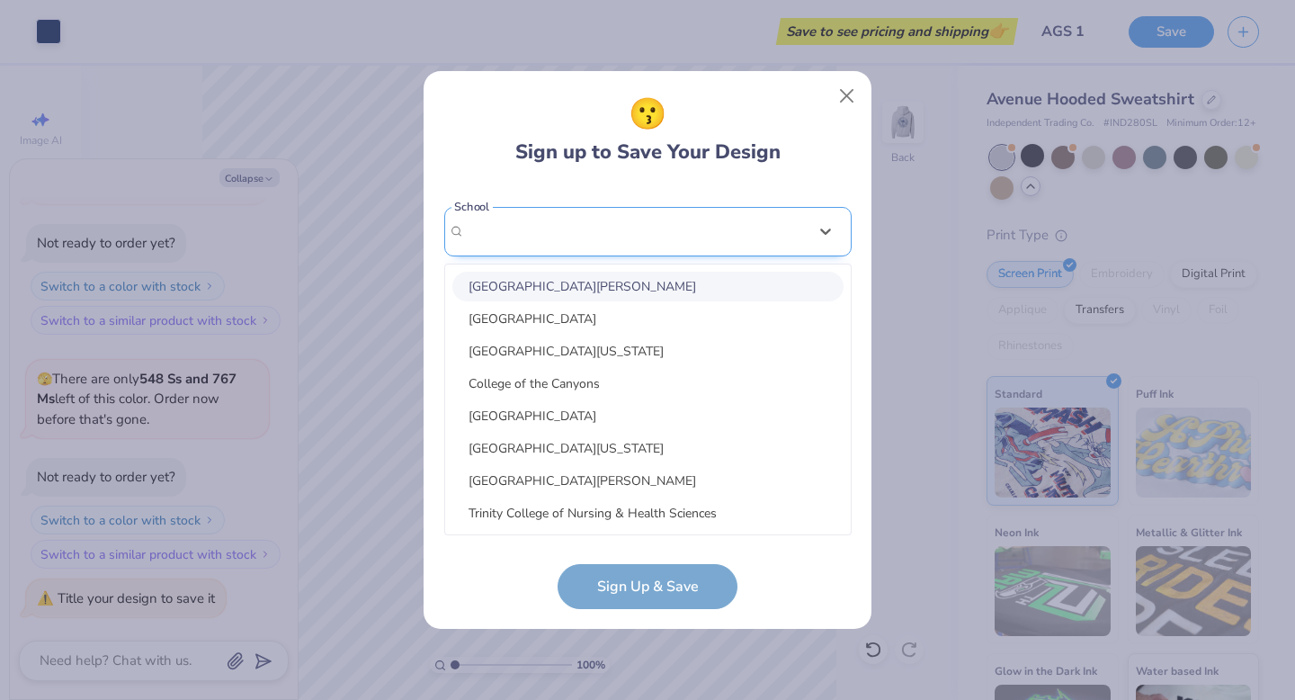
scroll to position [107, 0]
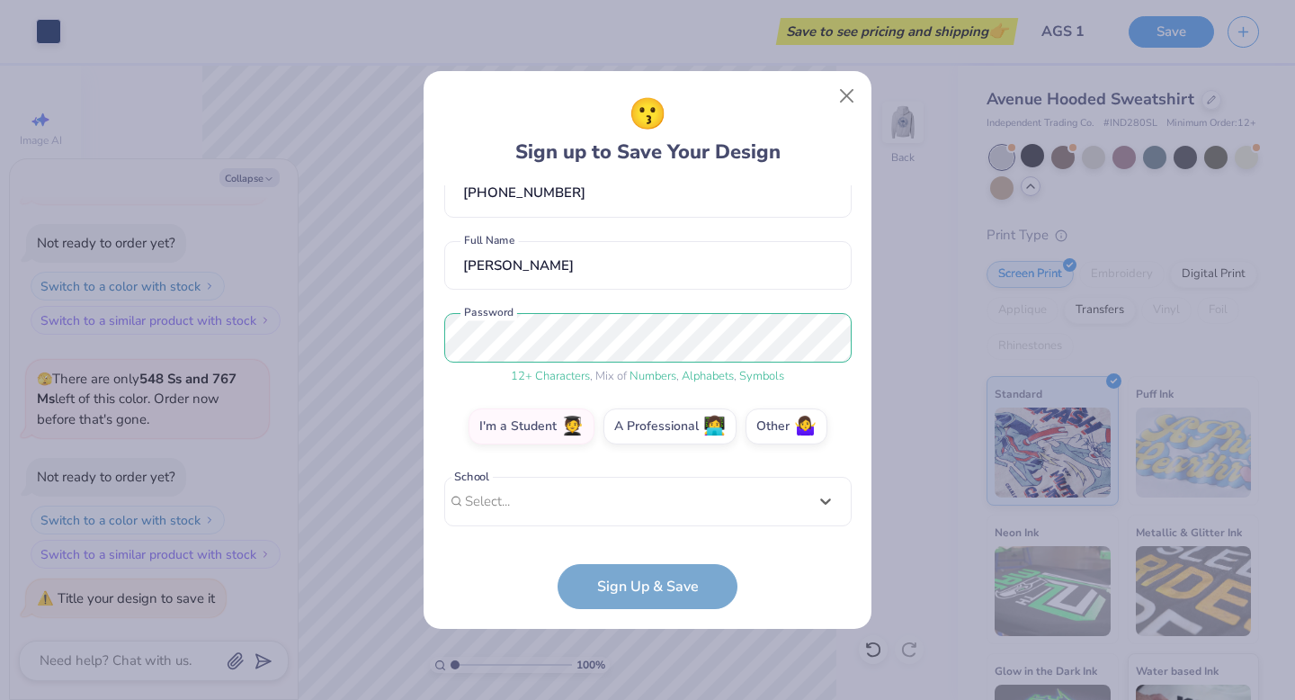
drag, startPoint x: 589, startPoint y: 243, endPoint x: 379, endPoint y: 211, distance: 213.0
click at [378, 211] on div "😗 Sign up to Save Your Design [EMAIL_ADDRESS][DOMAIN_NAME] Email [PHONE_NUMBER]…" at bounding box center [647, 350] width 1295 height 700
click at [628, 579] on form "[EMAIL_ADDRESS][DOMAIN_NAME] Email [PHONE_NUMBER] Phone [PERSON_NAME] Full Name…" at bounding box center [648, 397] width 408 height 424
click at [551, 497] on div "Select..." at bounding box center [648, 501] width 408 height 49
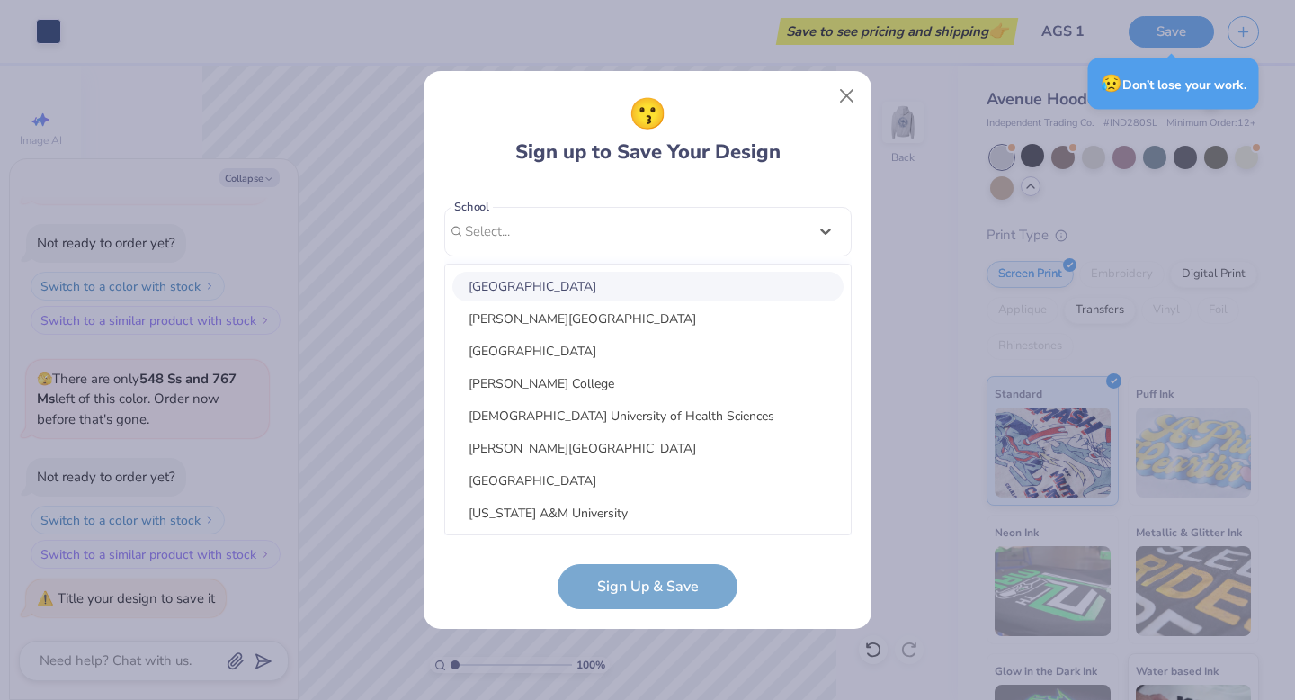
type textarea "x"
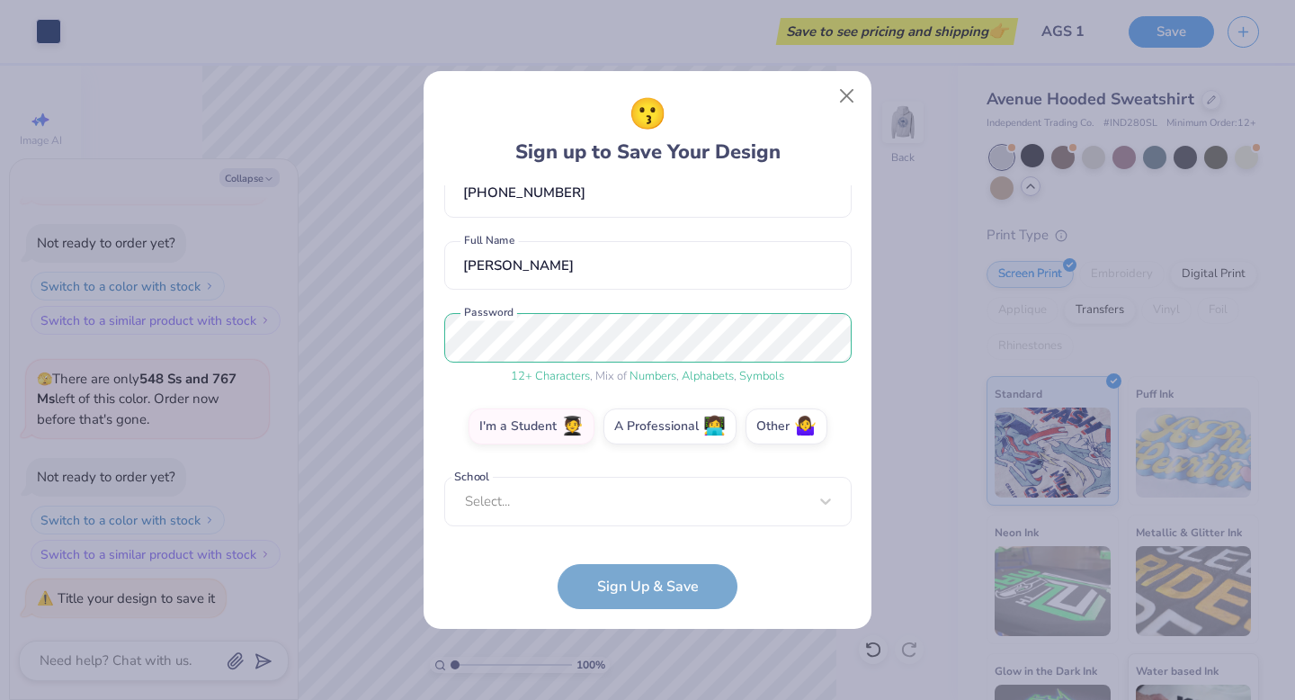
scroll to position [107, 0]
